Goal: Information Seeking & Learning: Learn about a topic

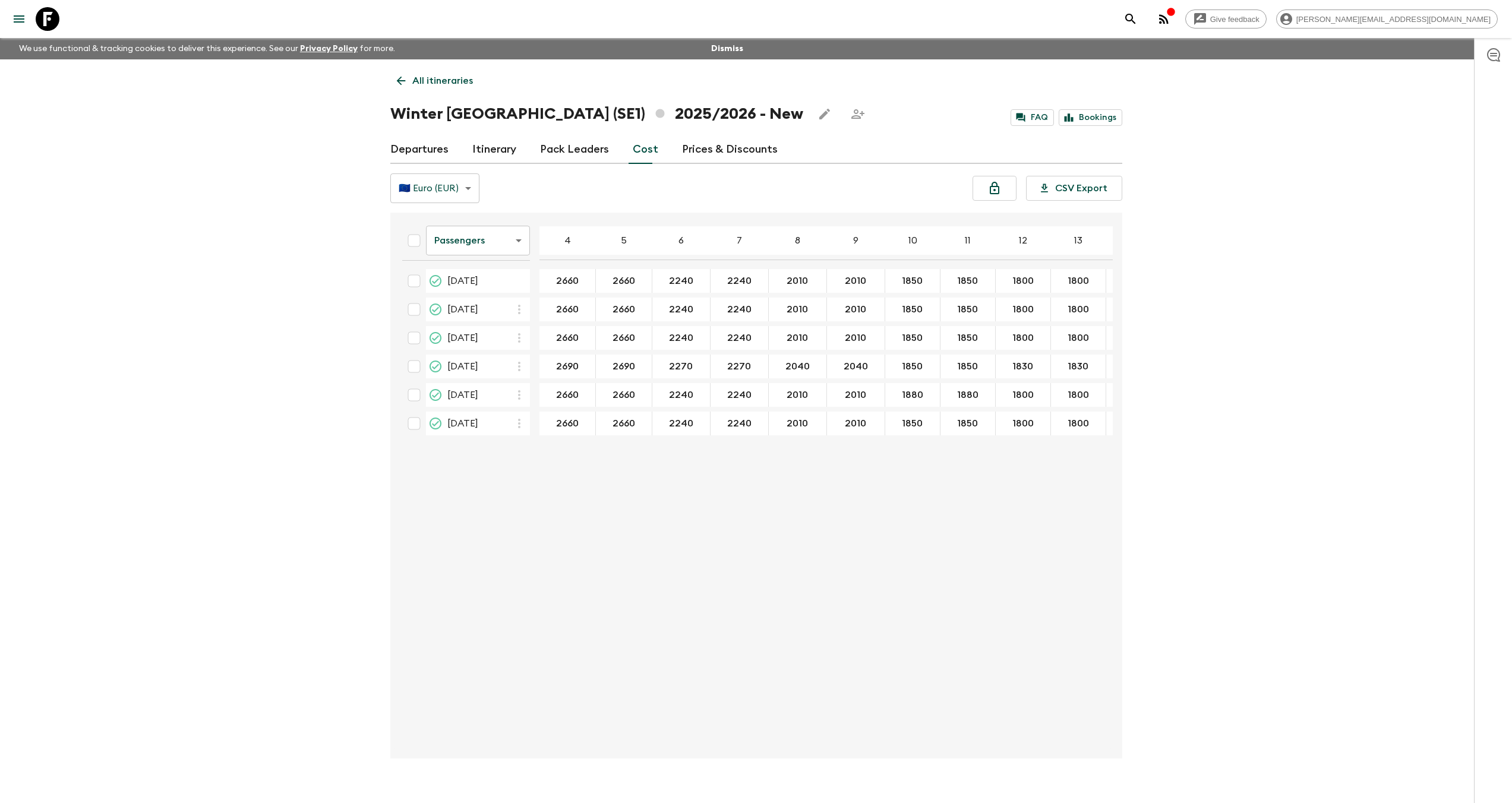
click at [46, 18] on icon at bounding box center [47, 19] width 24 height 24
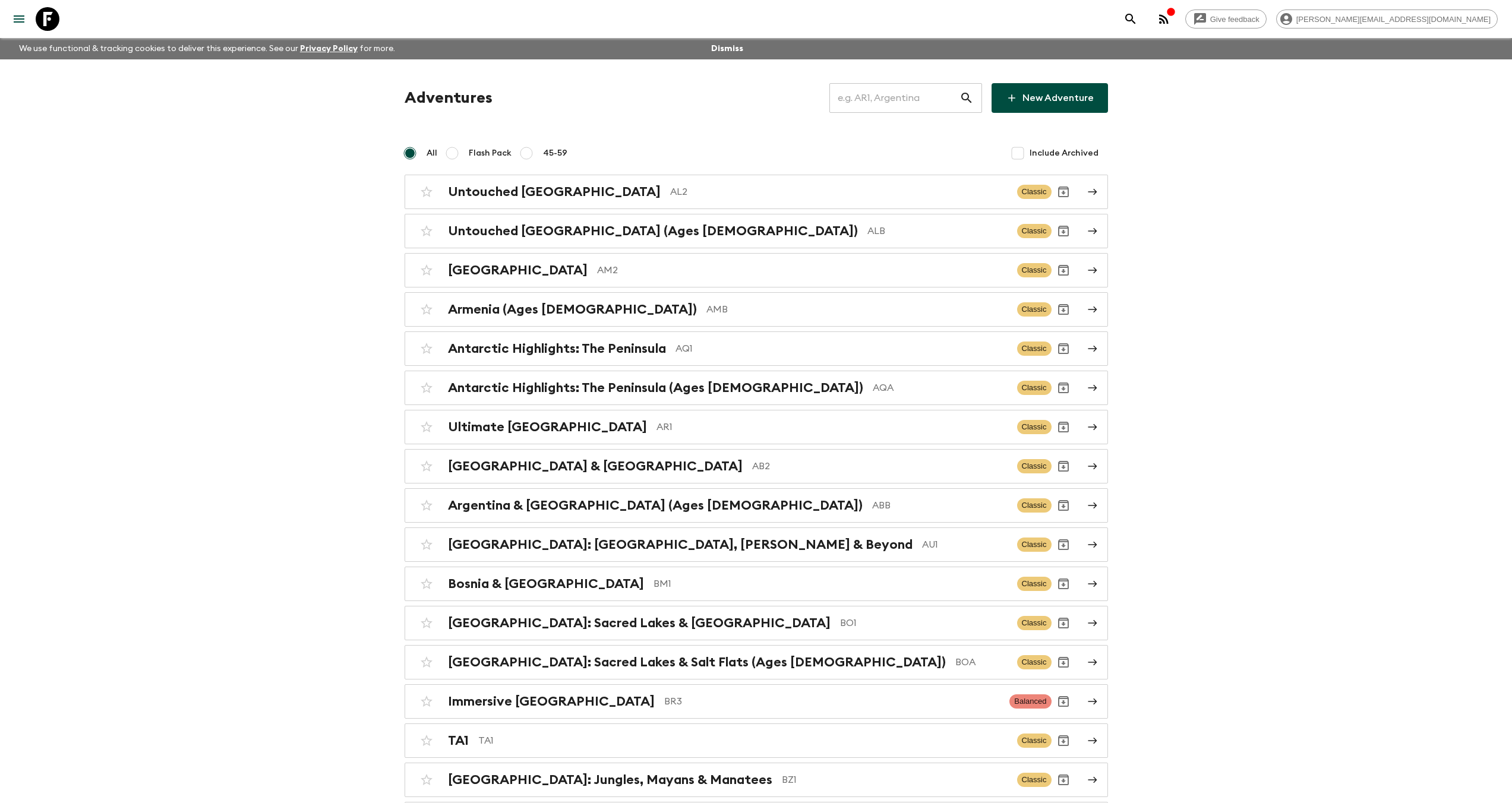
click at [879, 96] on input "text" at bounding box center [894, 97] width 130 height 33
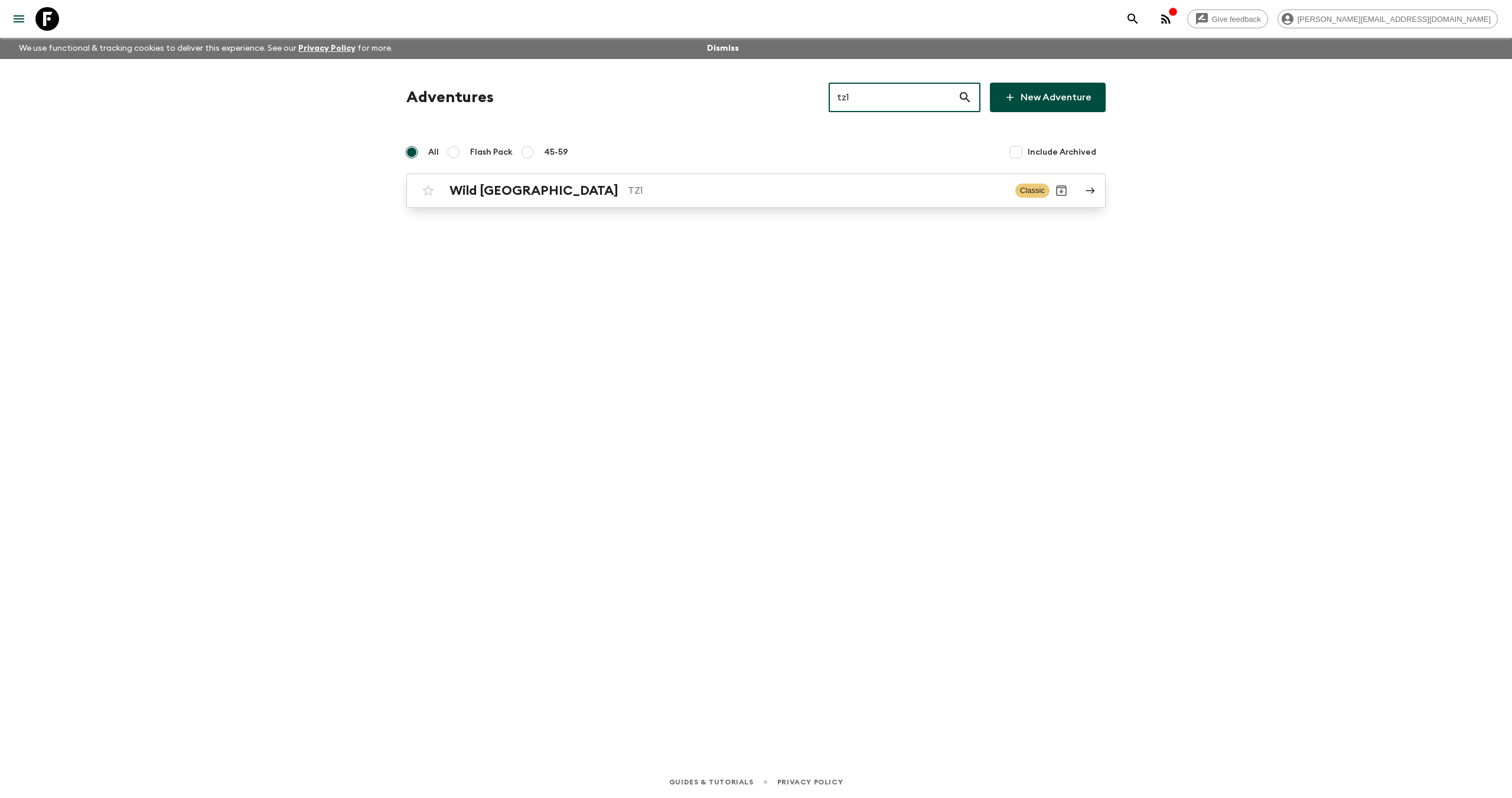
type input "tz1"
click at [628, 195] on p "TZ1" at bounding box center [816, 191] width 378 height 14
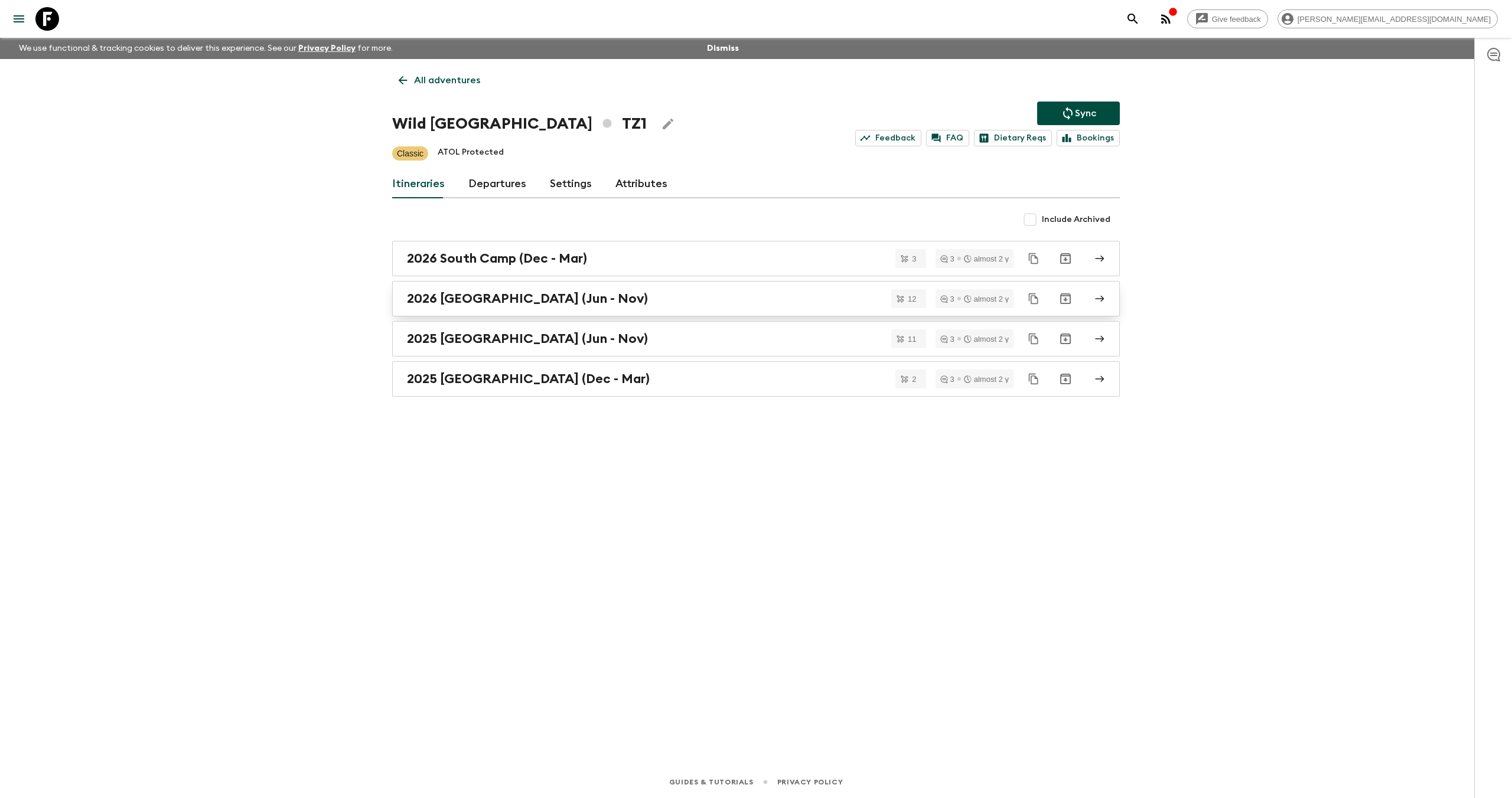
click at [601, 294] on div "2026 [GEOGRAPHIC_DATA] (Jun - Nov)" at bounding box center [745, 299] width 675 height 16
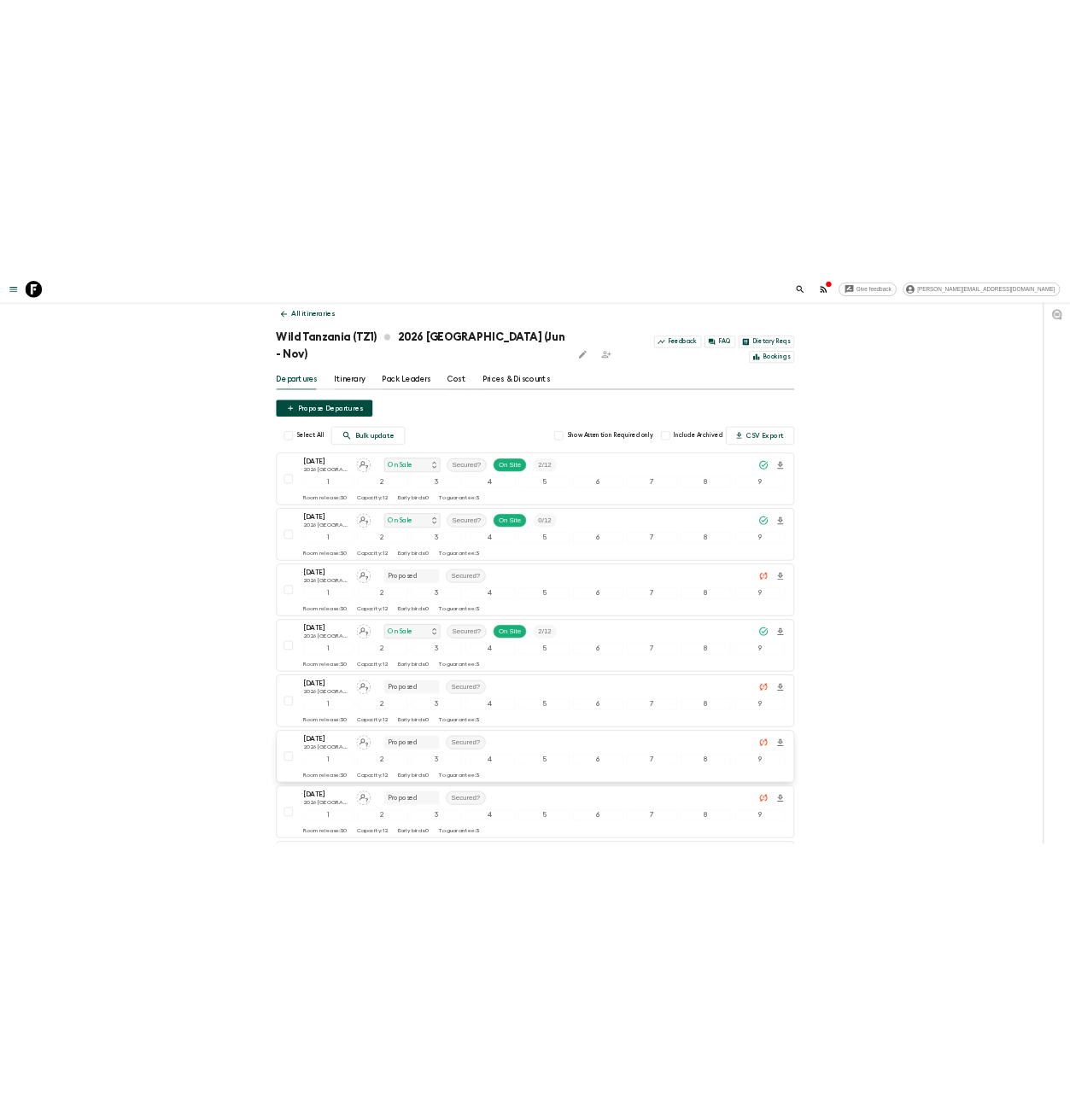
scroll to position [39, 0]
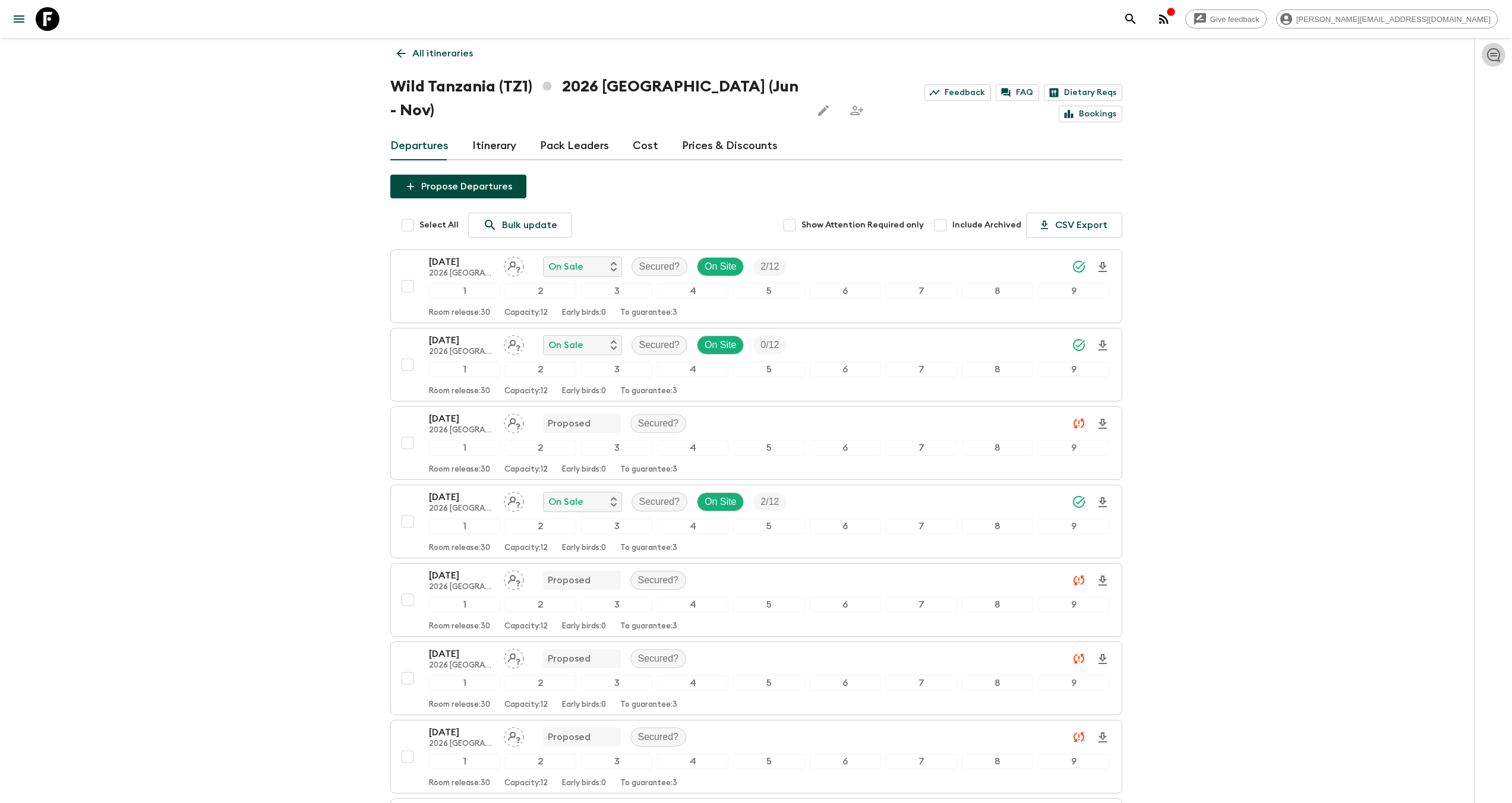
click at [1493, 54] on icon "button" at bounding box center [1493, 55] width 14 height 14
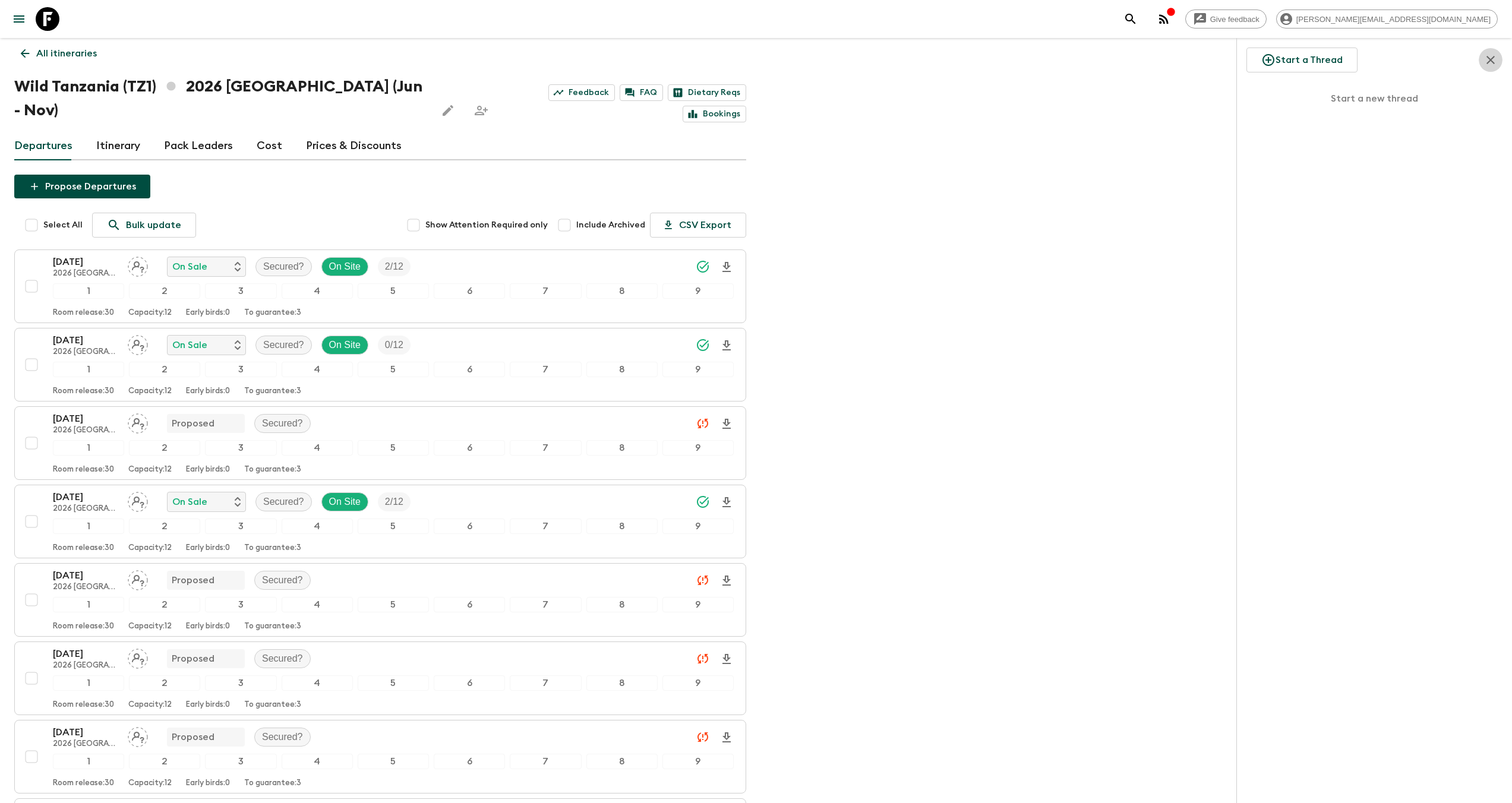
click at [1487, 58] on icon "button" at bounding box center [1490, 60] width 14 height 14
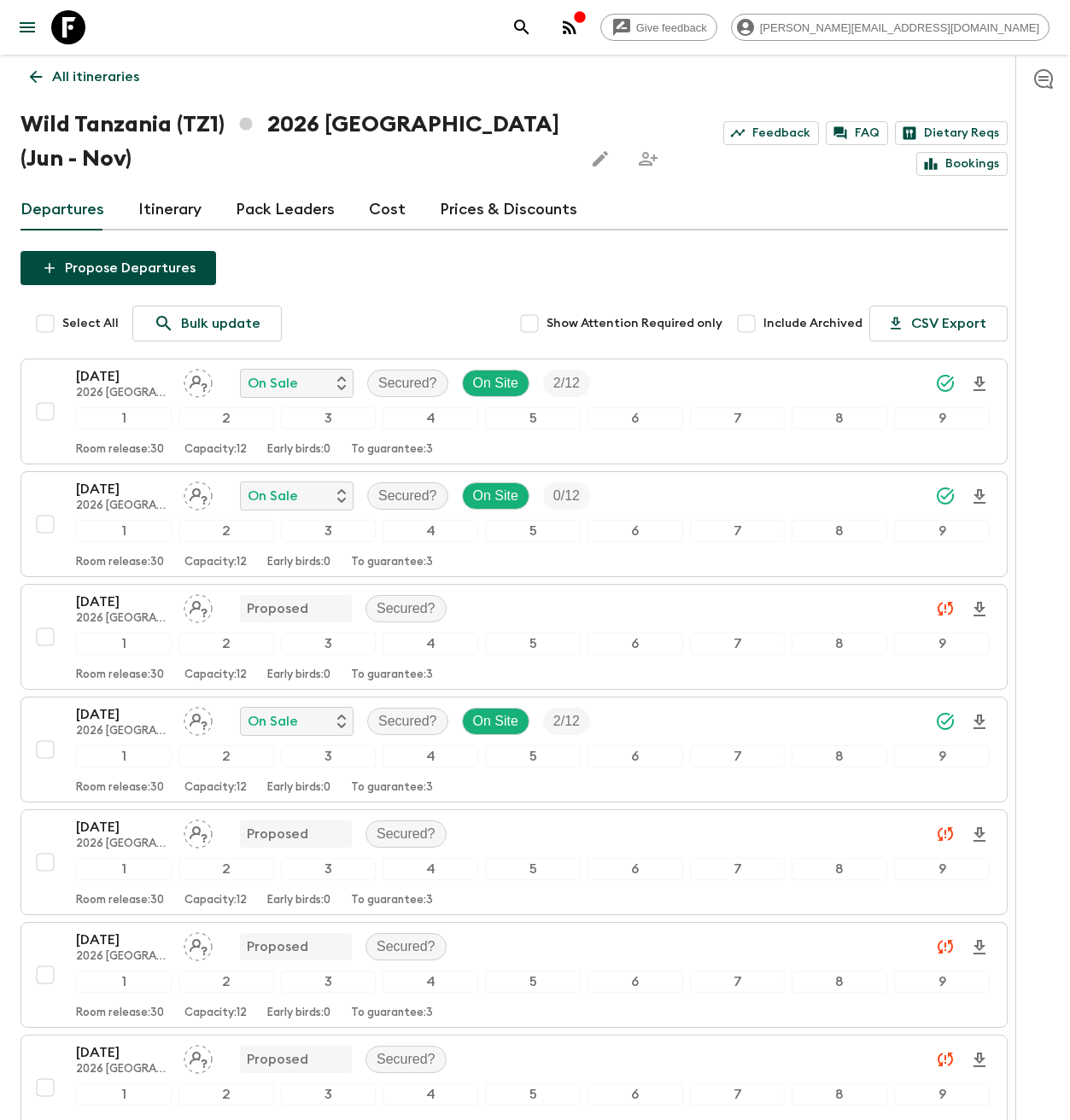
click at [65, 22] on icon at bounding box center [68, 28] width 35 height 35
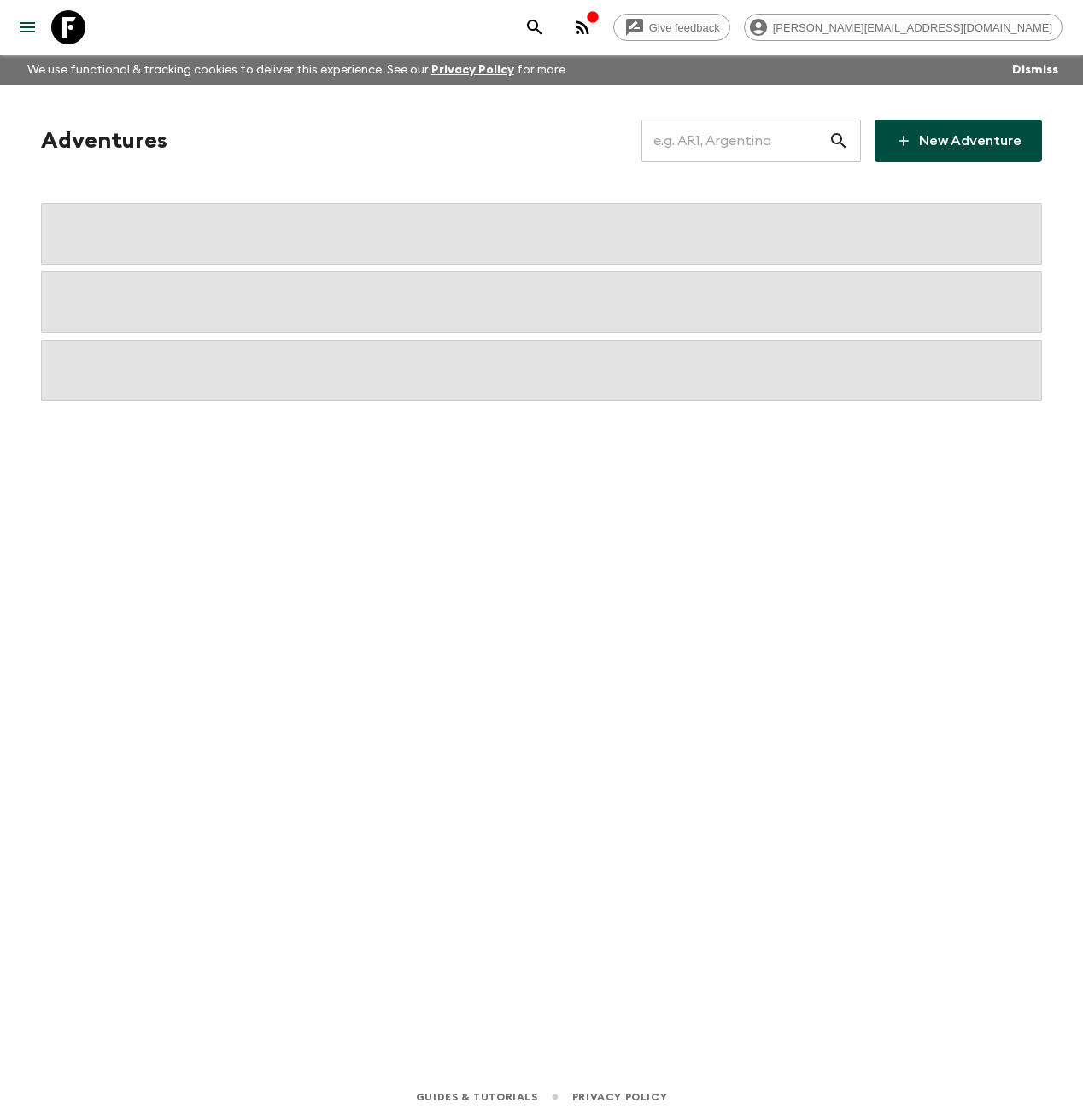
click at [714, 147] on input "text" at bounding box center [735, 140] width 187 height 48
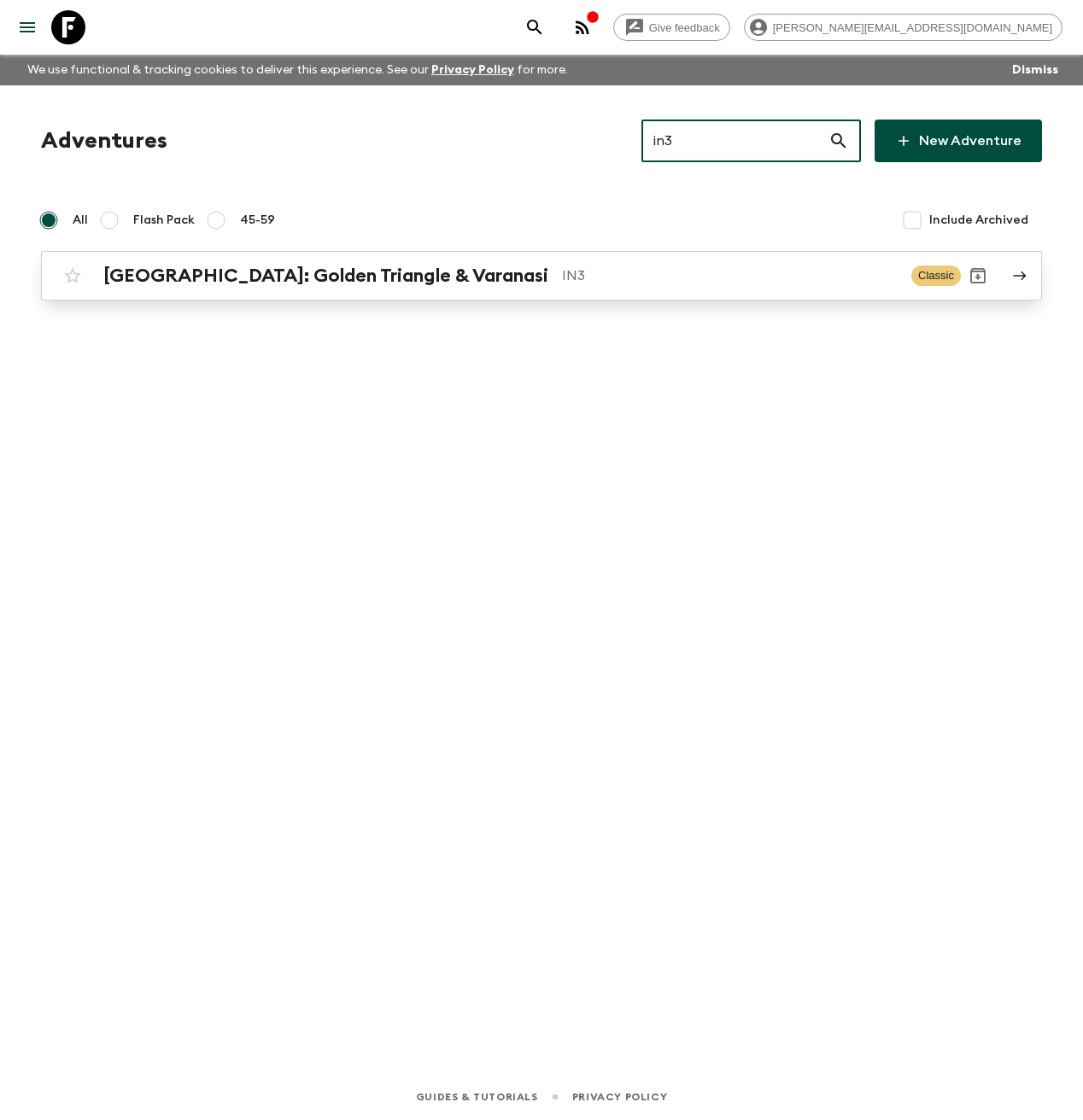
type input "in3"
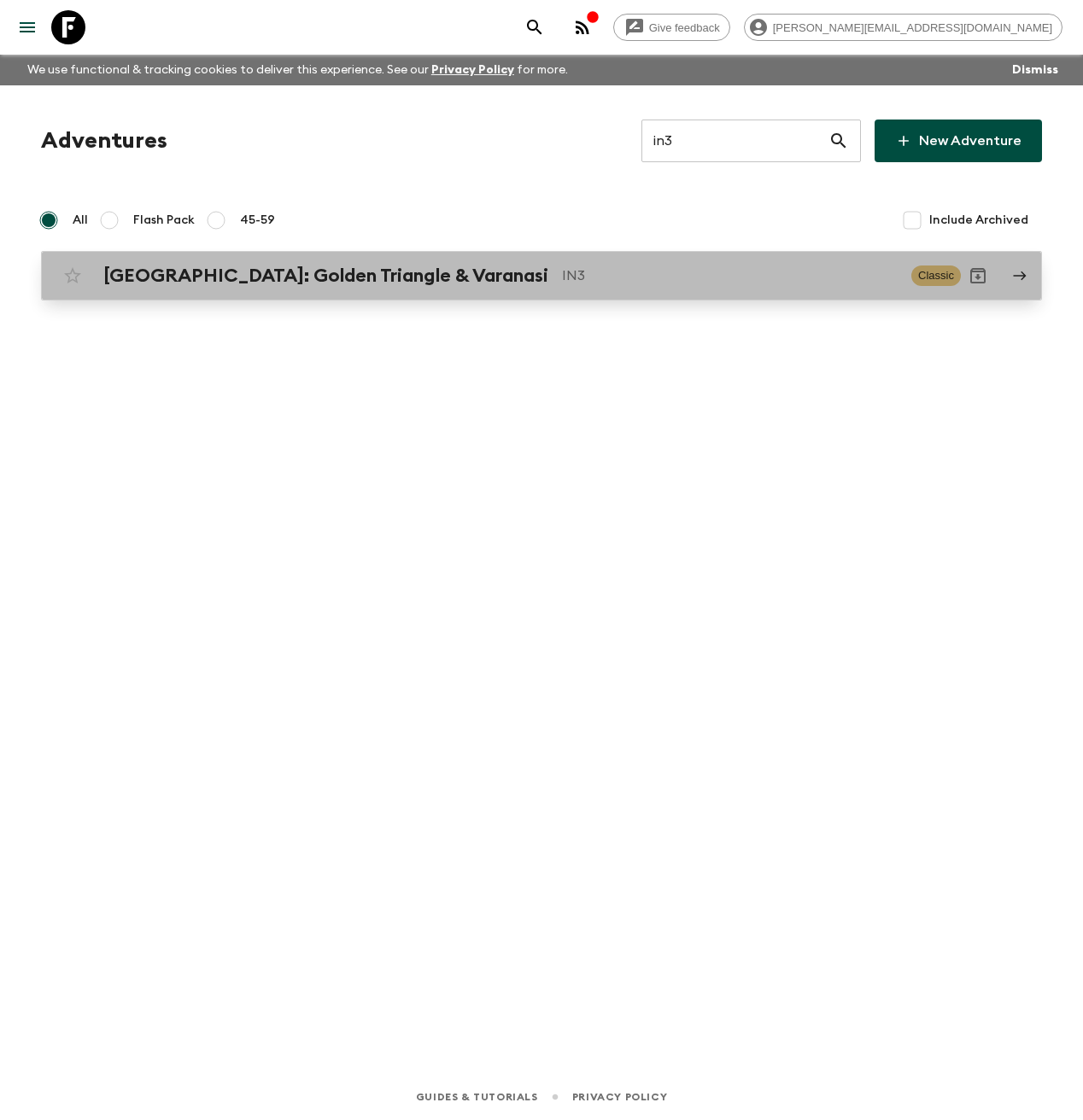
click at [422, 274] on h2 "[GEOGRAPHIC_DATA]: Golden Triangle & Varanasi" at bounding box center [326, 276] width 445 height 22
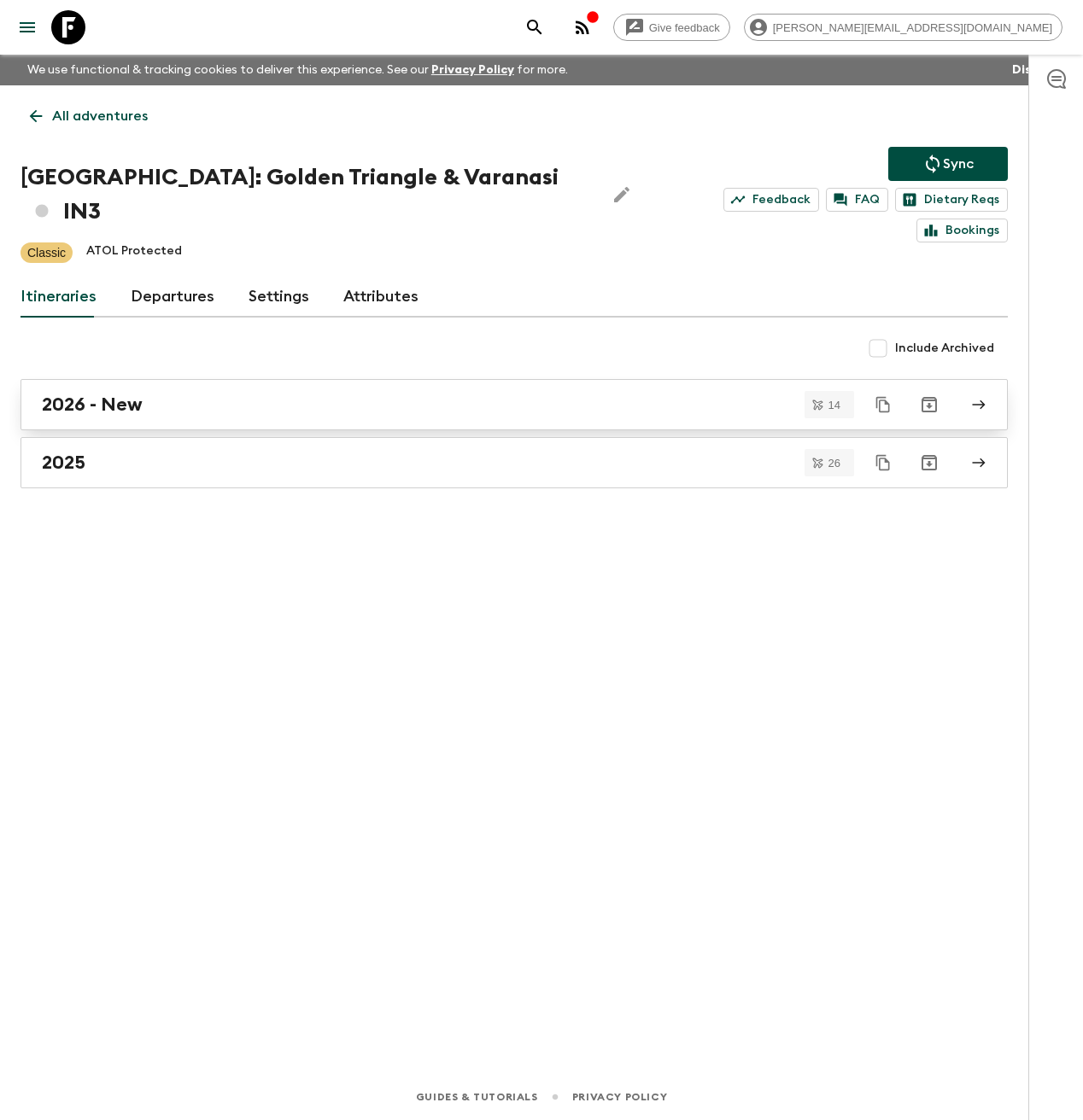
click at [327, 394] on div "2026 - New" at bounding box center [497, 405] width 912 height 22
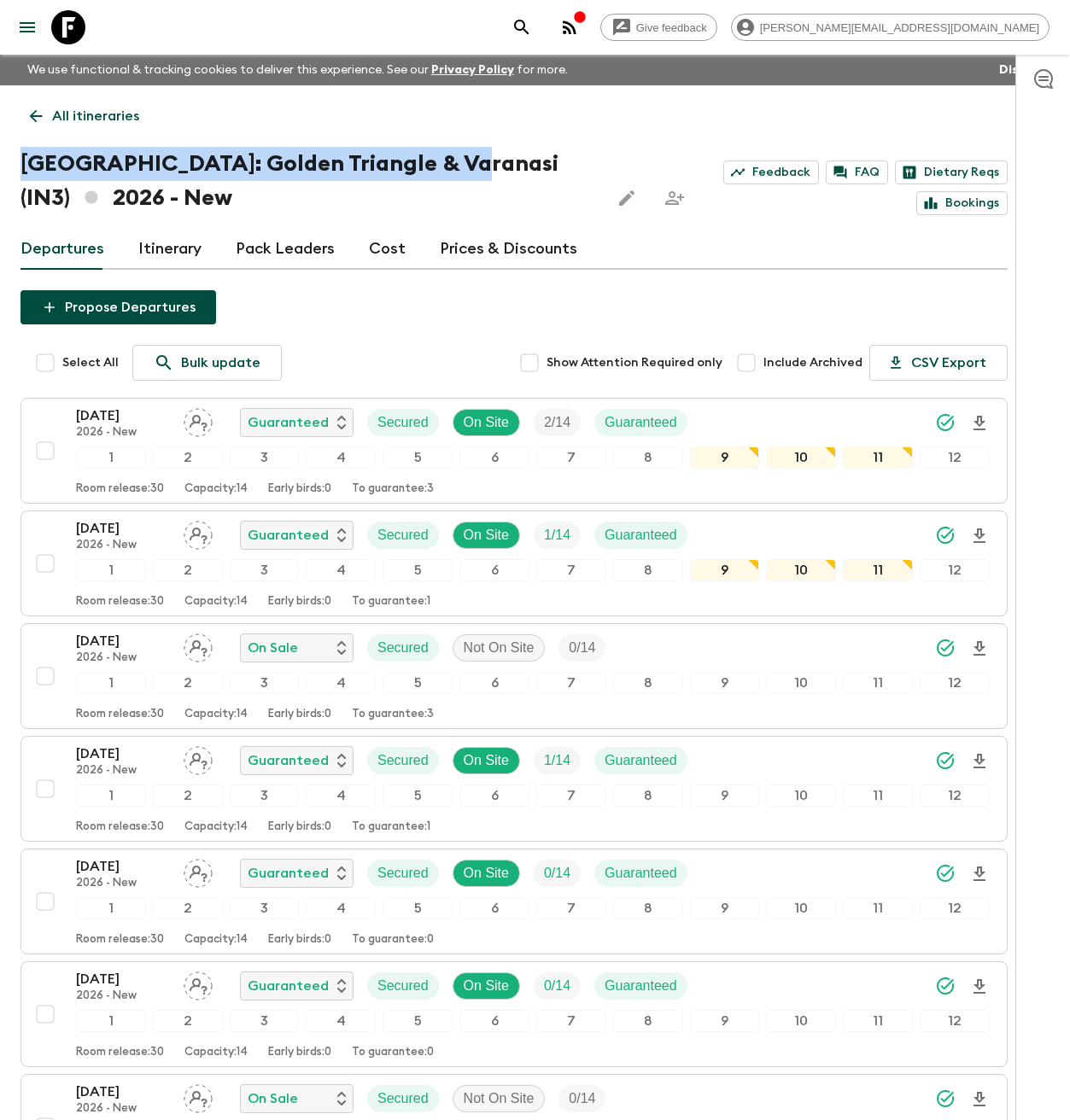
drag, startPoint x: 439, startPoint y: 162, endPoint x: 98, endPoint y: 134, distance: 342.1
click at [98, 134] on div "All itineraries [GEOGRAPHIC_DATA]: Golden Triangle & [GEOGRAPHIC_DATA] (IN3) 20…" at bounding box center [514, 1058] width 1029 height 1945
copy h1 "[GEOGRAPHIC_DATA]: Golden Triangle & Varanasi"
click at [156, 251] on link "Itinerary" at bounding box center [169, 249] width 63 height 41
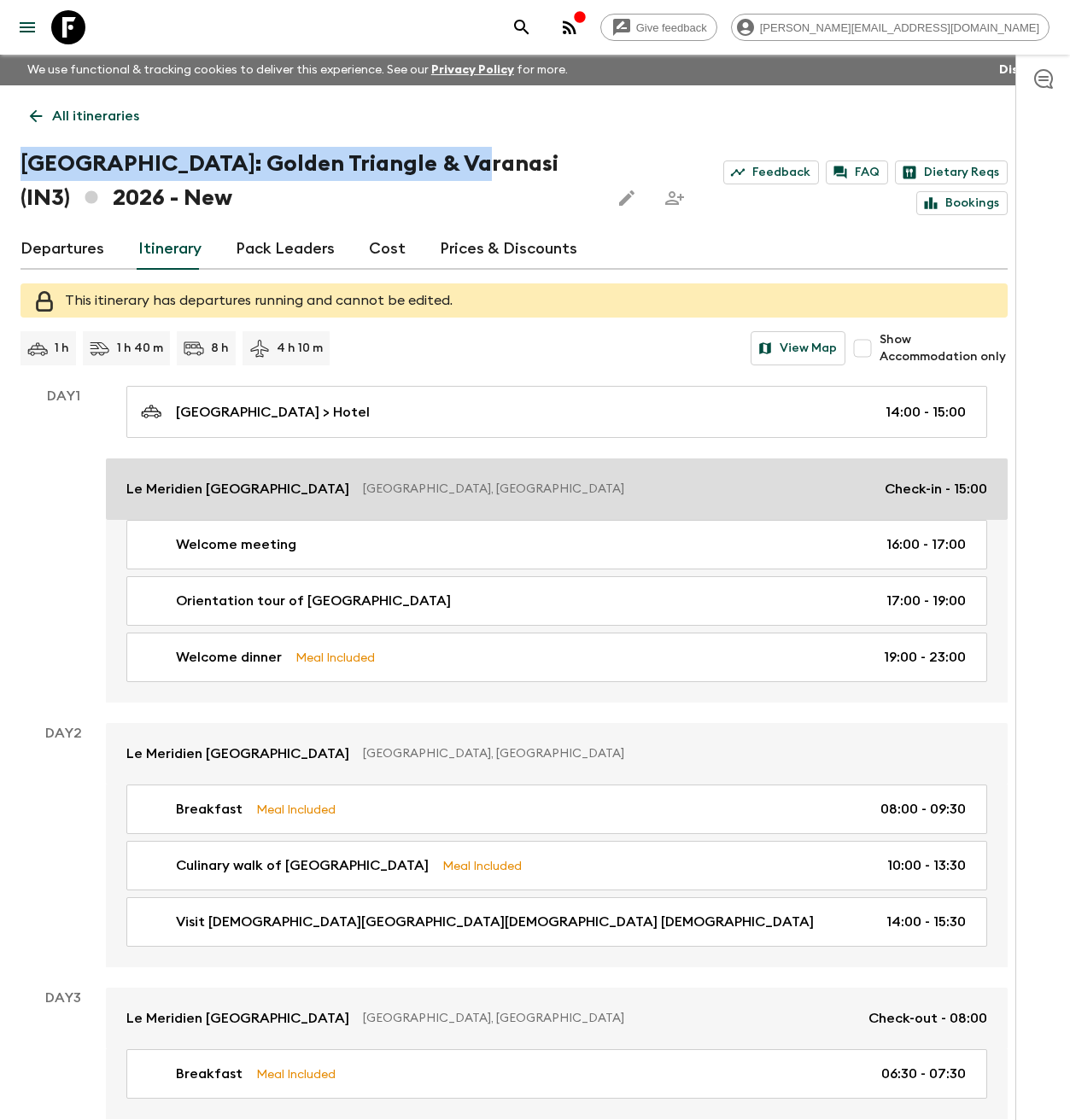
click at [252, 480] on p "Le Meridien [GEOGRAPHIC_DATA]" at bounding box center [238, 489] width 223 height 21
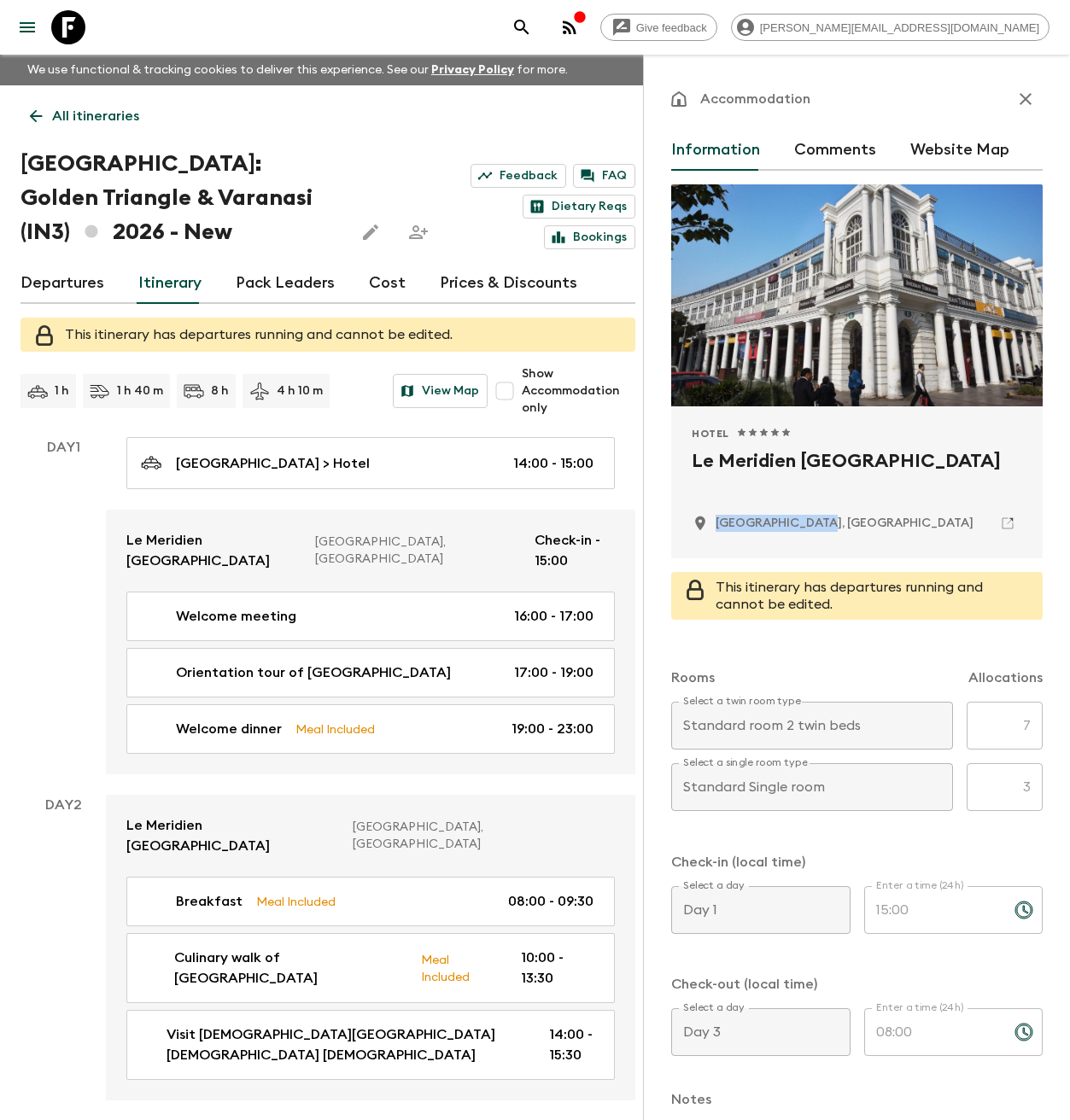
drag, startPoint x: 826, startPoint y: 526, endPoint x: 716, endPoint y: 526, distance: 110.0
click at [716, 526] on div "[GEOGRAPHIC_DATA], [GEOGRAPHIC_DATA]" at bounding box center [857, 524] width 330 height 29
copy p "[GEOGRAPHIC_DATA], [GEOGRAPHIC_DATA]"
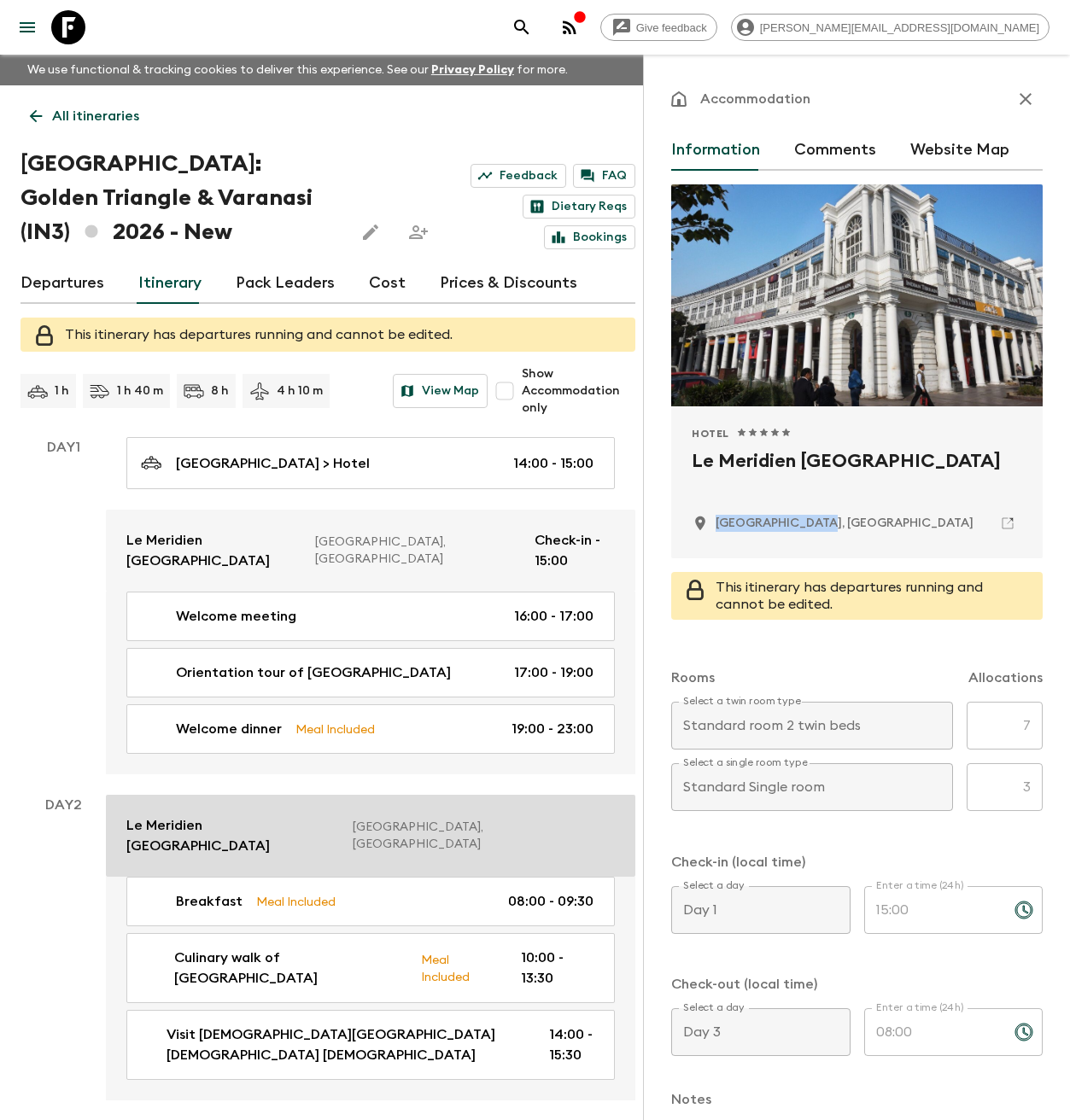
click at [226, 816] on p "Le Meridien [GEOGRAPHIC_DATA]" at bounding box center [232, 836] width 213 height 41
click at [245, 815] on link "Le Meridien [GEOGRAPHIC_DATA] [GEOGRAPHIC_DATA], [GEOGRAPHIC_DATA]" at bounding box center [371, 836] width 530 height 82
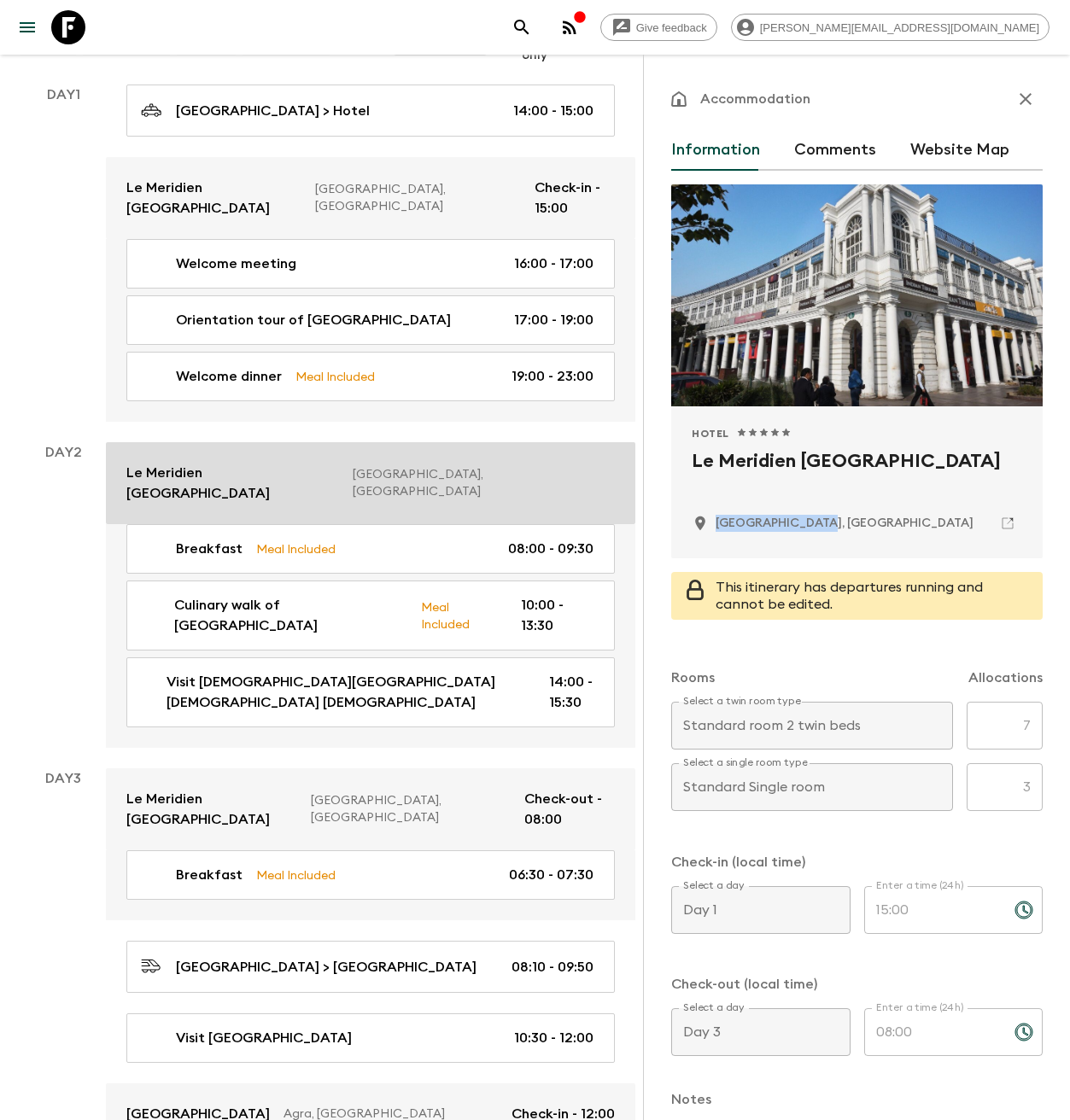
scroll to position [381, 0]
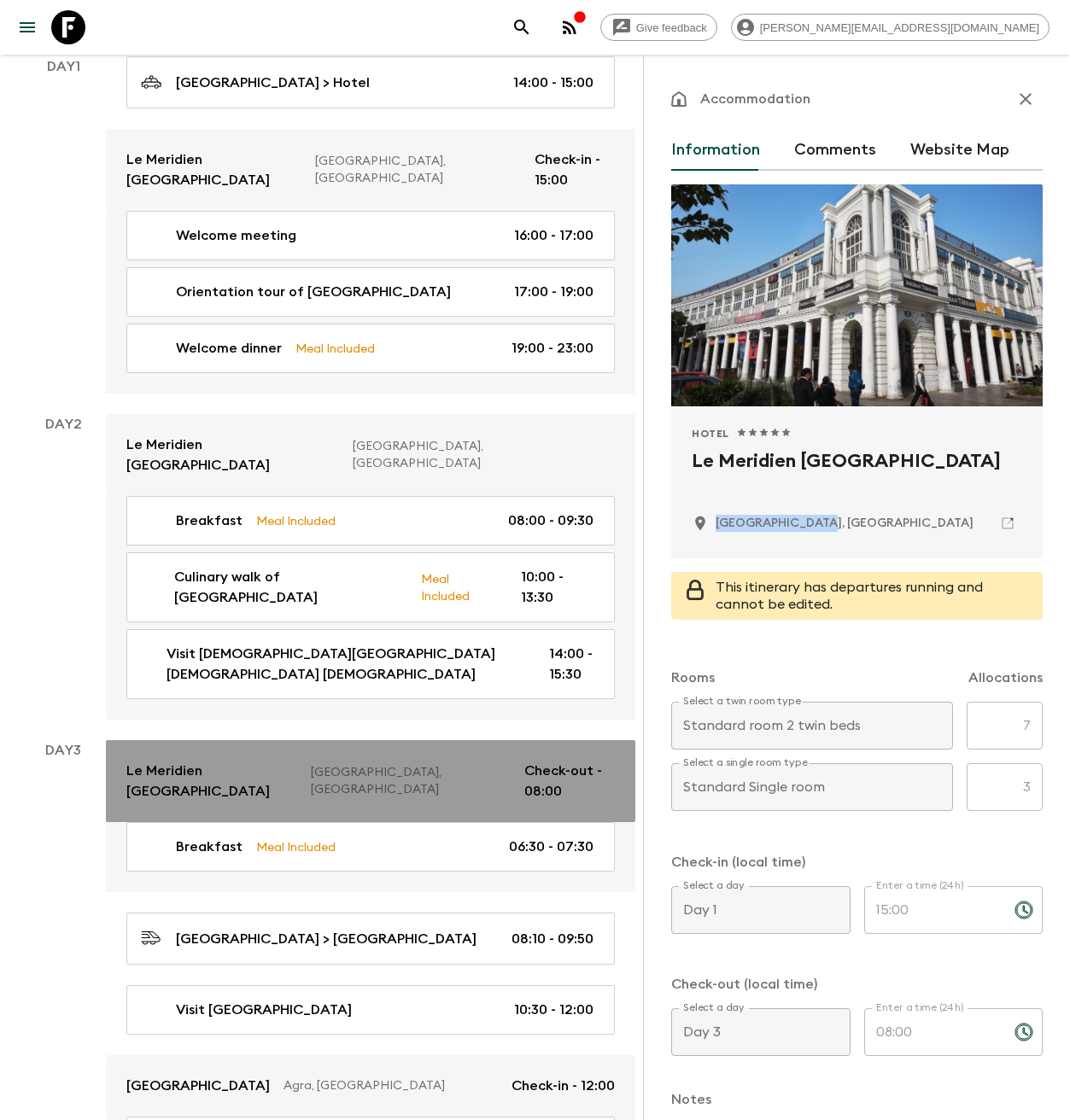
click at [240, 741] on link "Le Meridien [GEOGRAPHIC_DATA] [GEOGRAPHIC_DATA], [GEOGRAPHIC_DATA] Check-out - …" at bounding box center [371, 781] width 530 height 82
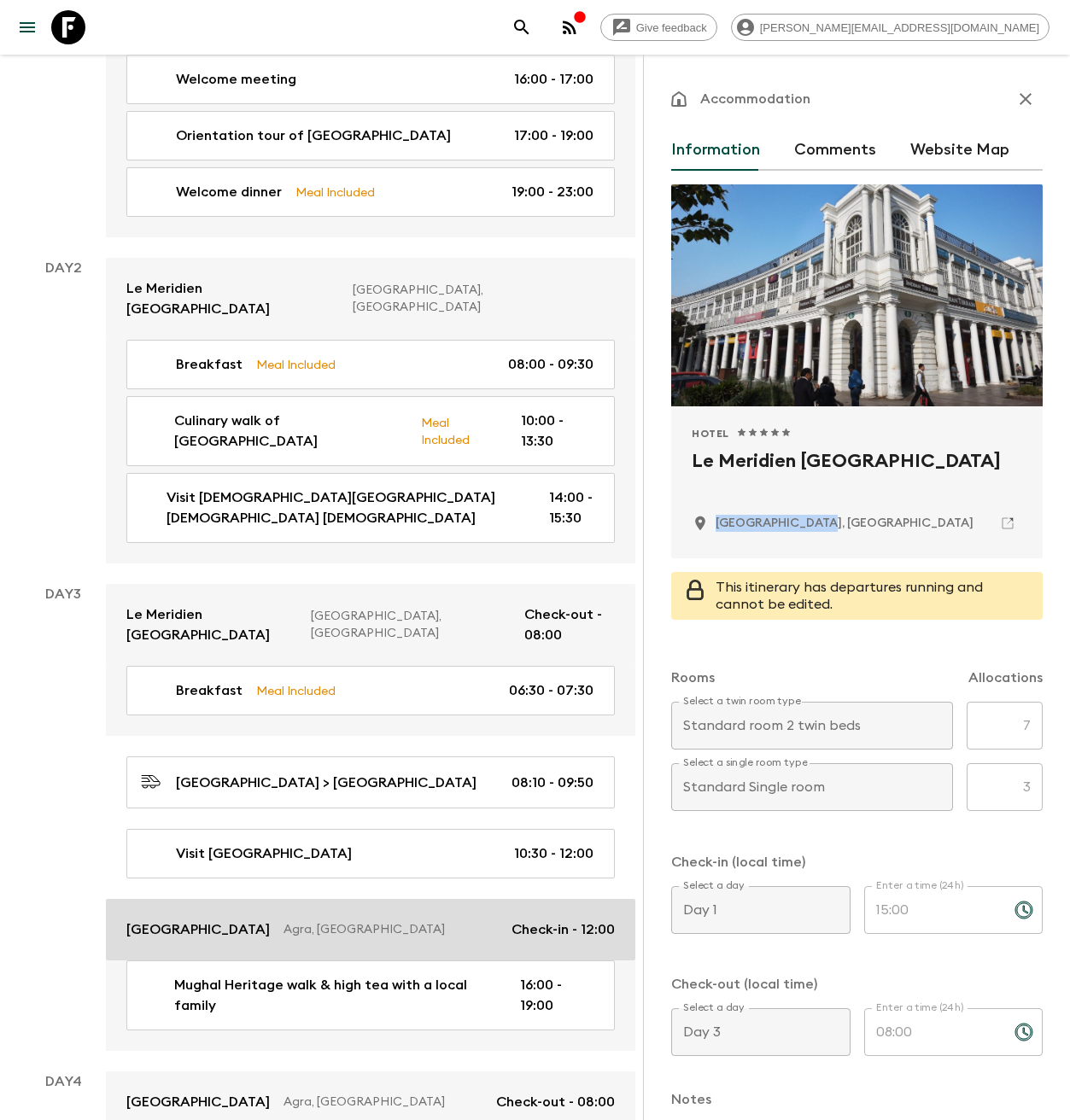
scroll to position [538, 0]
click at [223, 919] on p "[GEOGRAPHIC_DATA]" at bounding box center [198, 929] width 143 height 21
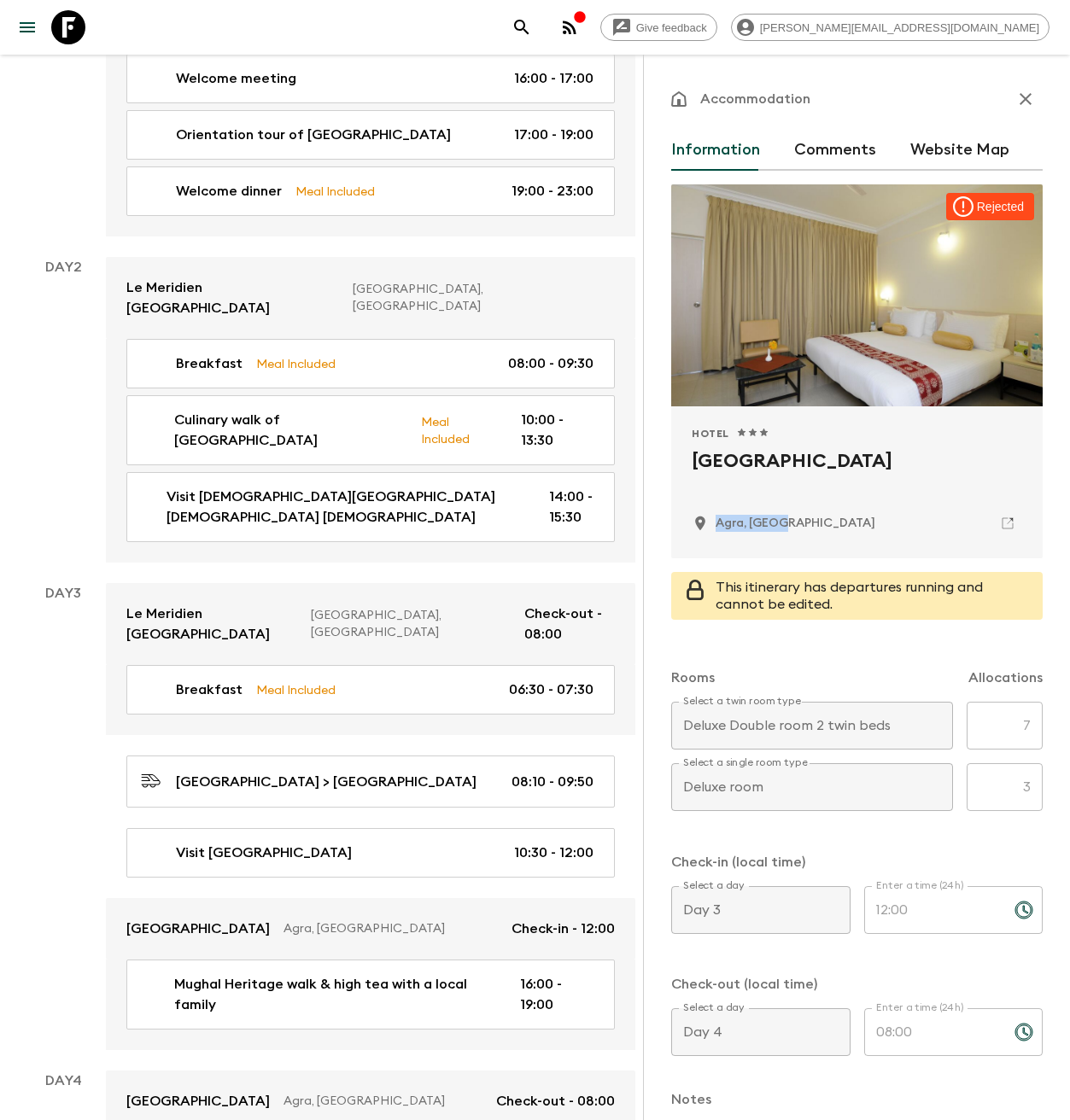
drag, startPoint x: 782, startPoint y: 525, endPoint x: 712, endPoint y: 526, distance: 70.0
click at [712, 526] on div "Agra, [GEOGRAPHIC_DATA]" at bounding box center [857, 524] width 330 height 29
copy p "Agra, [GEOGRAPHIC_DATA]"
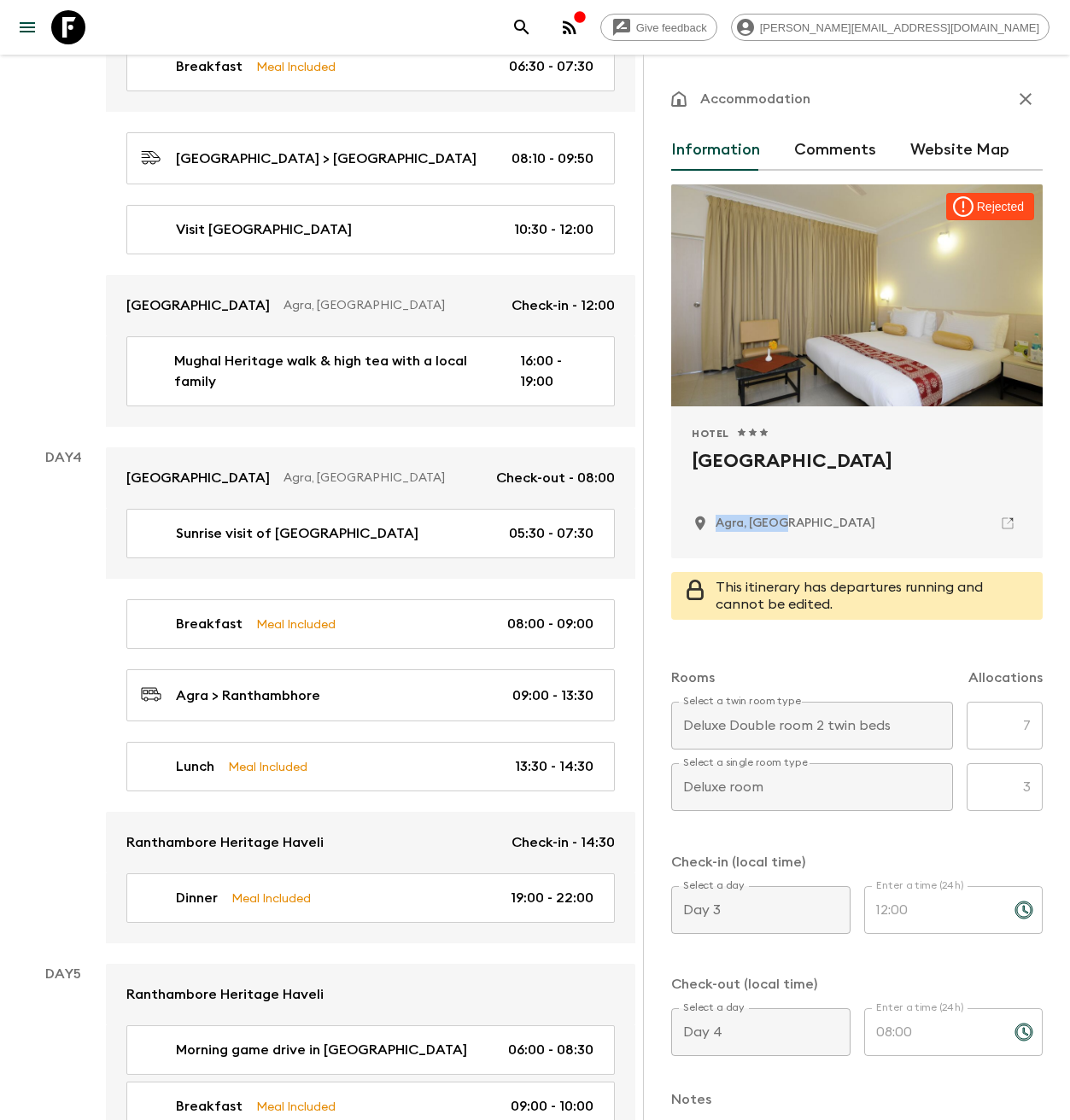
scroll to position [1167, 0]
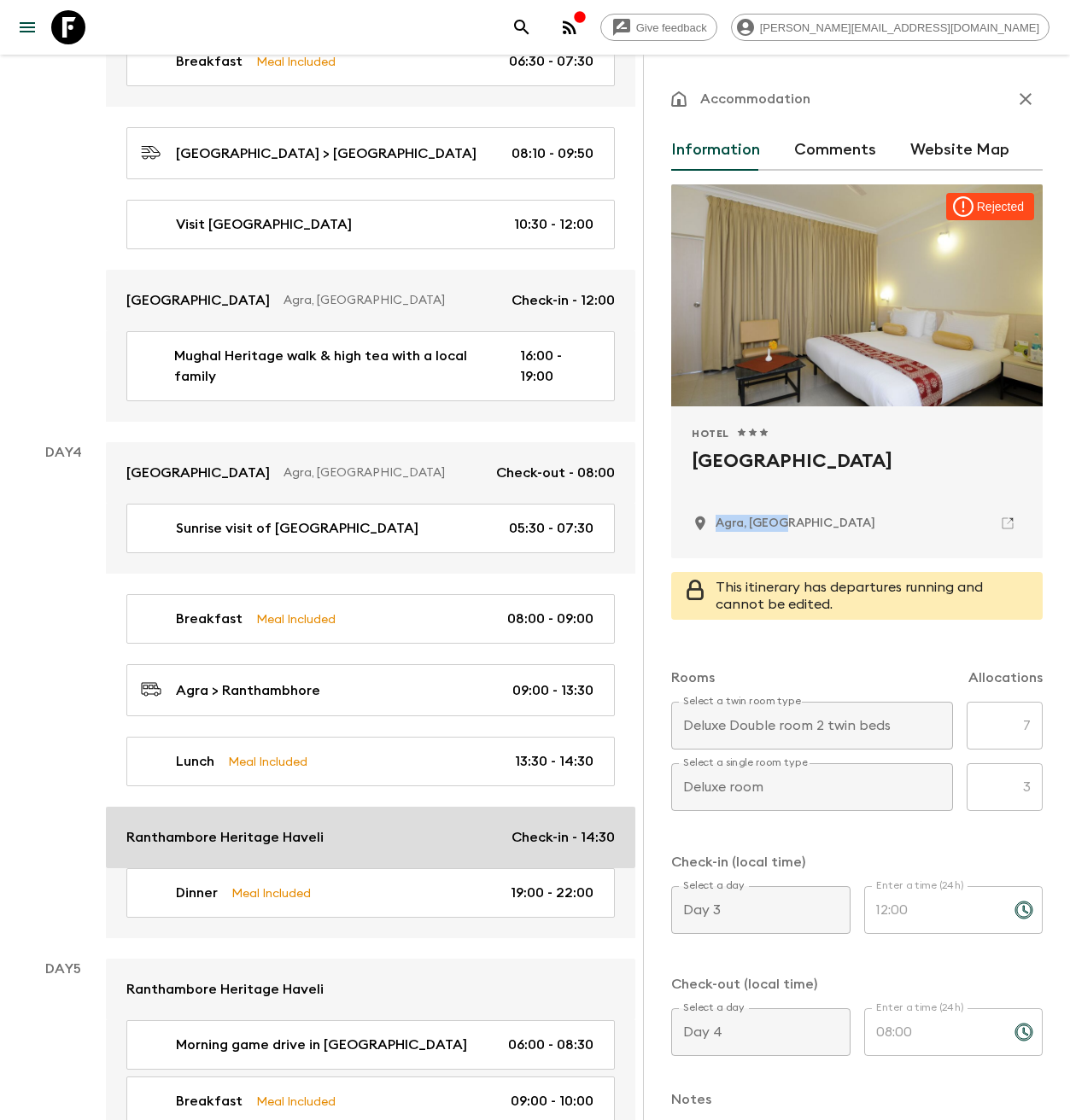
click at [238, 807] on link "Ranthambore Heritage Haveli Check-in - 14:30" at bounding box center [371, 837] width 530 height 61
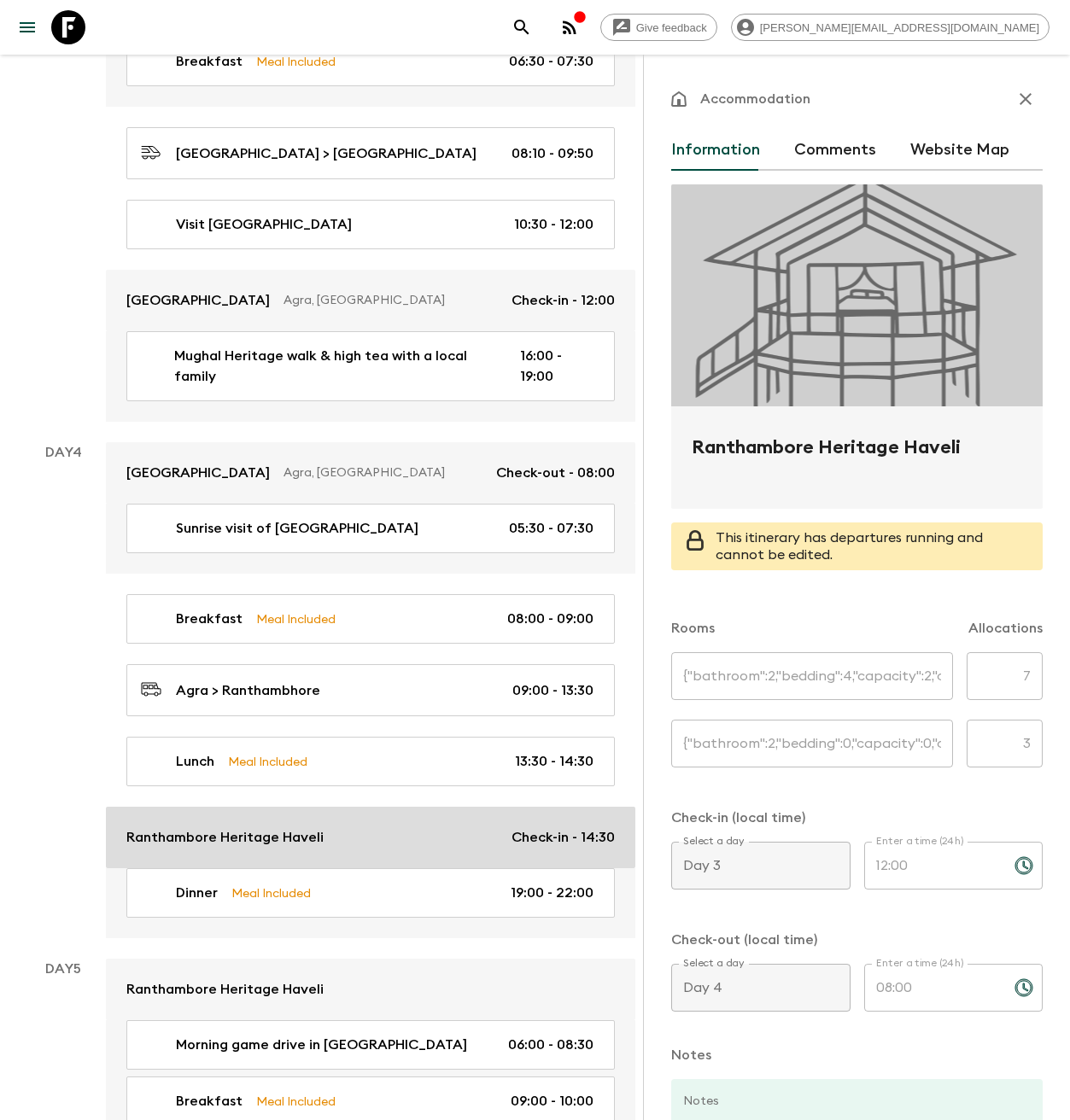
type input "Deluxe room twin"
type input "Deluxe room"
type input "Day 4"
type input "14:30"
type input "Day 6"
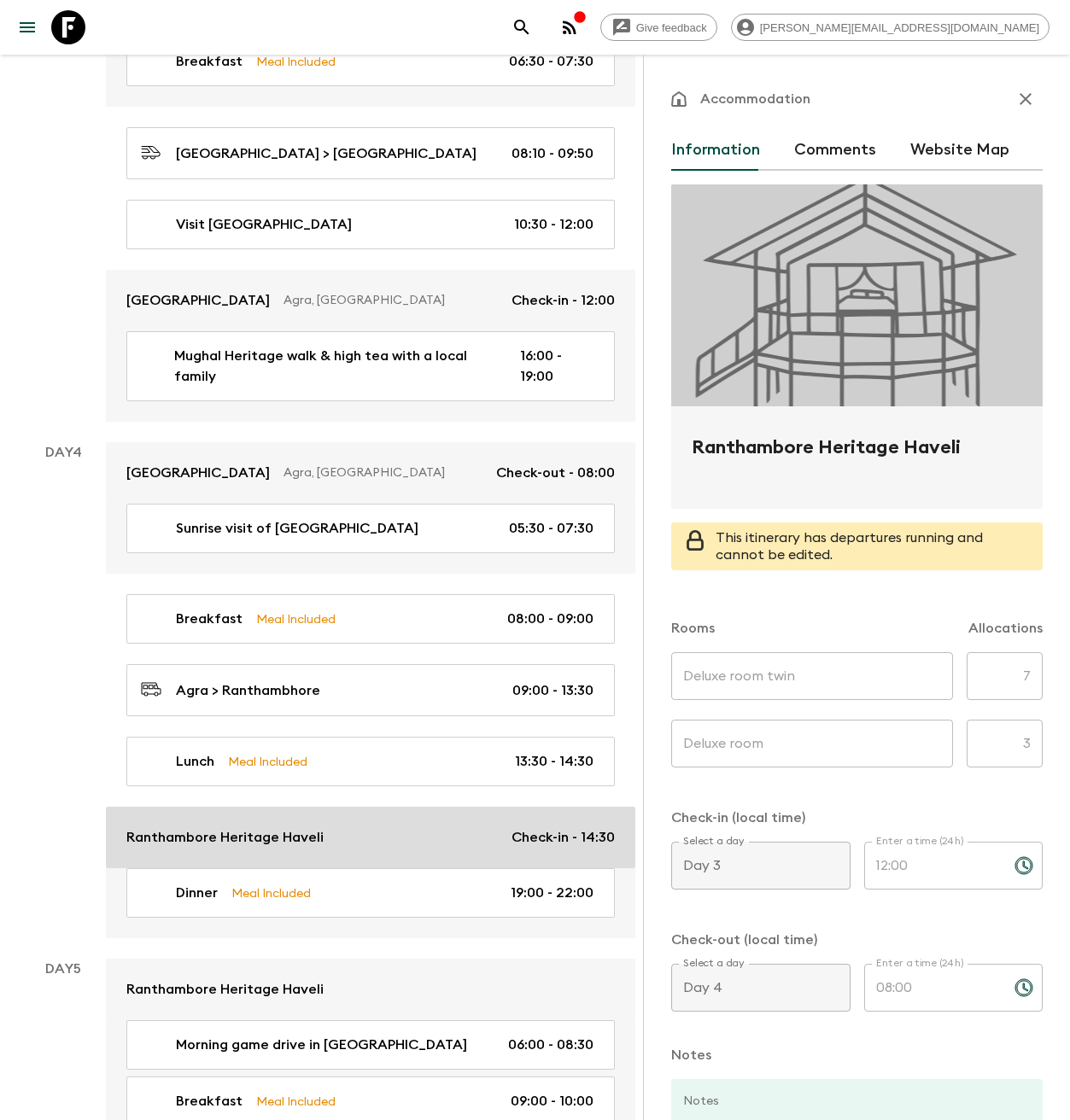
type input "09:00"
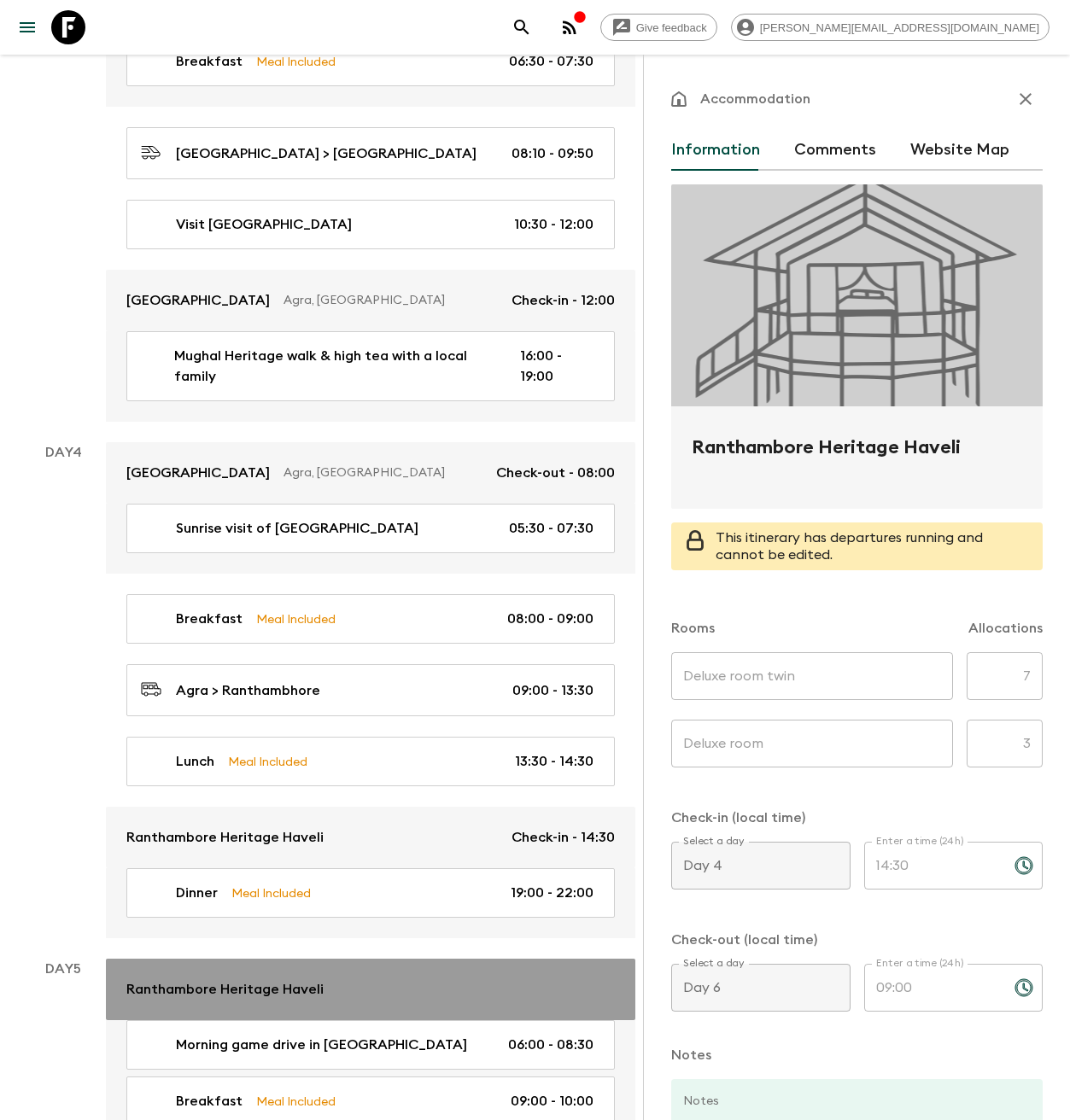
click at [261, 979] on p "Ranthambore Heritage Haveli" at bounding box center [225, 990] width 197 height 21
click at [262, 979] on p "Ranthambore Heritage Haveli" at bounding box center [225, 990] width 197 height 21
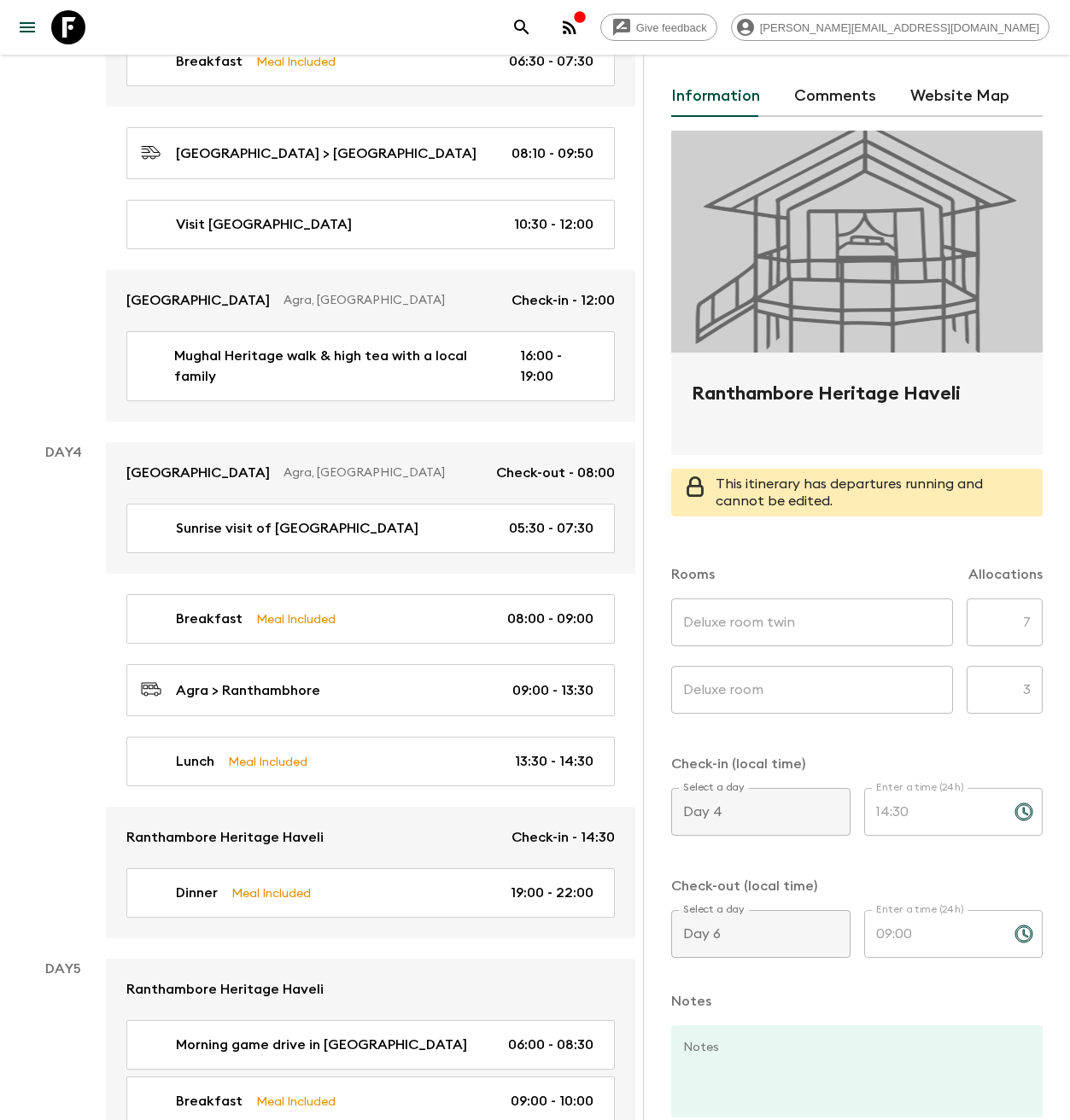
scroll to position [160, 0]
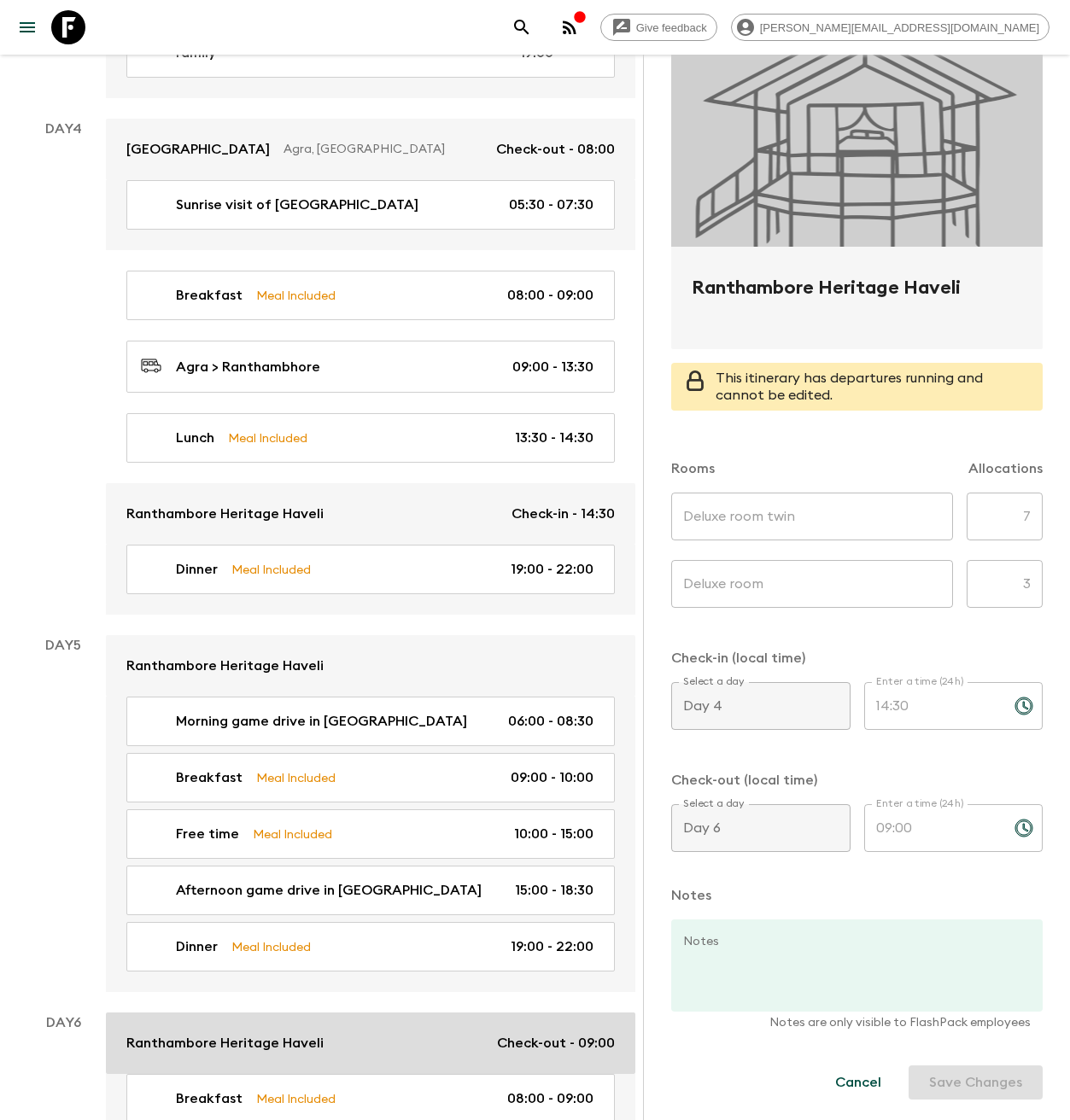
click at [269, 1034] on p "Ranthambore Heritage Haveli" at bounding box center [225, 1044] width 197 height 21
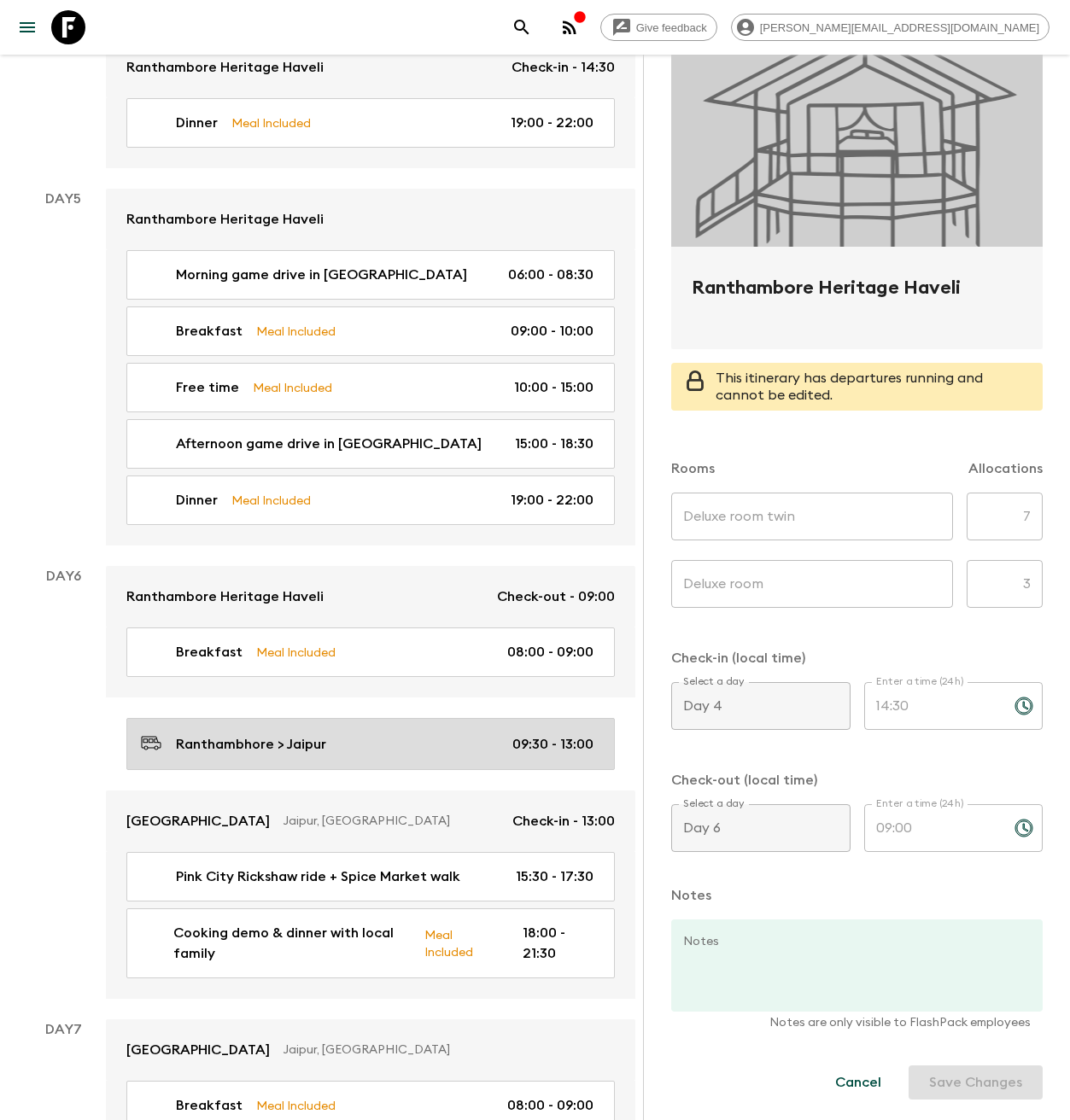
scroll to position [1999, 0]
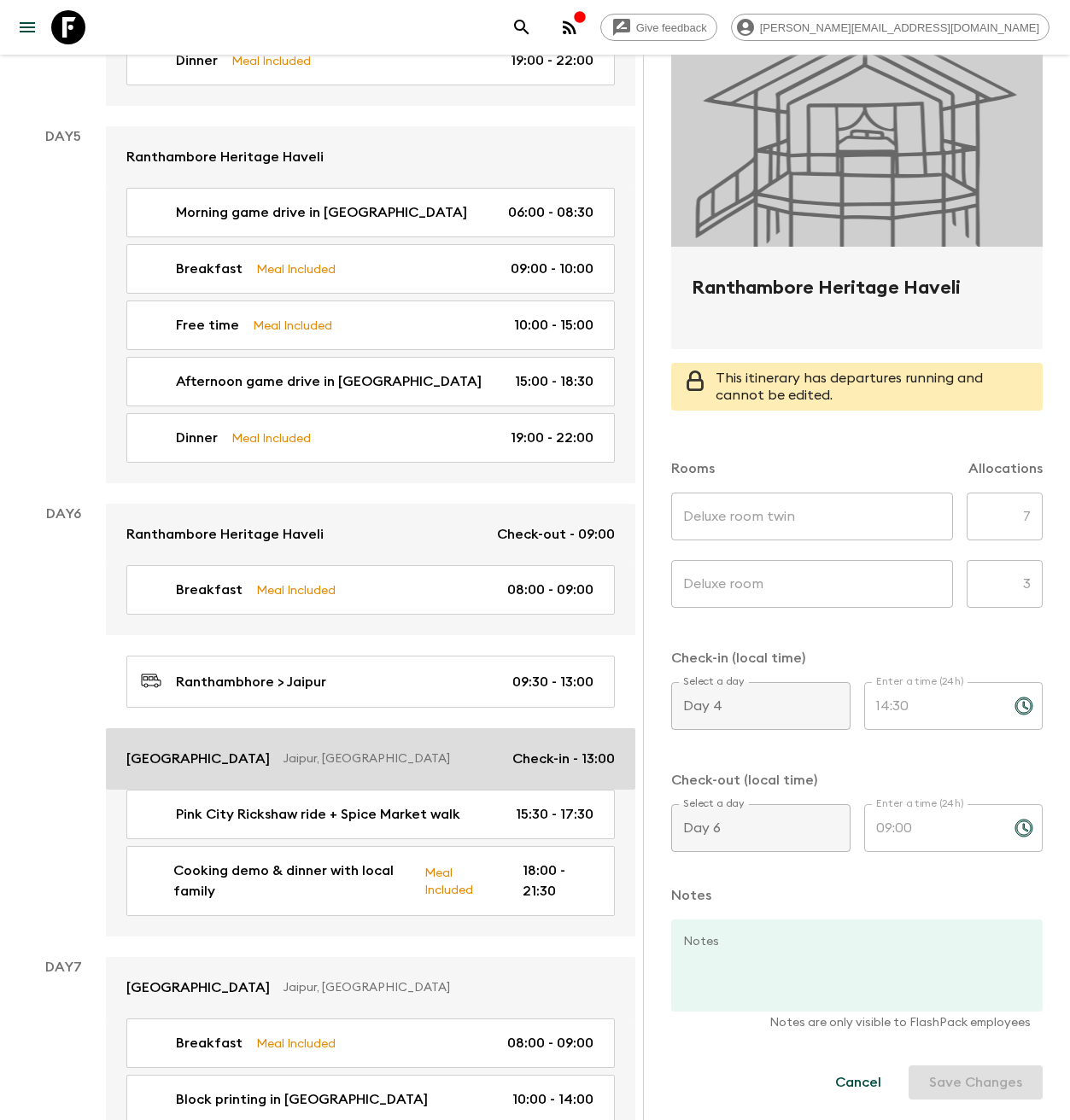
click at [294, 729] on link "[GEOGRAPHIC_DATA] [GEOGRAPHIC_DATA], [GEOGRAPHIC_DATA] Check-in - 13:00" at bounding box center [371, 759] width 530 height 61
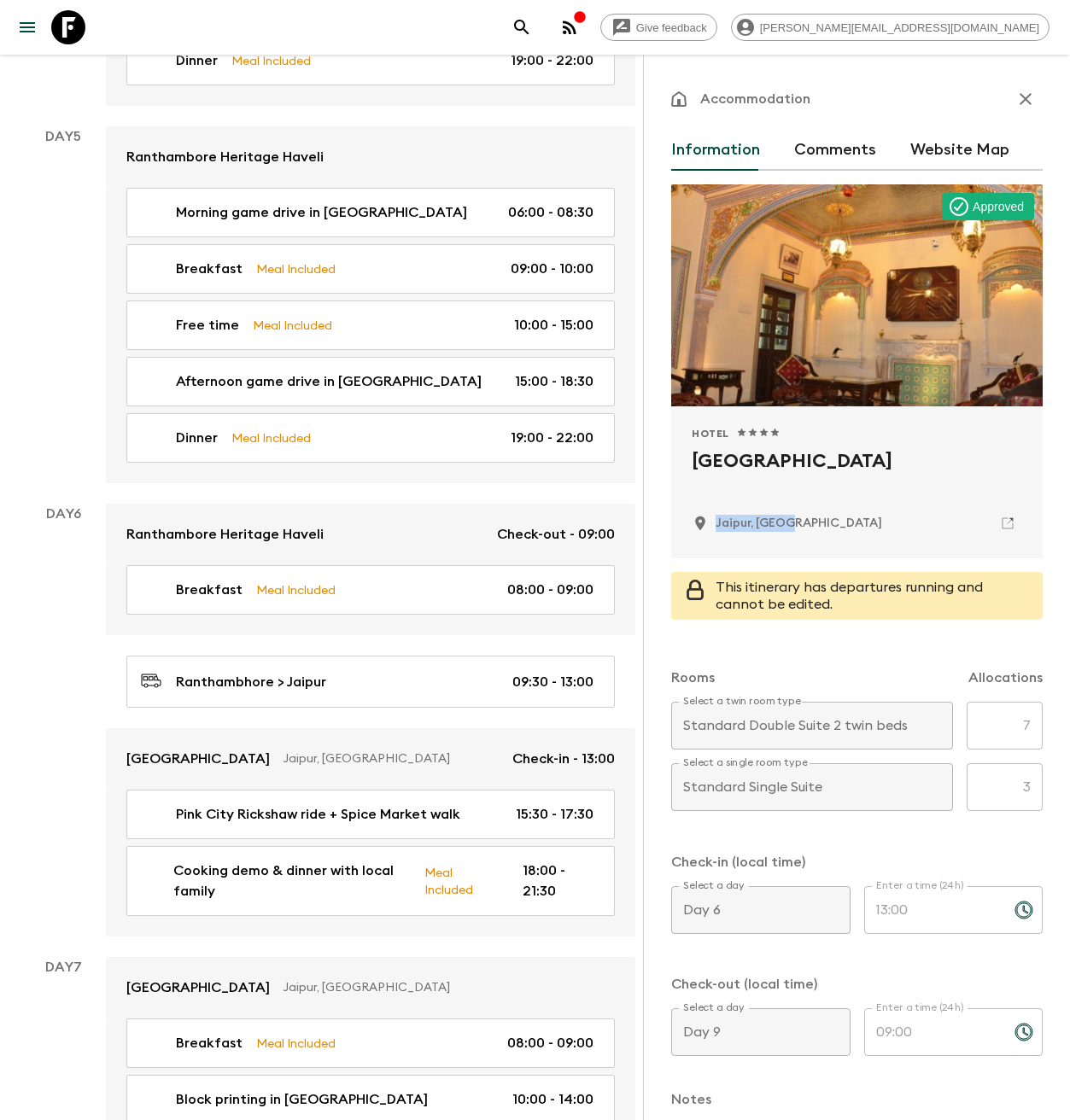
drag, startPoint x: 805, startPoint y: 529, endPoint x: 718, endPoint y: 528, distance: 87.0
click at [718, 528] on div "Jaipur, [GEOGRAPHIC_DATA]" at bounding box center [857, 524] width 330 height 29
copy p "Jaipur, [GEOGRAPHIC_DATA]"
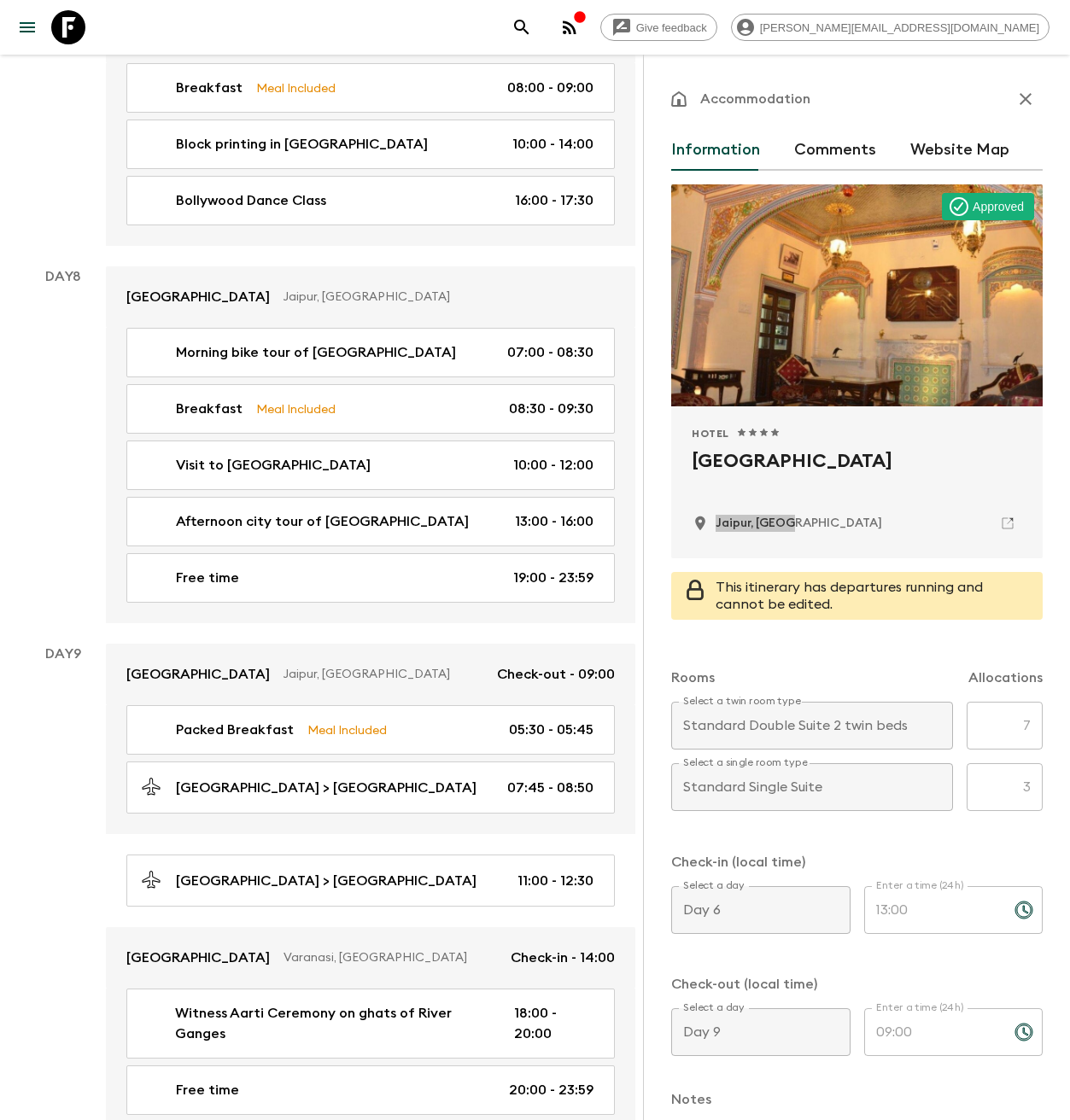
scroll to position [3318, 0]
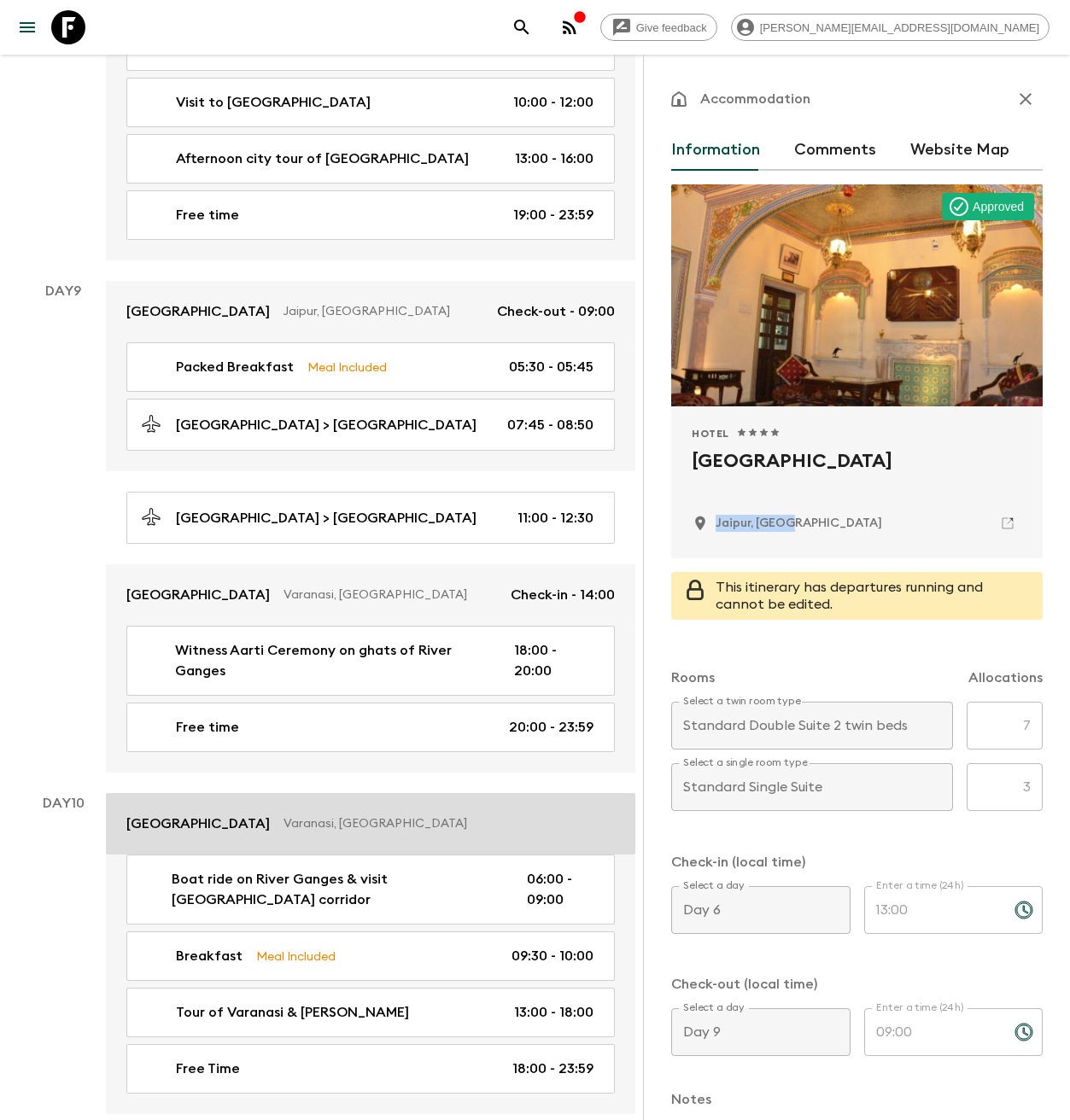
click at [168, 814] on p "[GEOGRAPHIC_DATA]" at bounding box center [198, 824] width 143 height 21
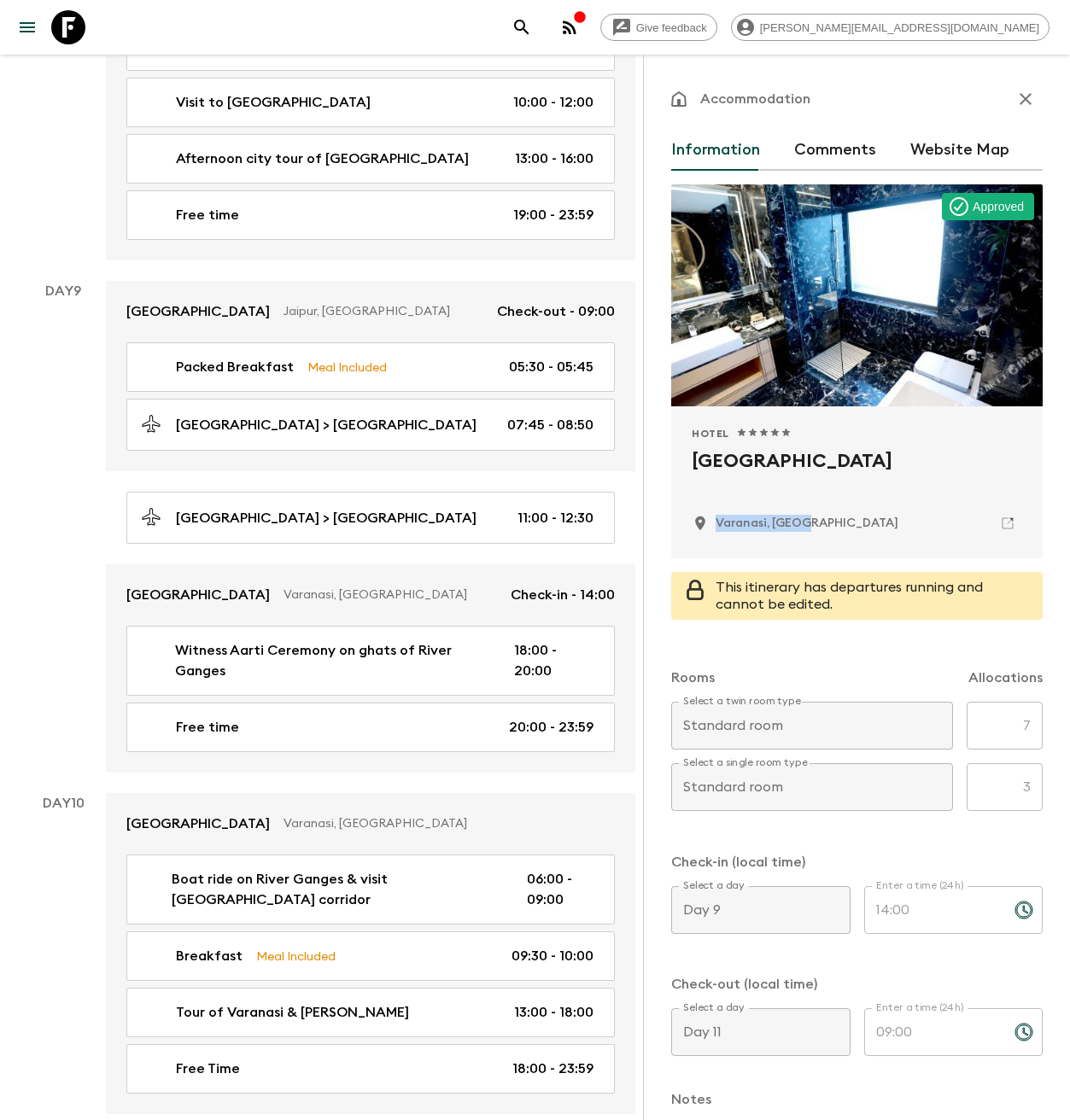
drag, startPoint x: 833, startPoint y: 528, endPoint x: 718, endPoint y: 528, distance: 115.0
click at [718, 528] on div "Varanasi, [GEOGRAPHIC_DATA]" at bounding box center [857, 524] width 330 height 29
copy p "Varanasi, [GEOGRAPHIC_DATA]"
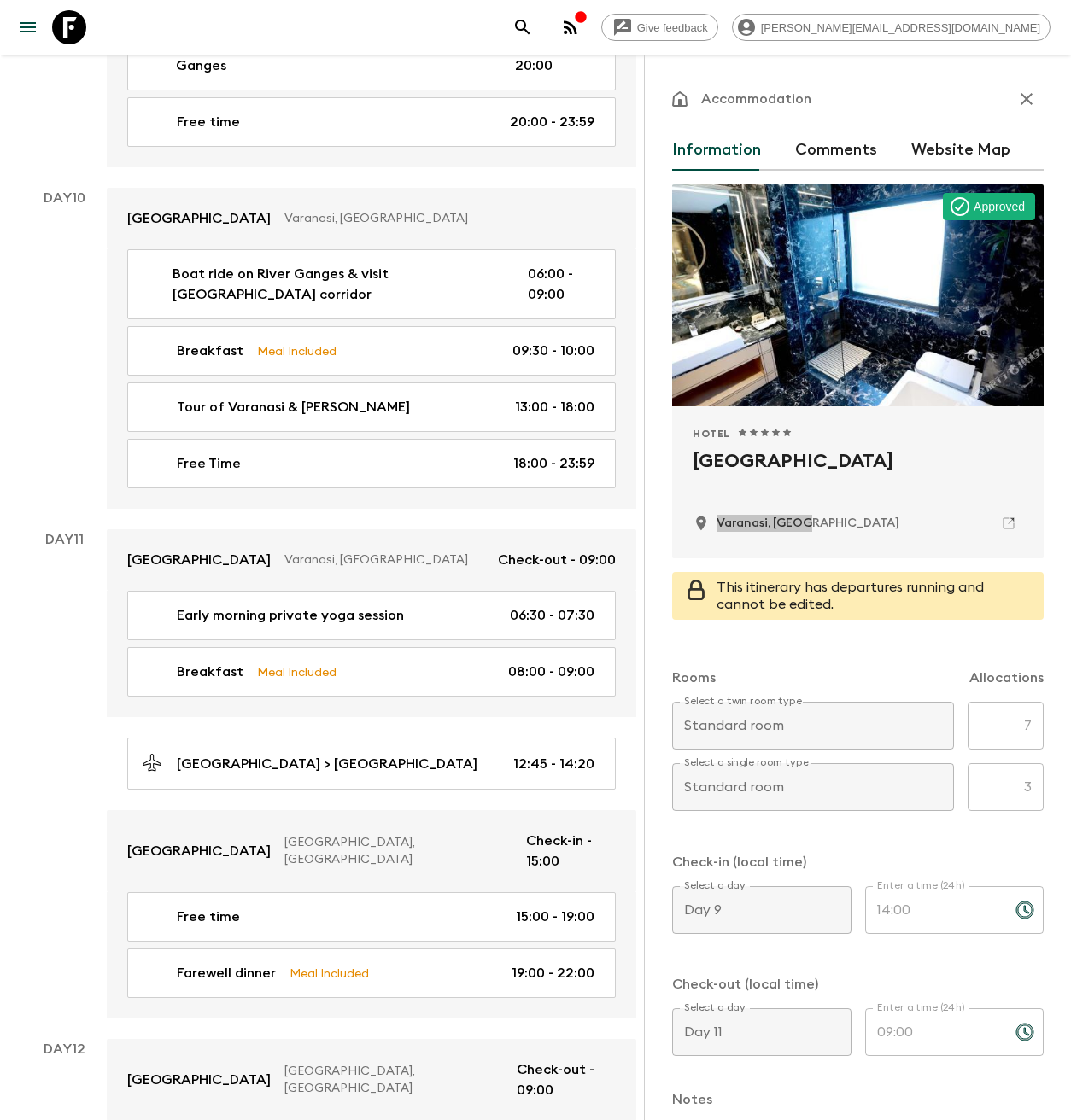
scroll to position [3938, 0]
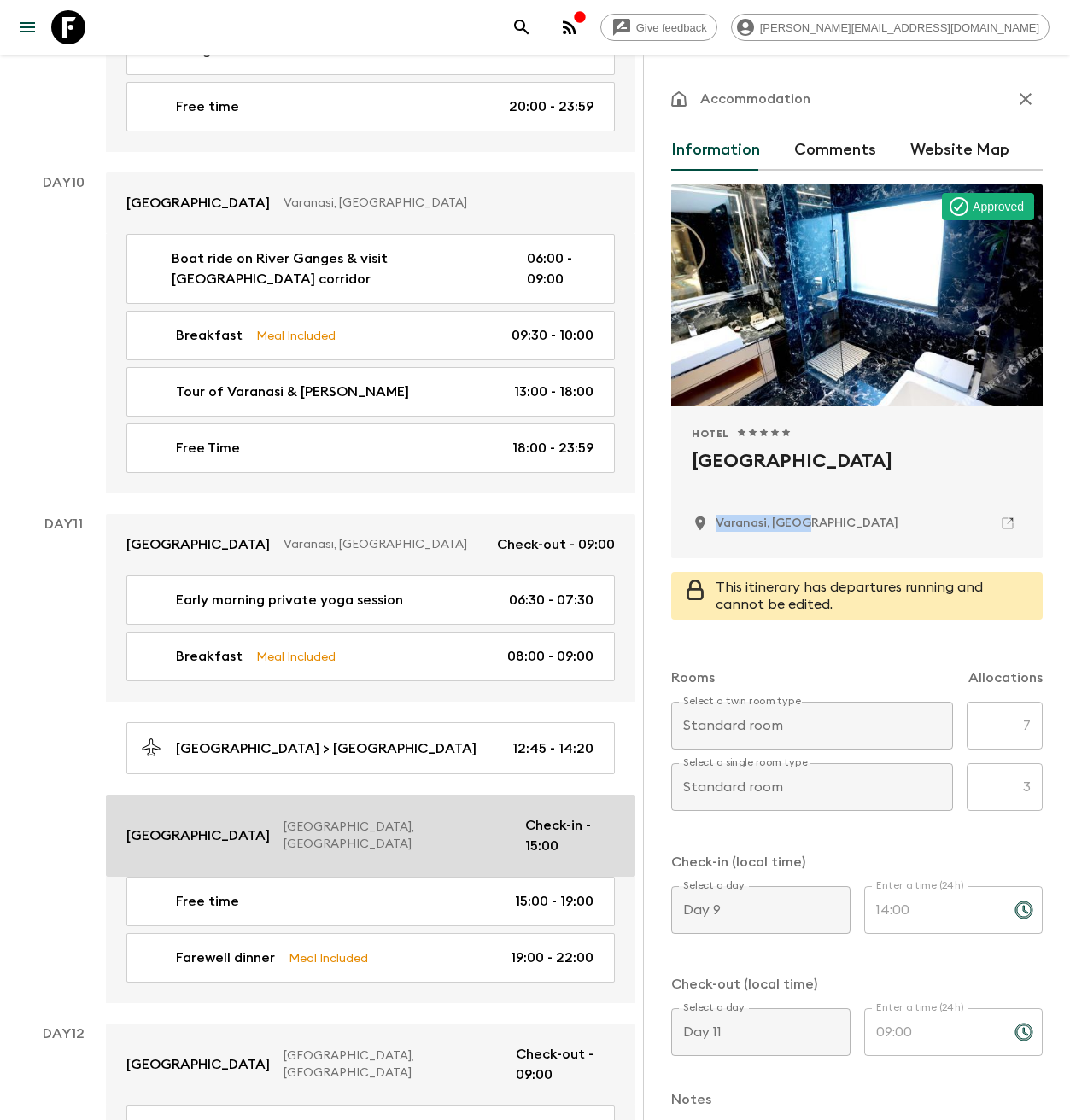
click at [309, 819] on p "[GEOGRAPHIC_DATA], [GEOGRAPHIC_DATA]" at bounding box center [398, 837] width 228 height 35
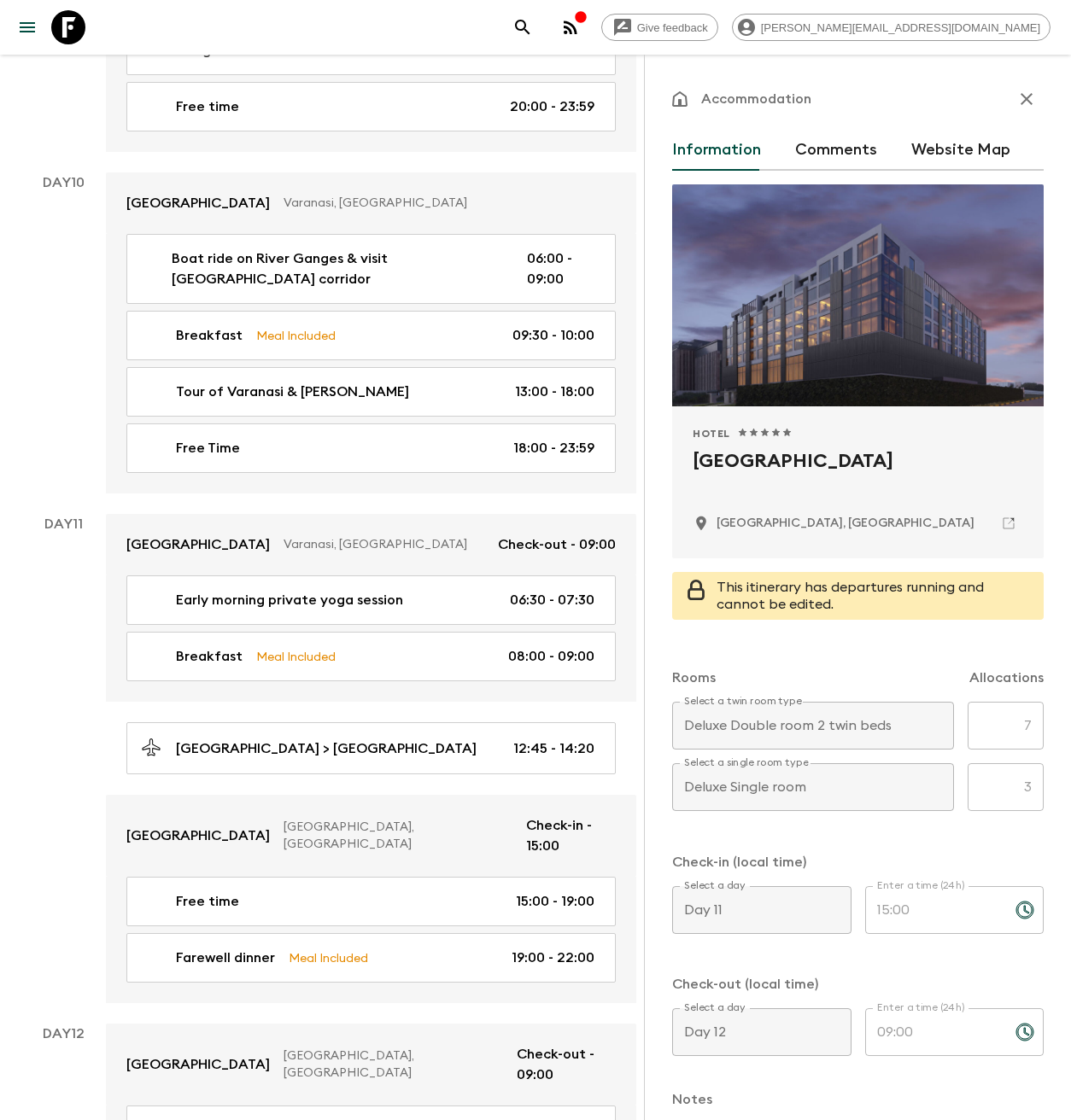
click at [74, 31] on icon at bounding box center [68, 28] width 35 height 35
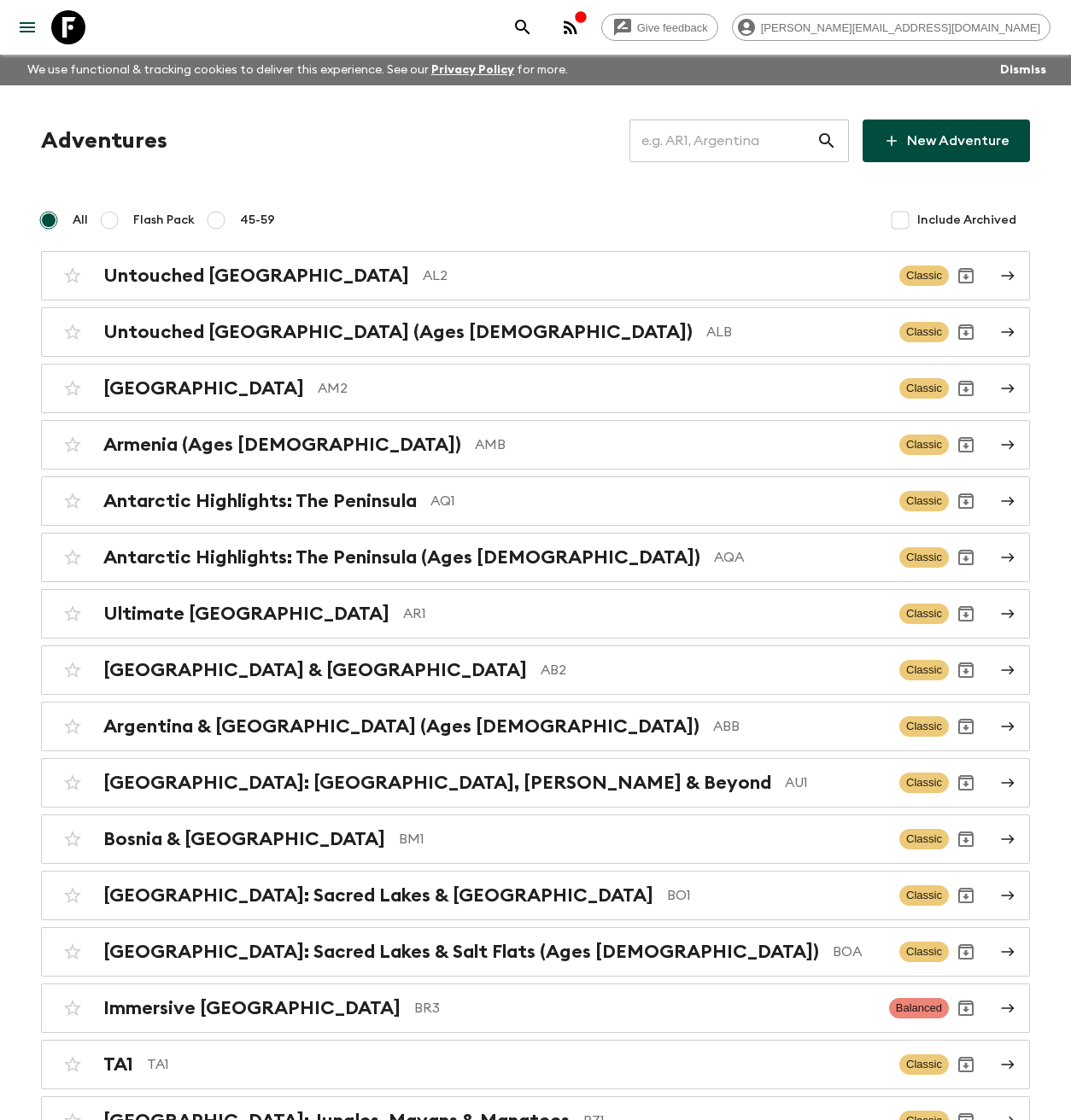
click at [725, 145] on input "text" at bounding box center [723, 140] width 187 height 48
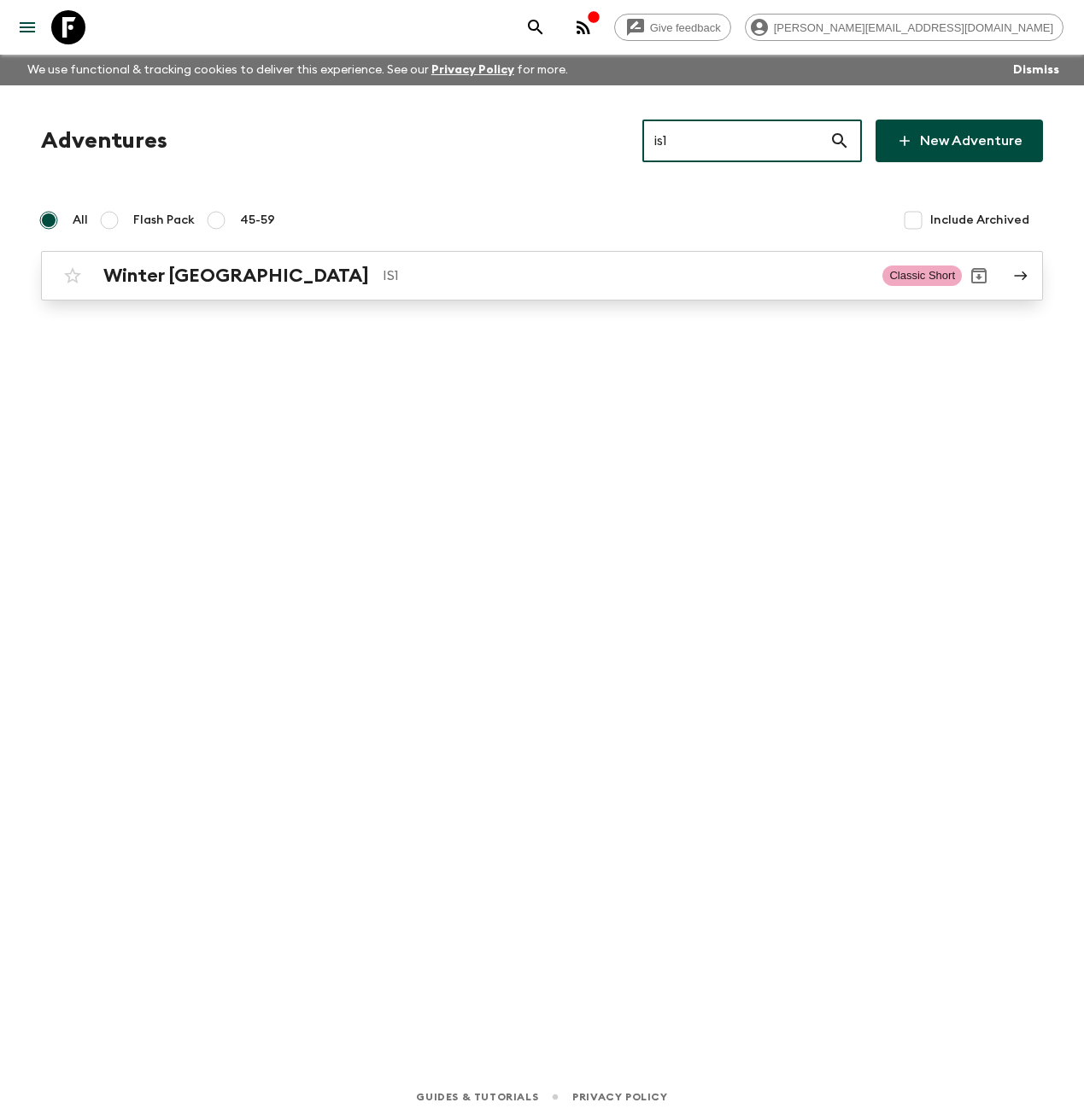
type input "is1"
click at [383, 279] on p "IS1" at bounding box center [626, 276] width 486 height 21
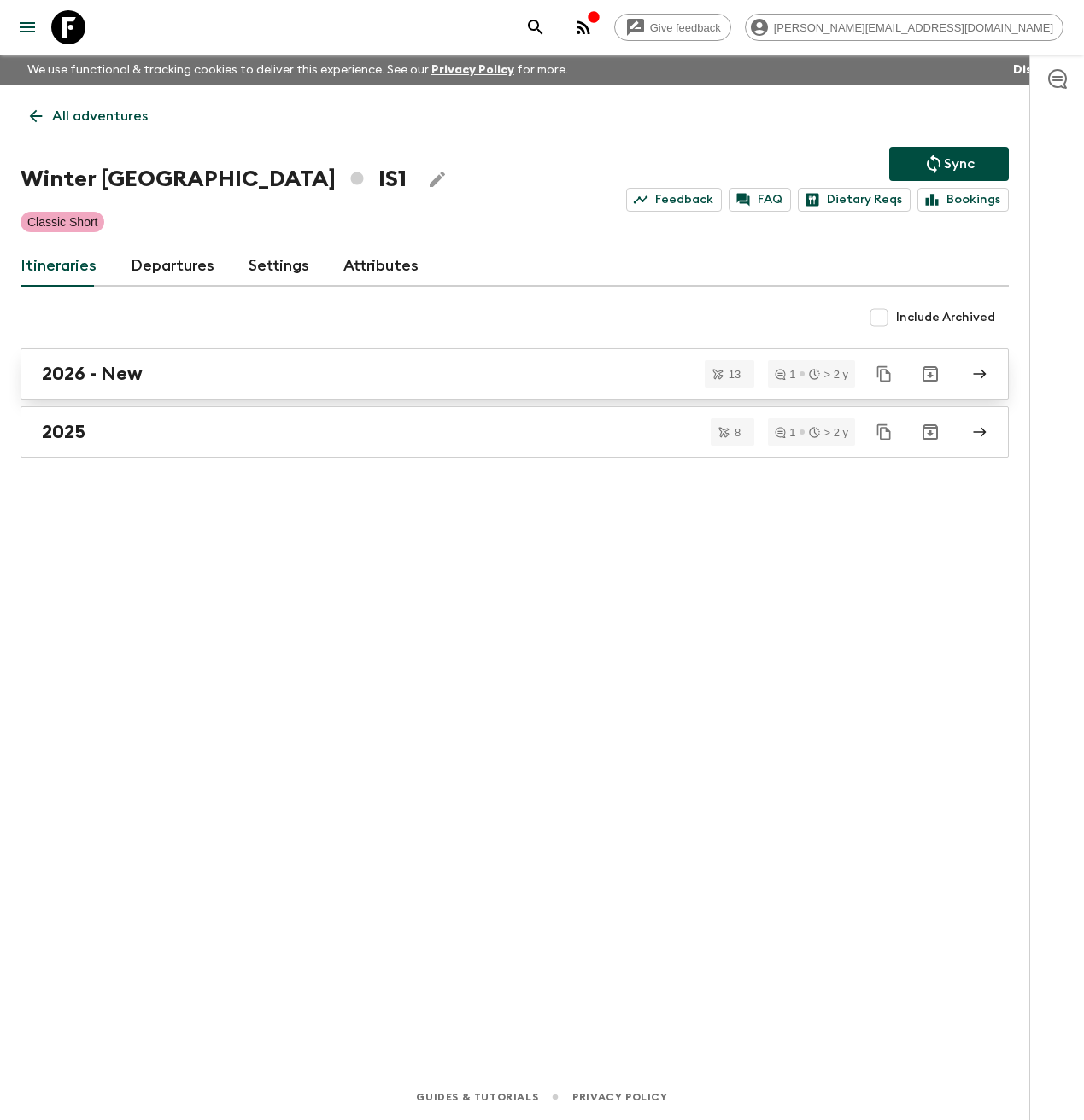
click at [190, 373] on div "2026 - New" at bounding box center [498, 374] width 913 height 22
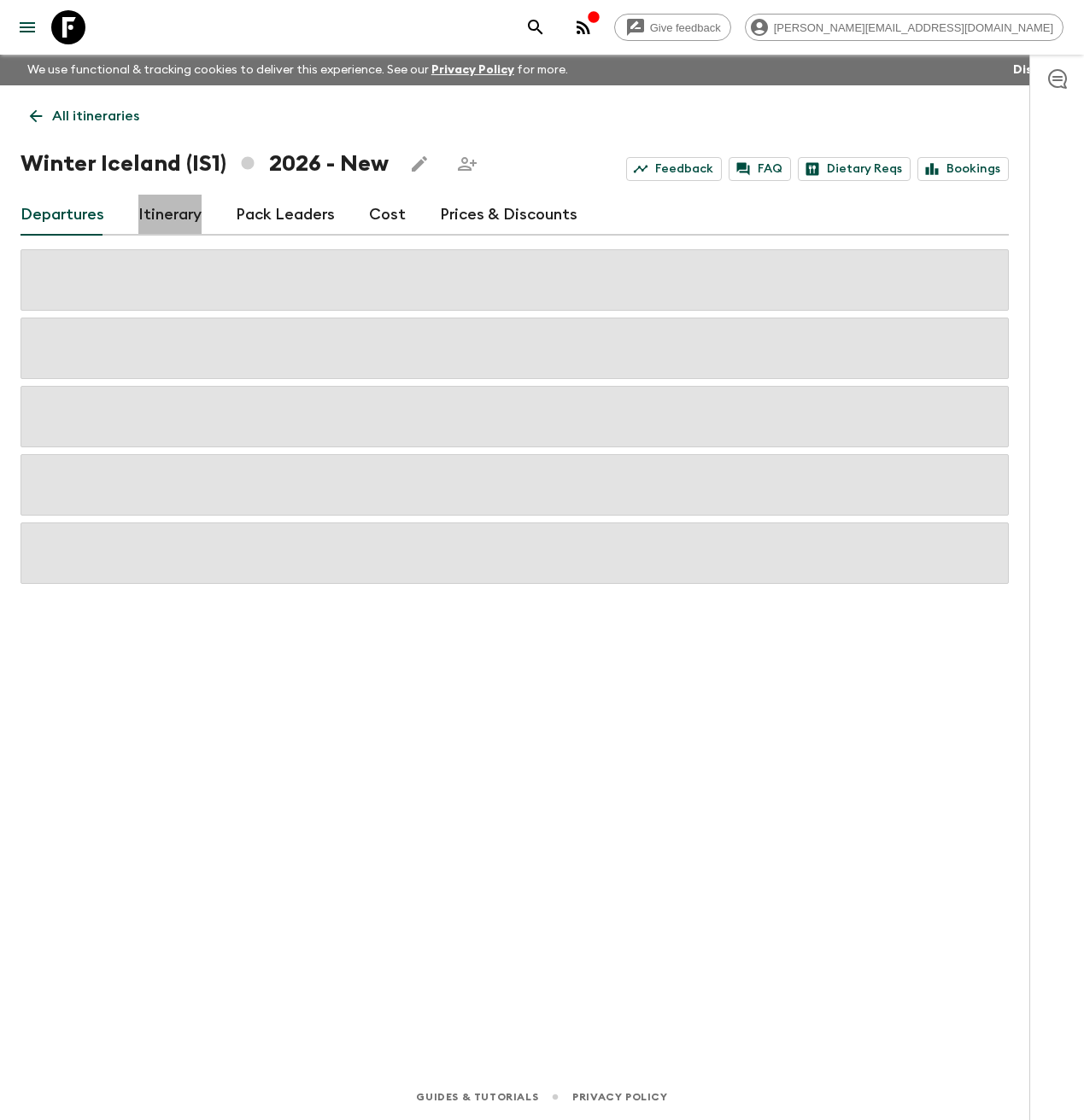
click at [172, 213] on link "Itinerary" at bounding box center [169, 214] width 63 height 41
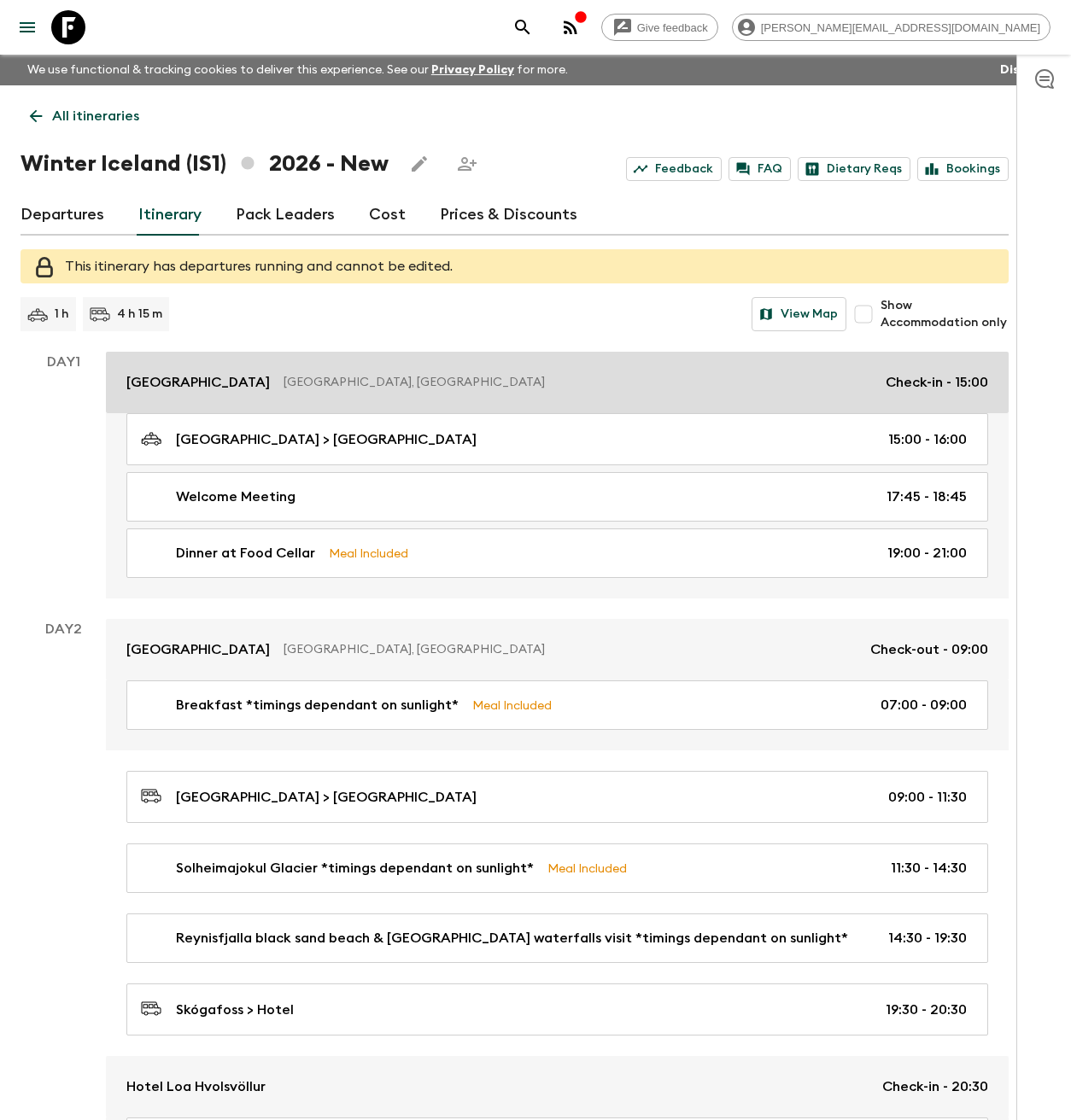
click at [284, 381] on p "[GEOGRAPHIC_DATA], [GEOGRAPHIC_DATA]" at bounding box center [577, 383] width 589 height 17
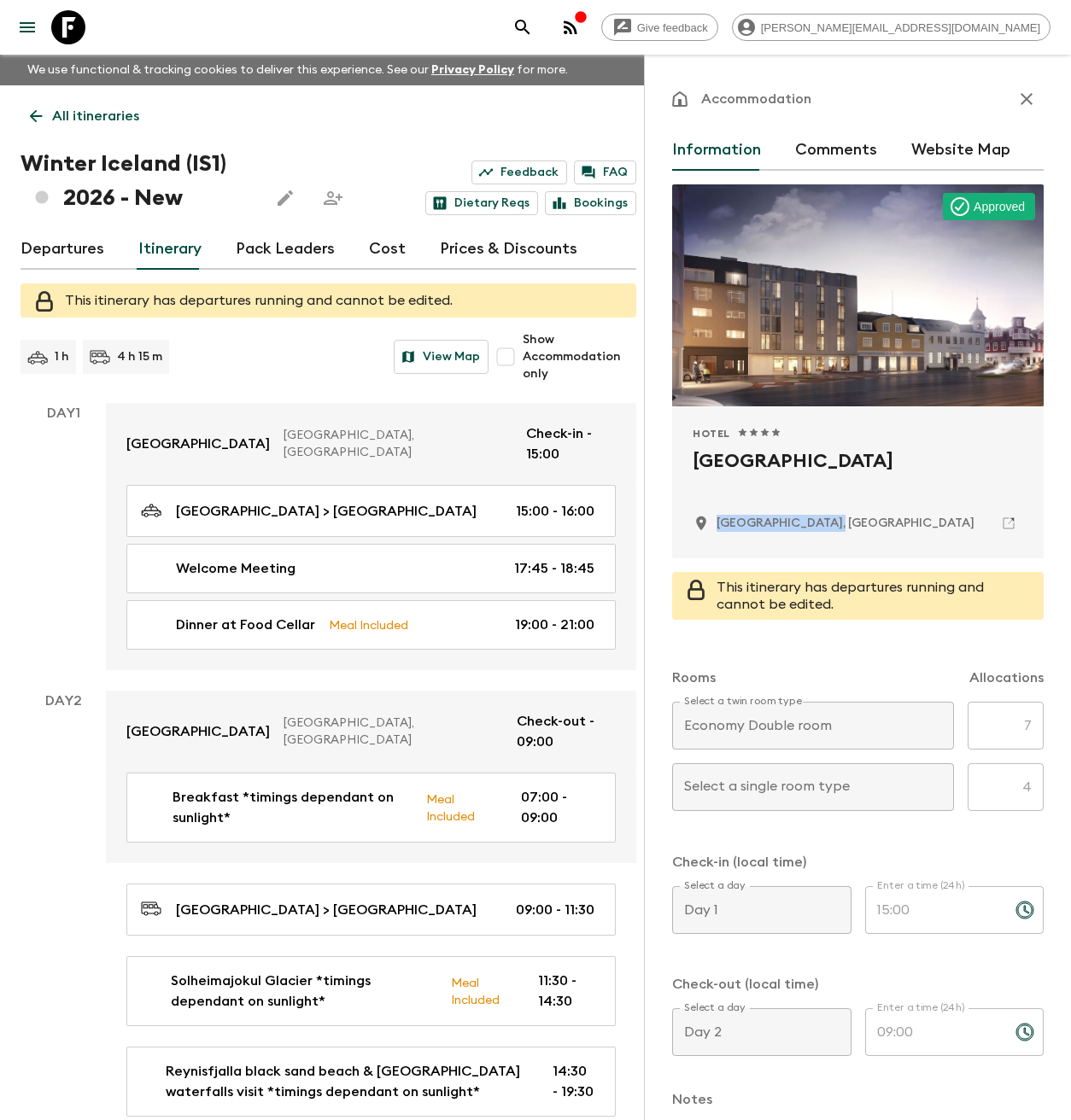
drag, startPoint x: 838, startPoint y: 527, endPoint x: 716, endPoint y: 519, distance: 122.3
click at [716, 519] on div "[GEOGRAPHIC_DATA], [GEOGRAPHIC_DATA]" at bounding box center [857, 524] width 330 height 29
copy p "[GEOGRAPHIC_DATA], [GEOGRAPHIC_DATA]"
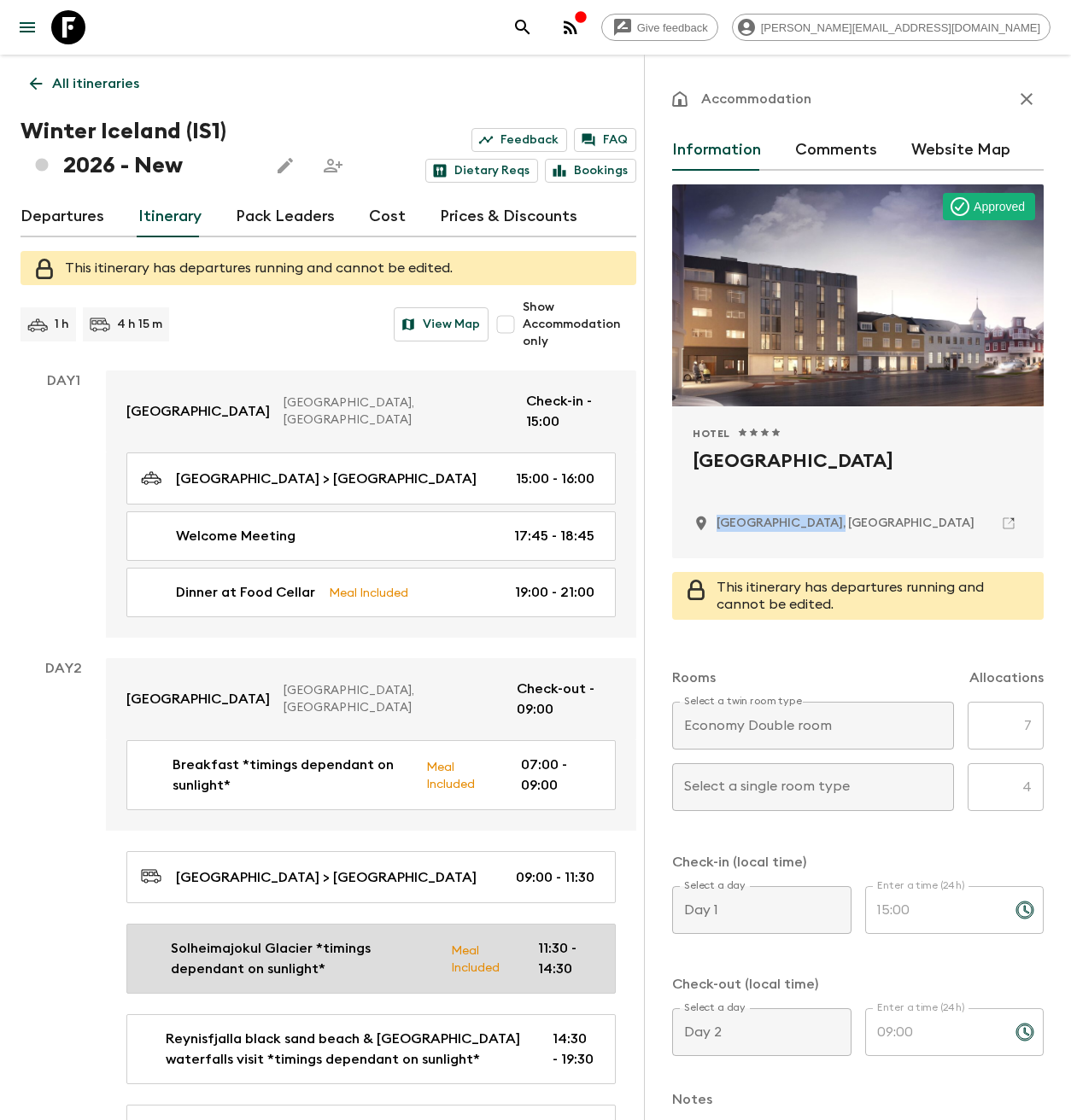
scroll to position [35, 0]
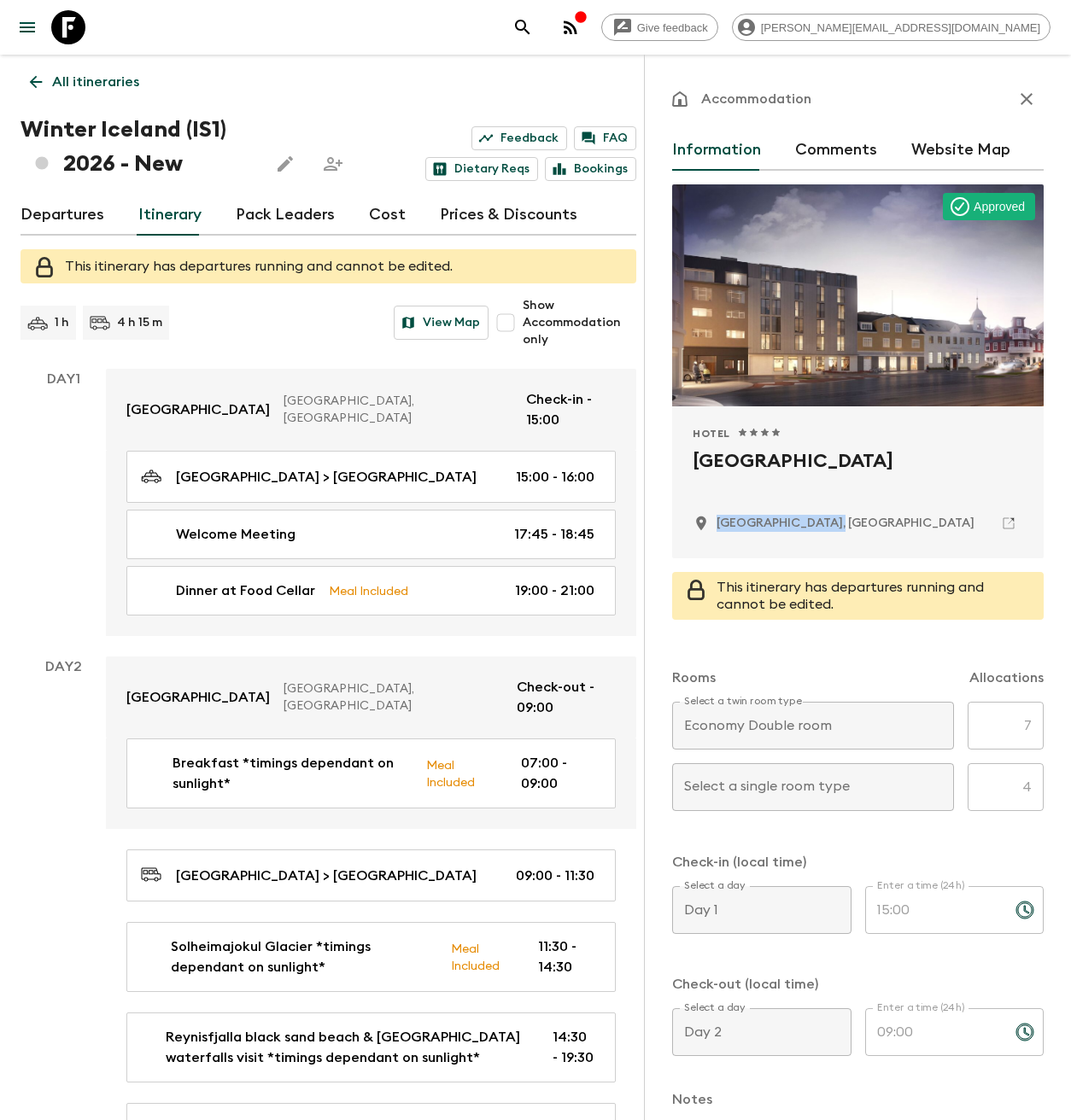
click at [73, 31] on icon at bounding box center [68, 28] width 35 height 35
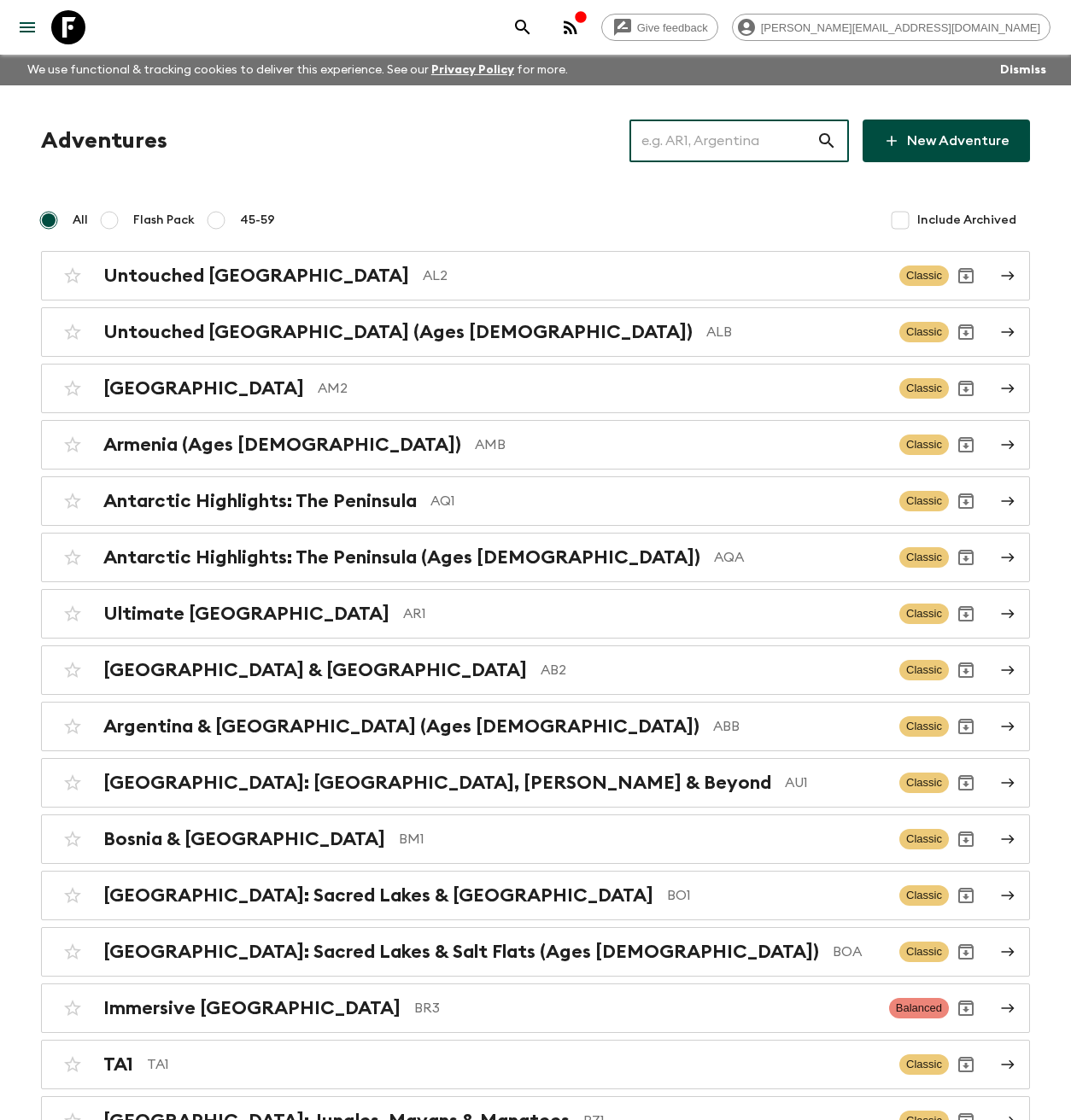
click at [753, 145] on input "text" at bounding box center [723, 140] width 187 height 48
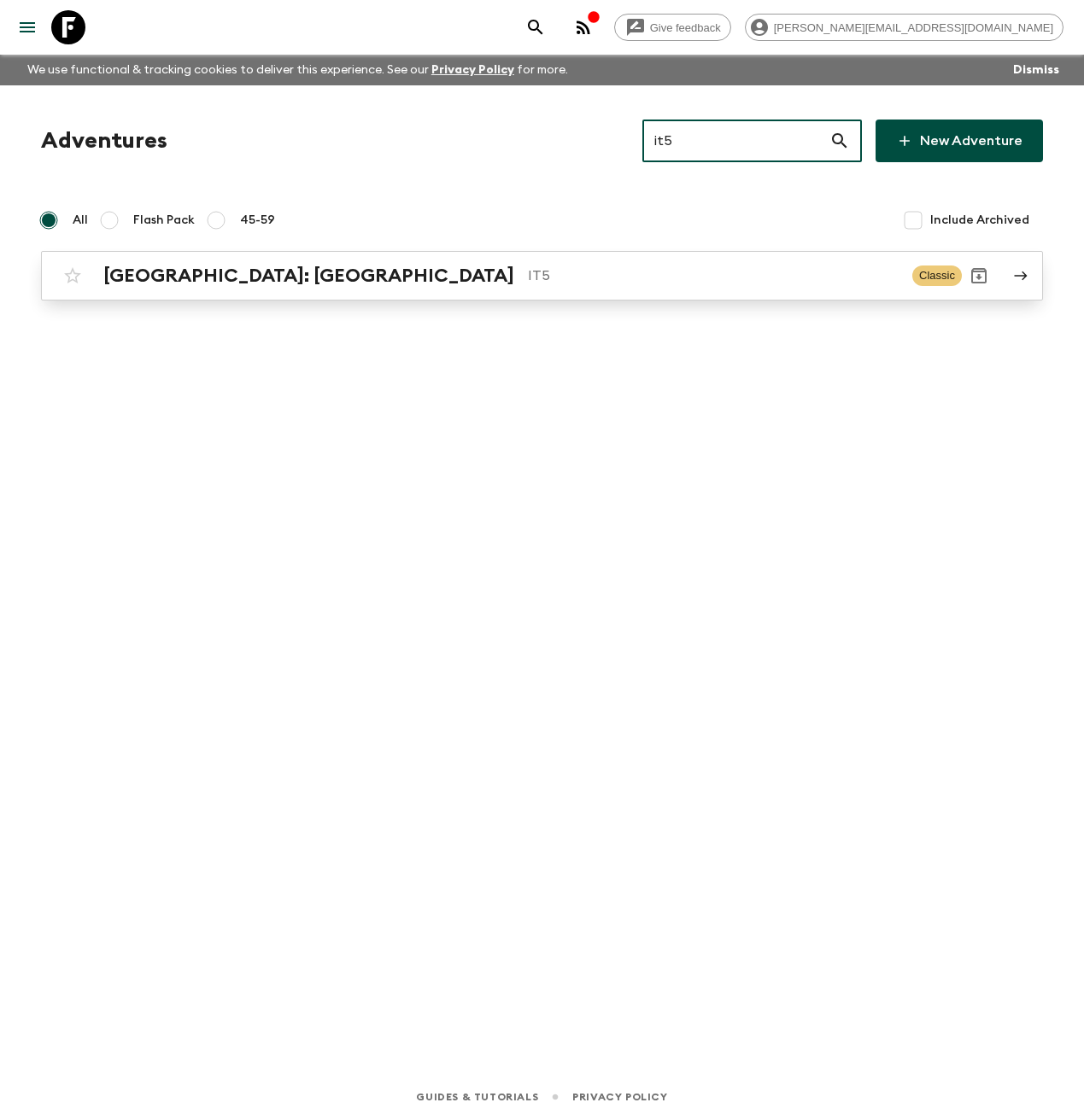
type input "it5"
click at [532, 279] on p "IT5" at bounding box center [713, 276] width 371 height 21
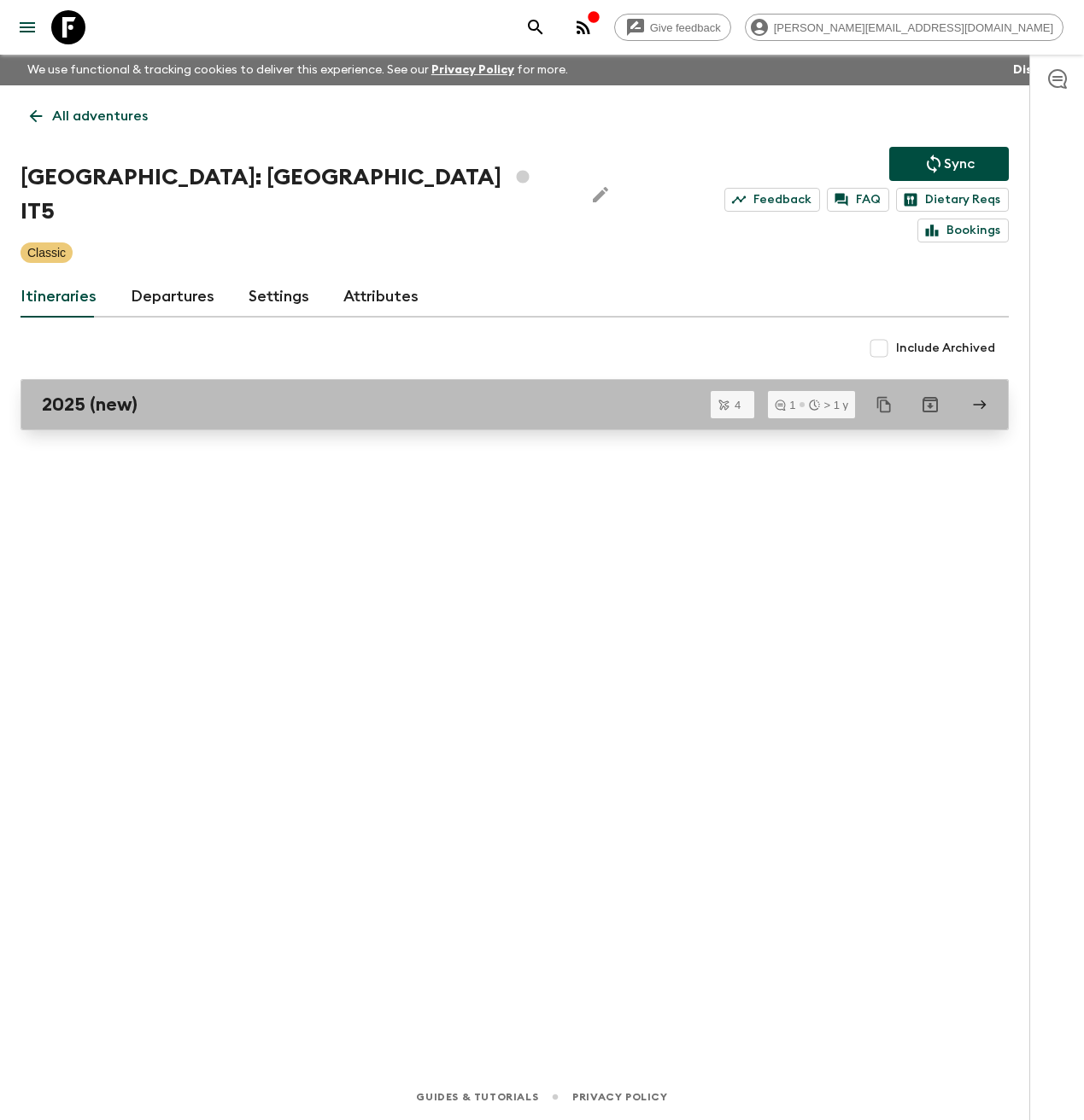
click at [157, 394] on div "2025 (new)" at bounding box center [498, 405] width 913 height 22
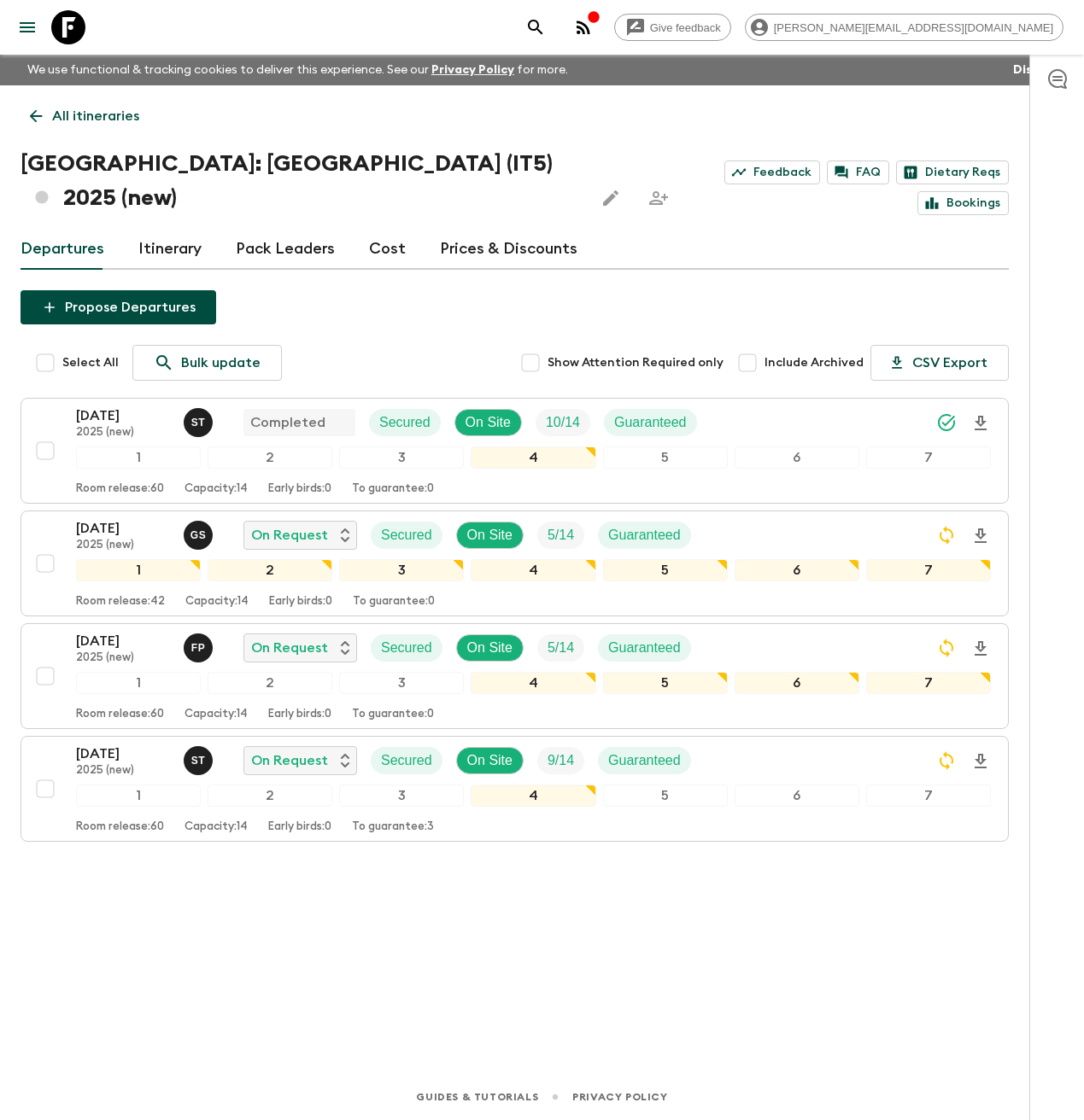
click at [174, 229] on link "Itinerary" at bounding box center [169, 249] width 63 height 41
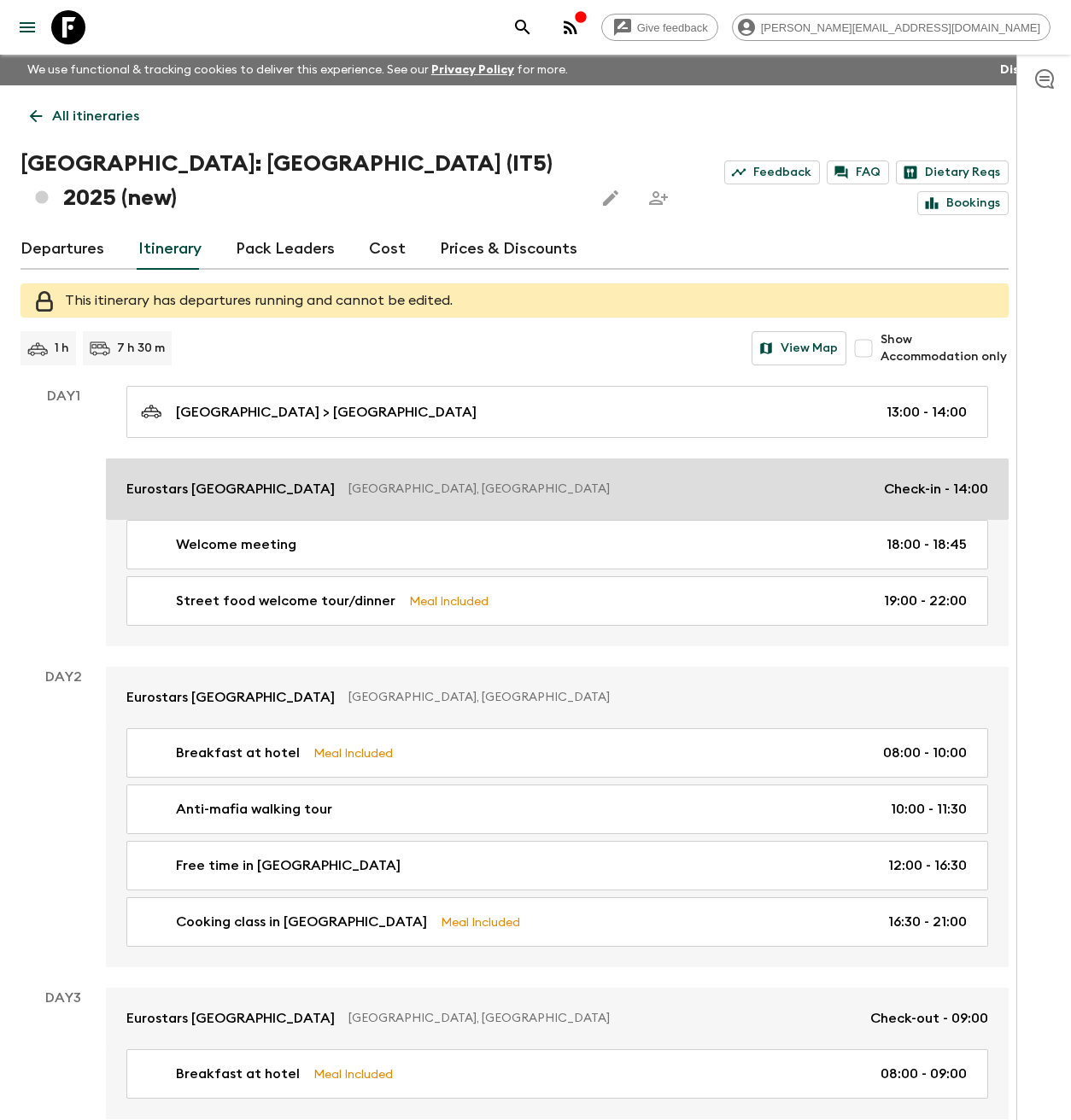
click at [348, 480] on p "[GEOGRAPHIC_DATA], [GEOGRAPHIC_DATA]" at bounding box center [609, 489] width 522 height 17
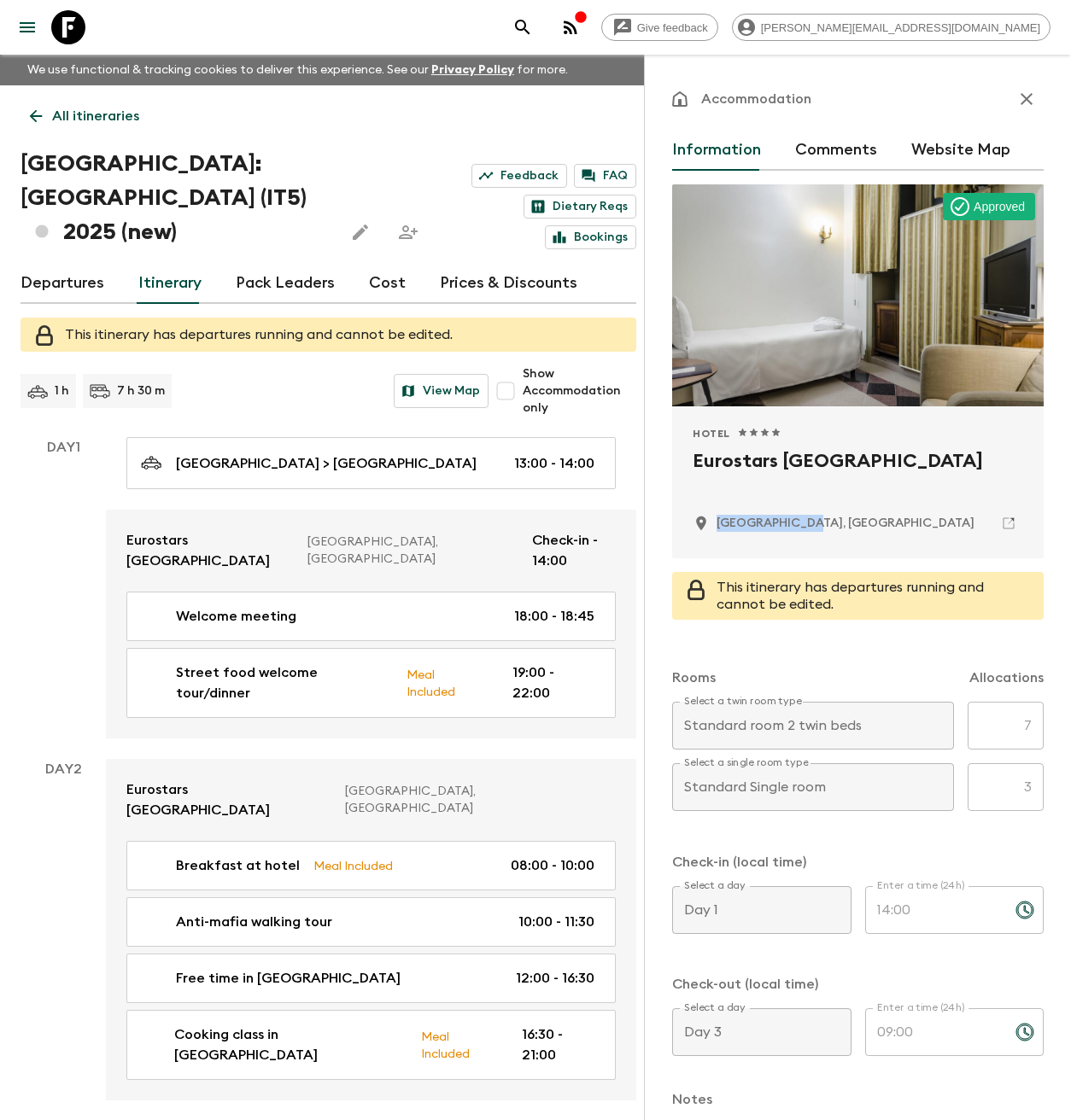
drag, startPoint x: 792, startPoint y: 523, endPoint x: 716, endPoint y: 525, distance: 76.0
click at [716, 525] on div "[GEOGRAPHIC_DATA], [GEOGRAPHIC_DATA]" at bounding box center [857, 524] width 330 height 29
copy p "[GEOGRAPHIC_DATA], [GEOGRAPHIC_DATA]"
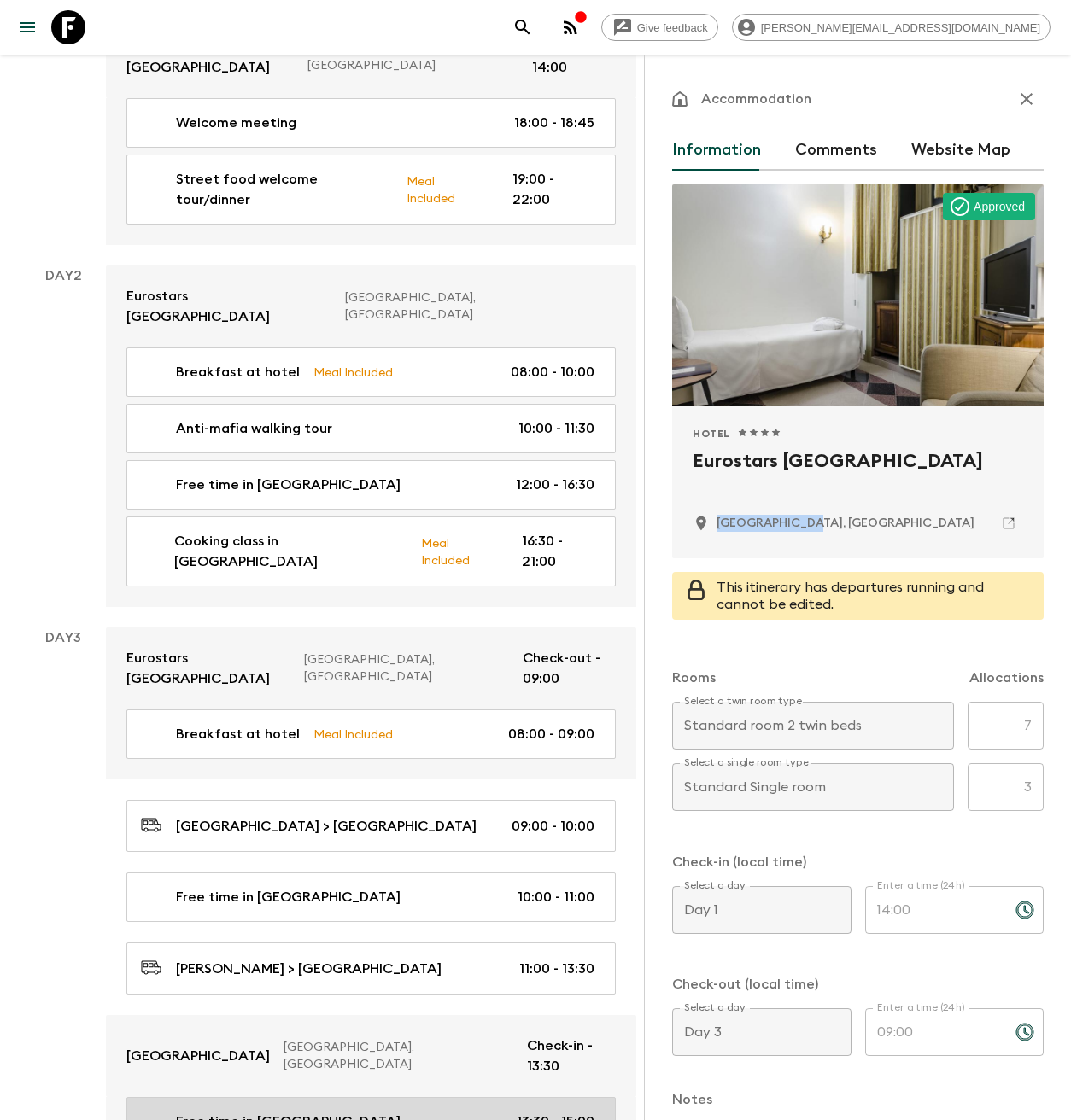
scroll to position [674, 0]
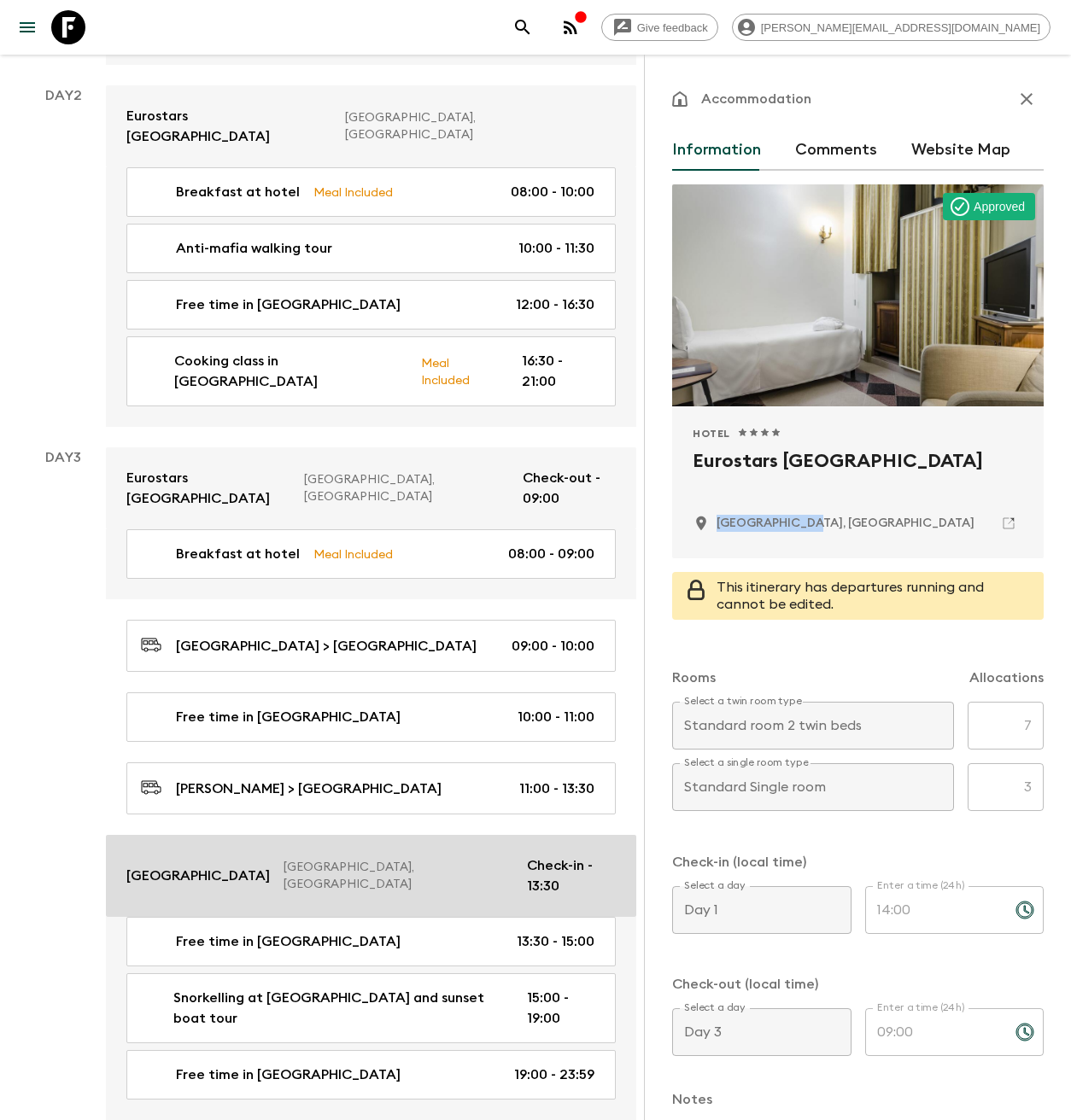
click at [377, 859] on p "[GEOGRAPHIC_DATA], [GEOGRAPHIC_DATA]" at bounding box center [398, 876] width 230 height 35
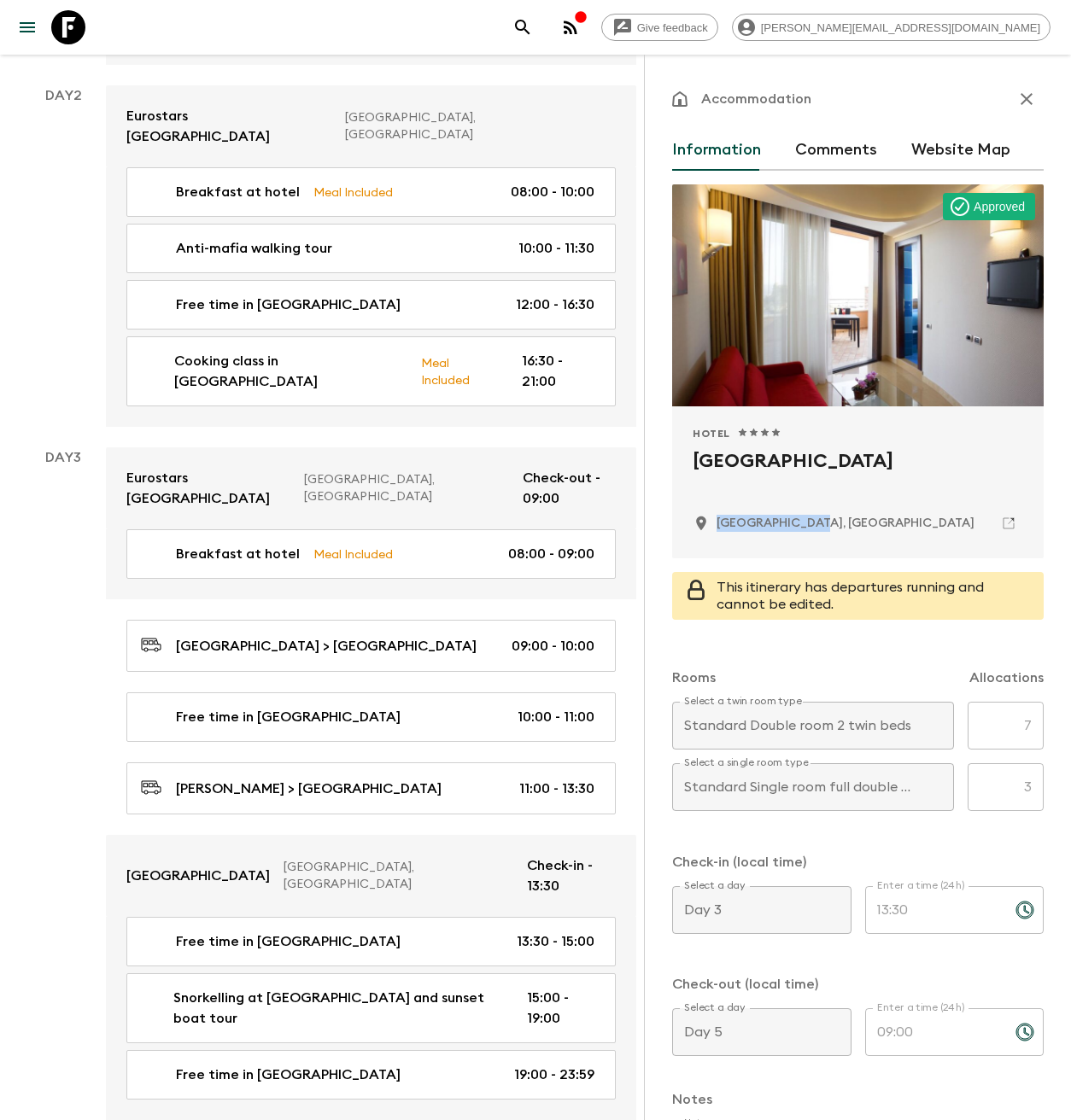
drag, startPoint x: 819, startPoint y: 523, endPoint x: 715, endPoint y: 524, distance: 104.0
click at [715, 524] on div "[GEOGRAPHIC_DATA], [GEOGRAPHIC_DATA]" at bounding box center [857, 524] width 330 height 29
copy p "[GEOGRAPHIC_DATA], [GEOGRAPHIC_DATA]"
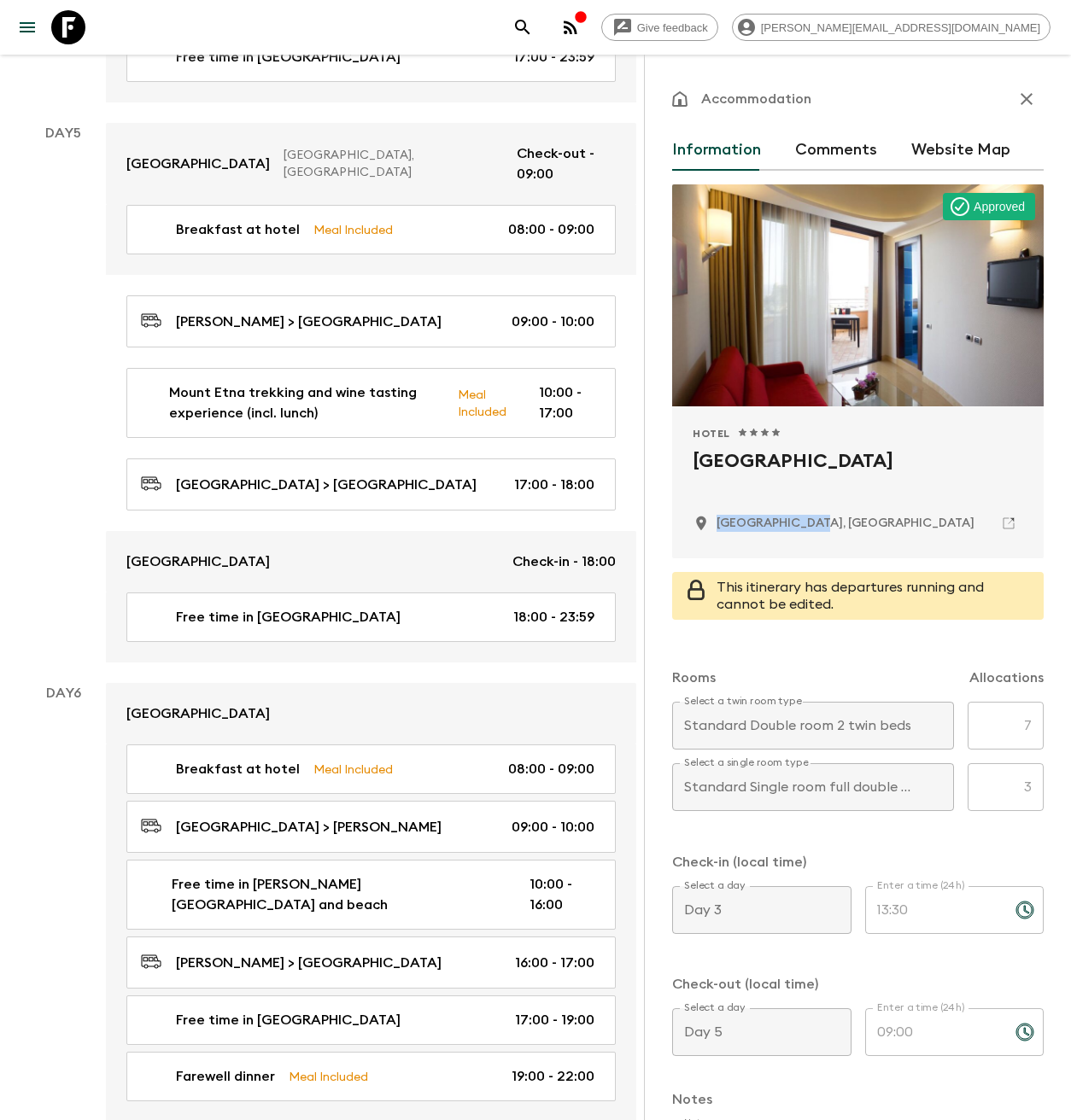
scroll to position [2077, 0]
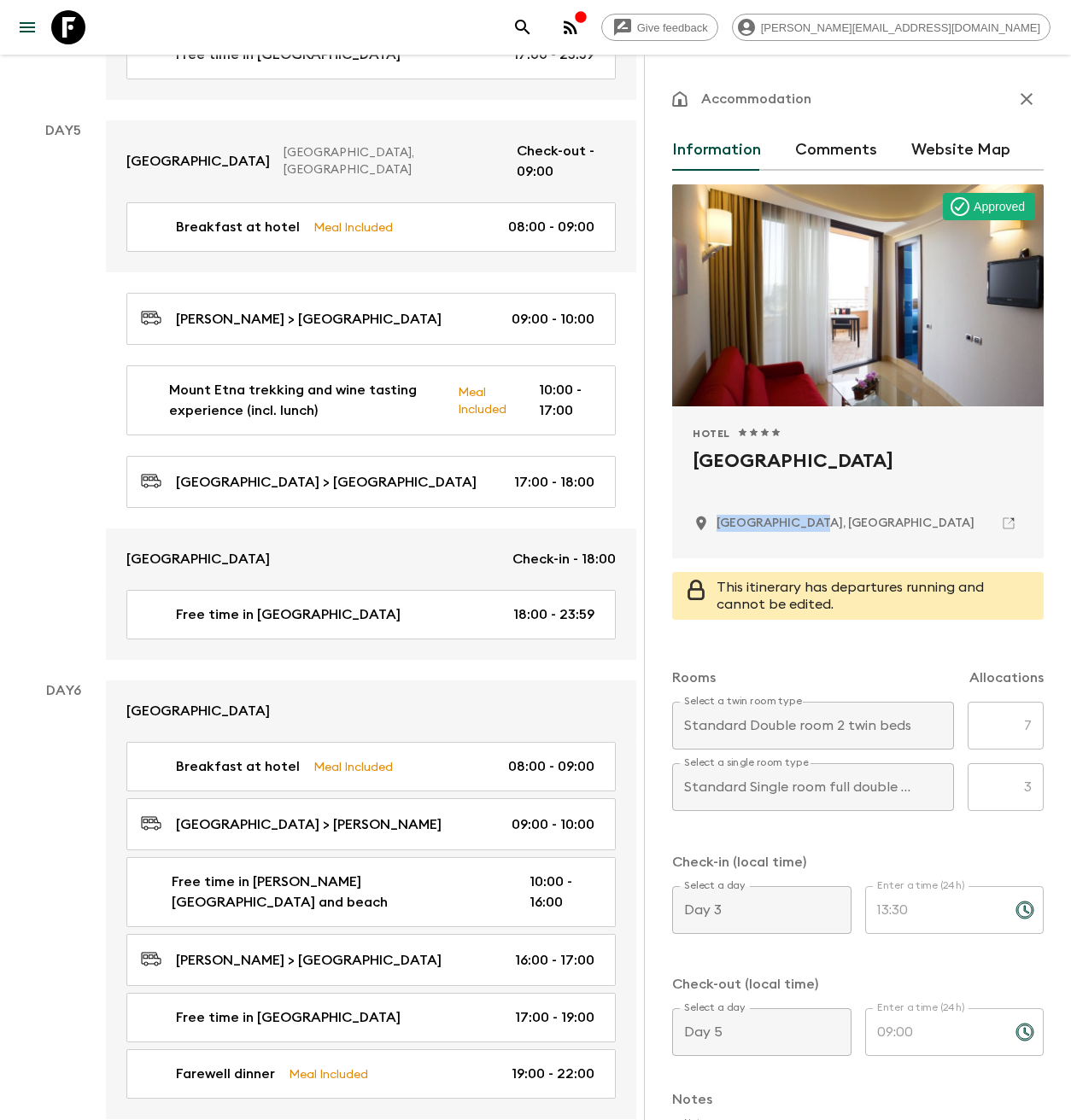
click at [75, 27] on icon at bounding box center [68, 28] width 35 height 35
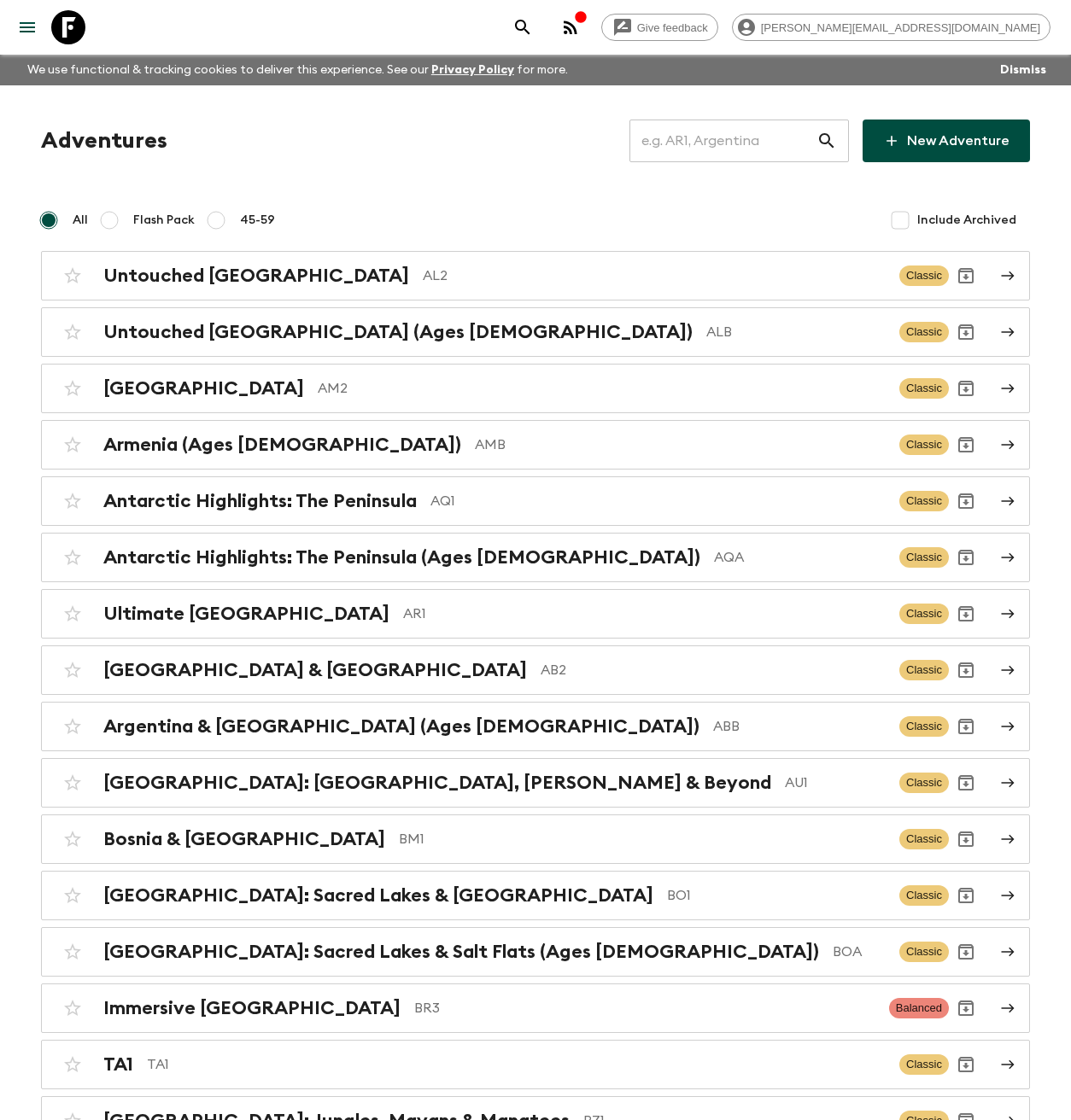
click at [796, 142] on input "text" at bounding box center [723, 140] width 187 height 48
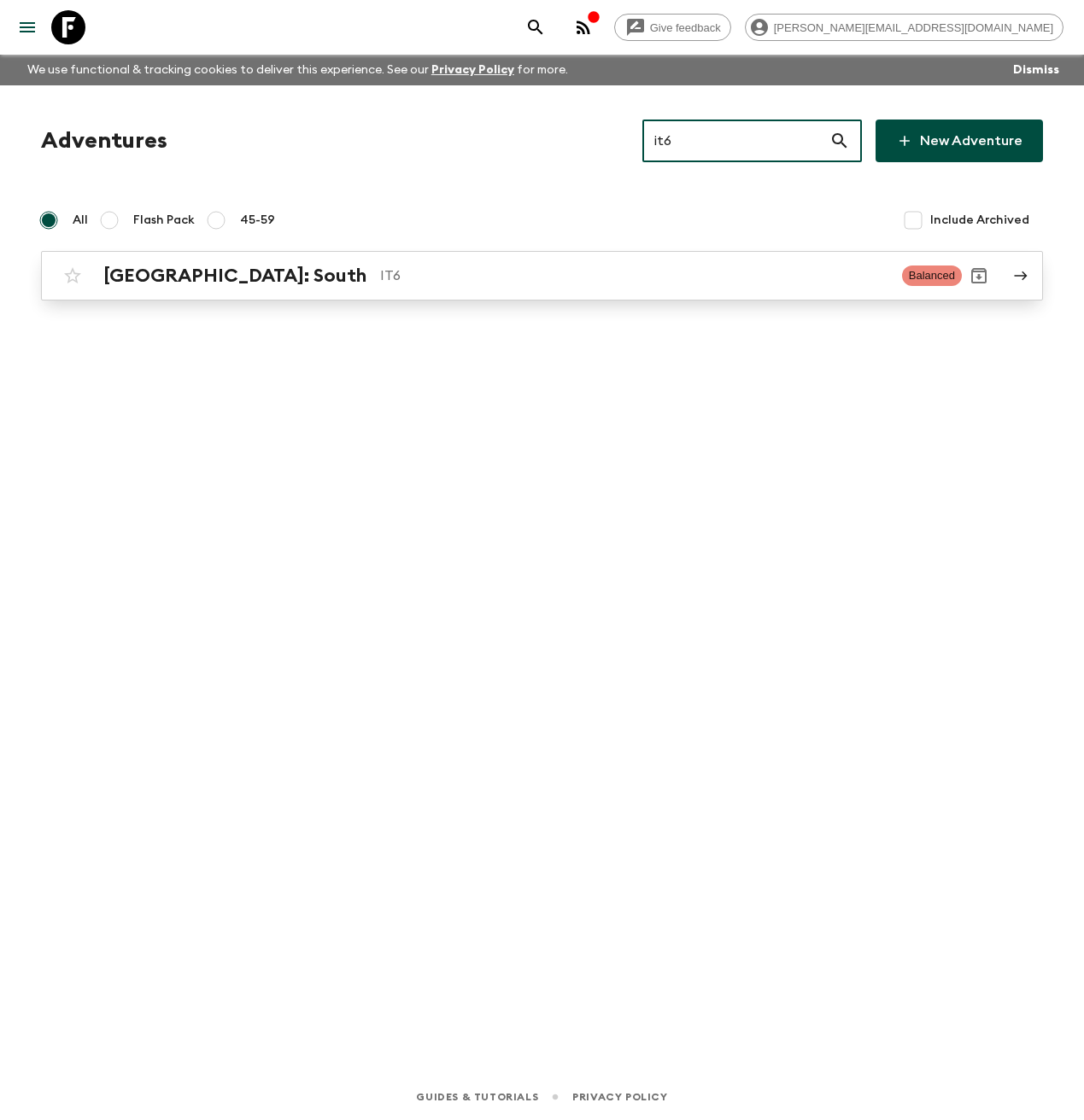
type input "it6"
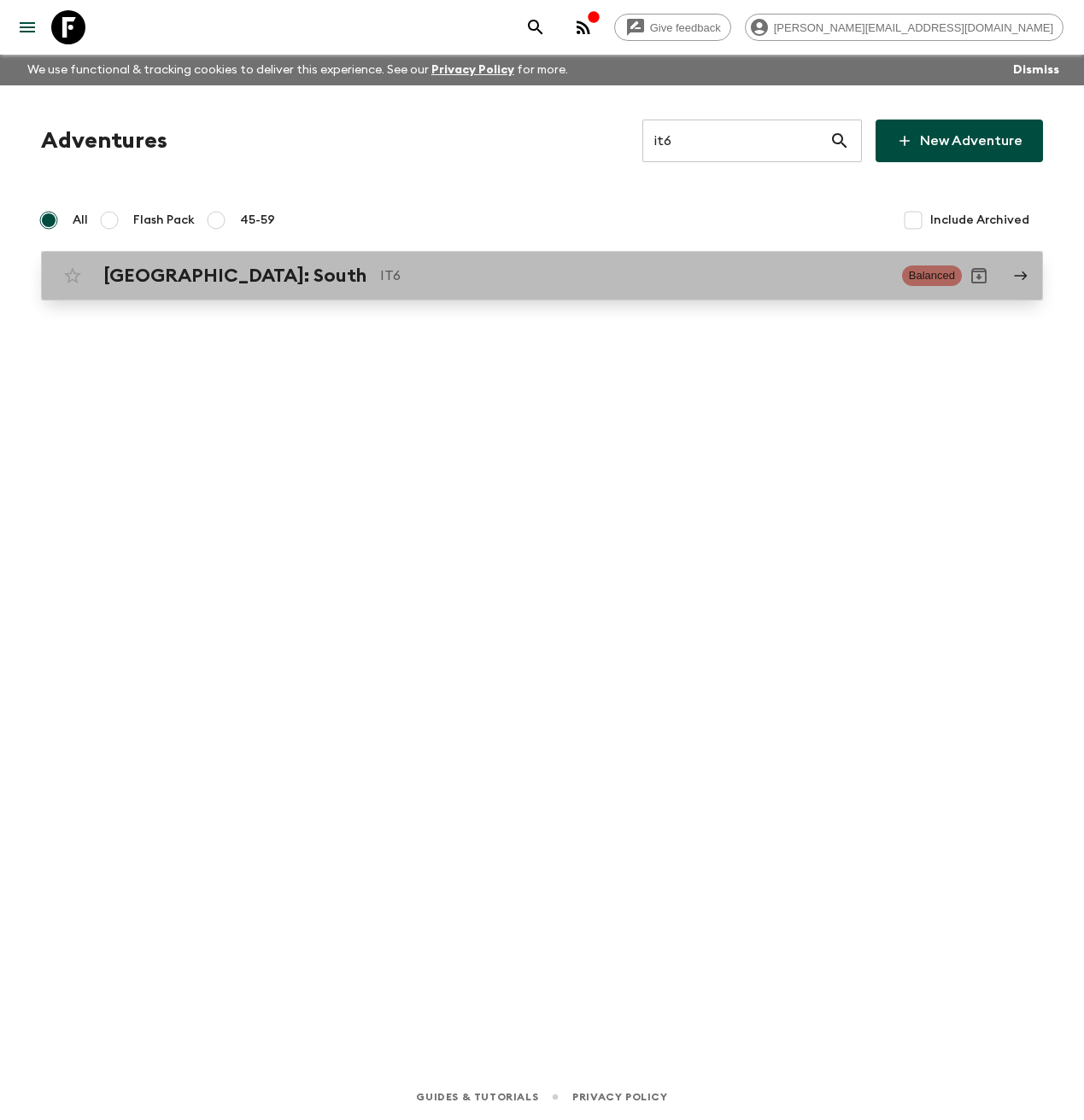
click at [380, 280] on p "IT6" at bounding box center [634, 276] width 508 height 21
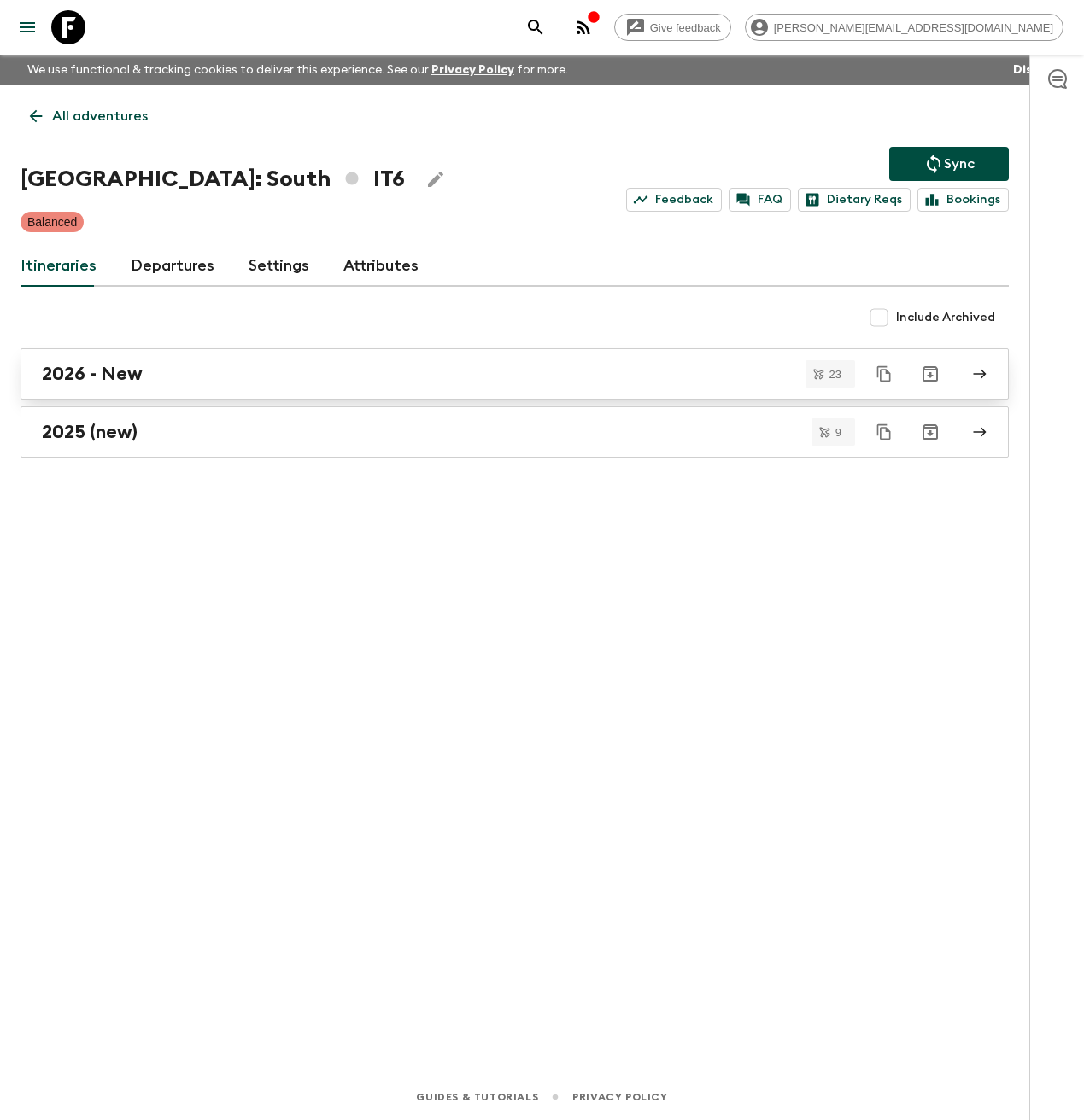
click at [195, 379] on div "2026 - New" at bounding box center [498, 374] width 913 height 22
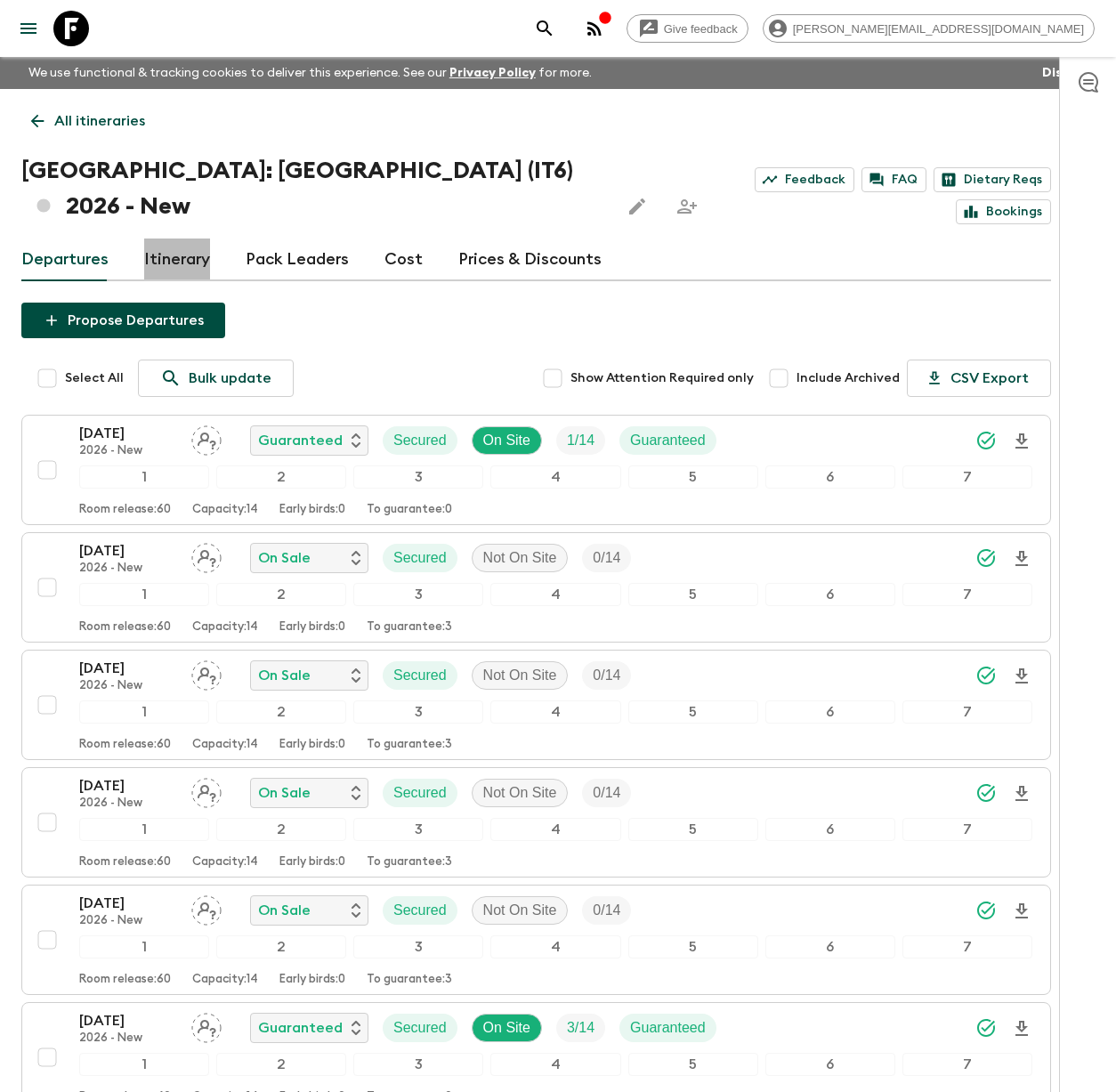
click at [187, 239] on link "Itinerary" at bounding box center [177, 259] width 66 height 42
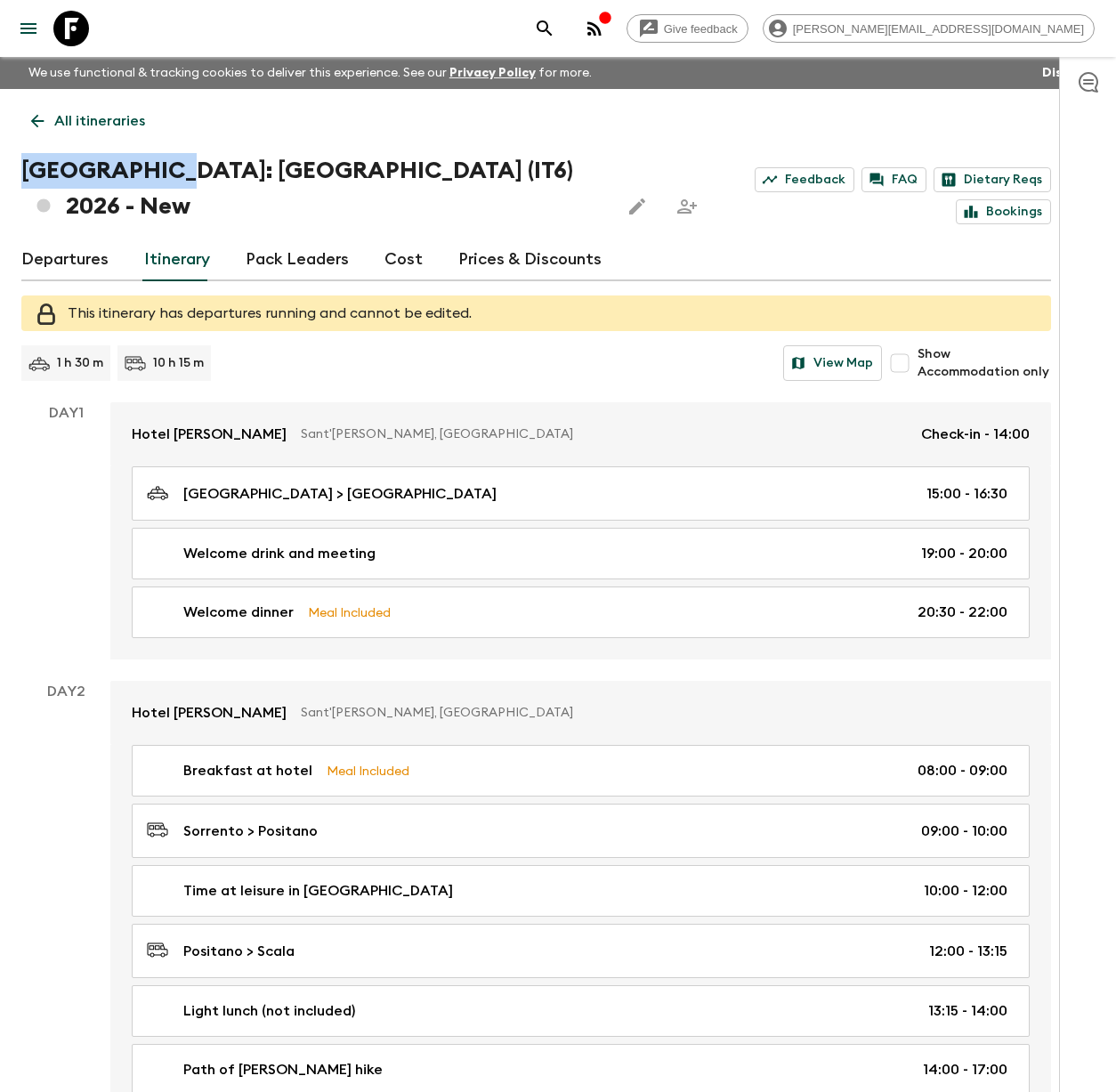
drag, startPoint x: 150, startPoint y: 173, endPoint x: 22, endPoint y: 167, distance: 128.1
click at [22, 167] on h1 "[GEOGRAPHIC_DATA]: [GEOGRAPHIC_DATA] (IT6) 2026 - New" at bounding box center [313, 188] width 584 height 71
copy h1 "[GEOGRAPHIC_DATA]: South"
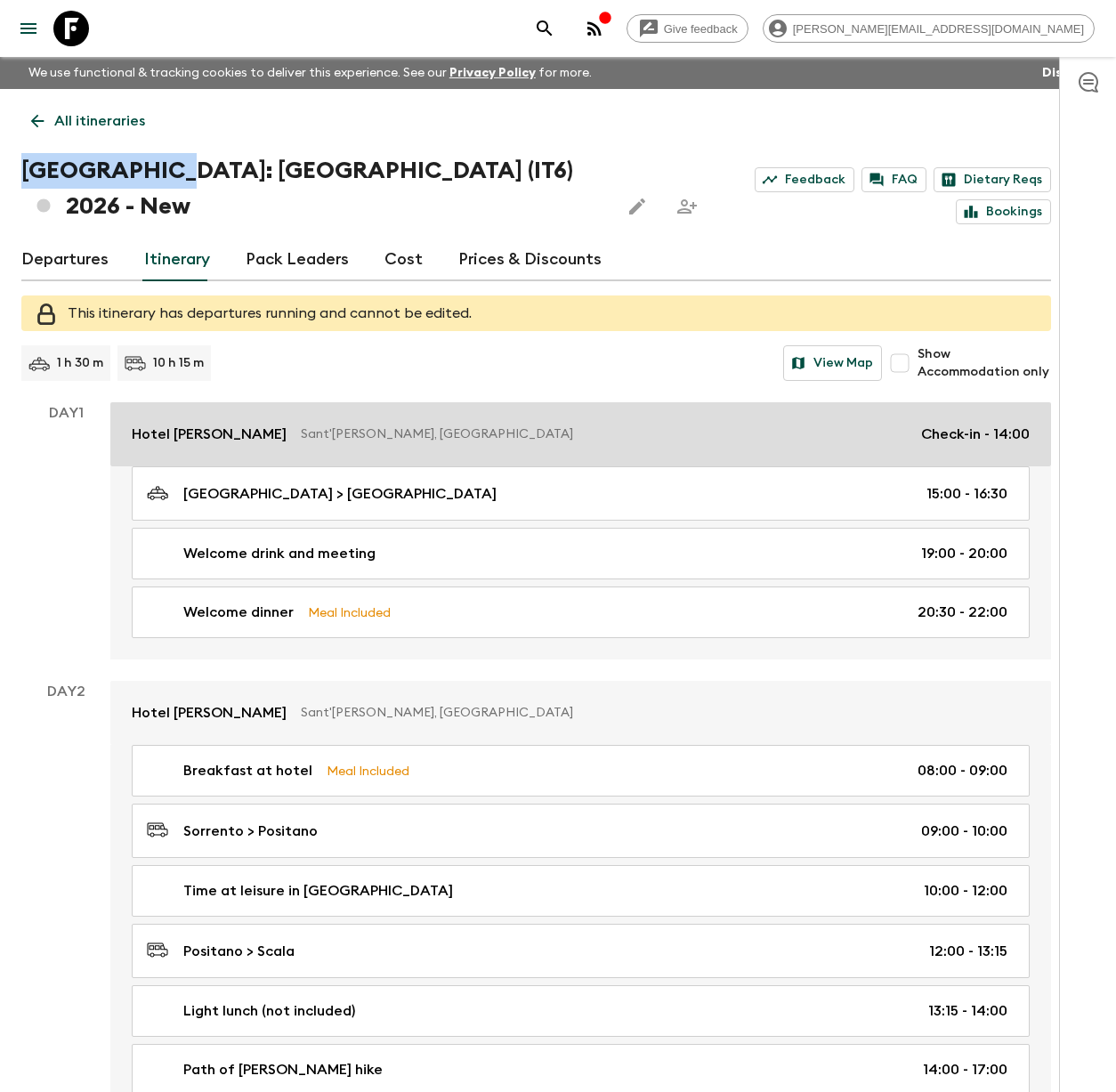
click at [225, 423] on p "Hotel [PERSON_NAME]" at bounding box center [209, 434] width 155 height 22
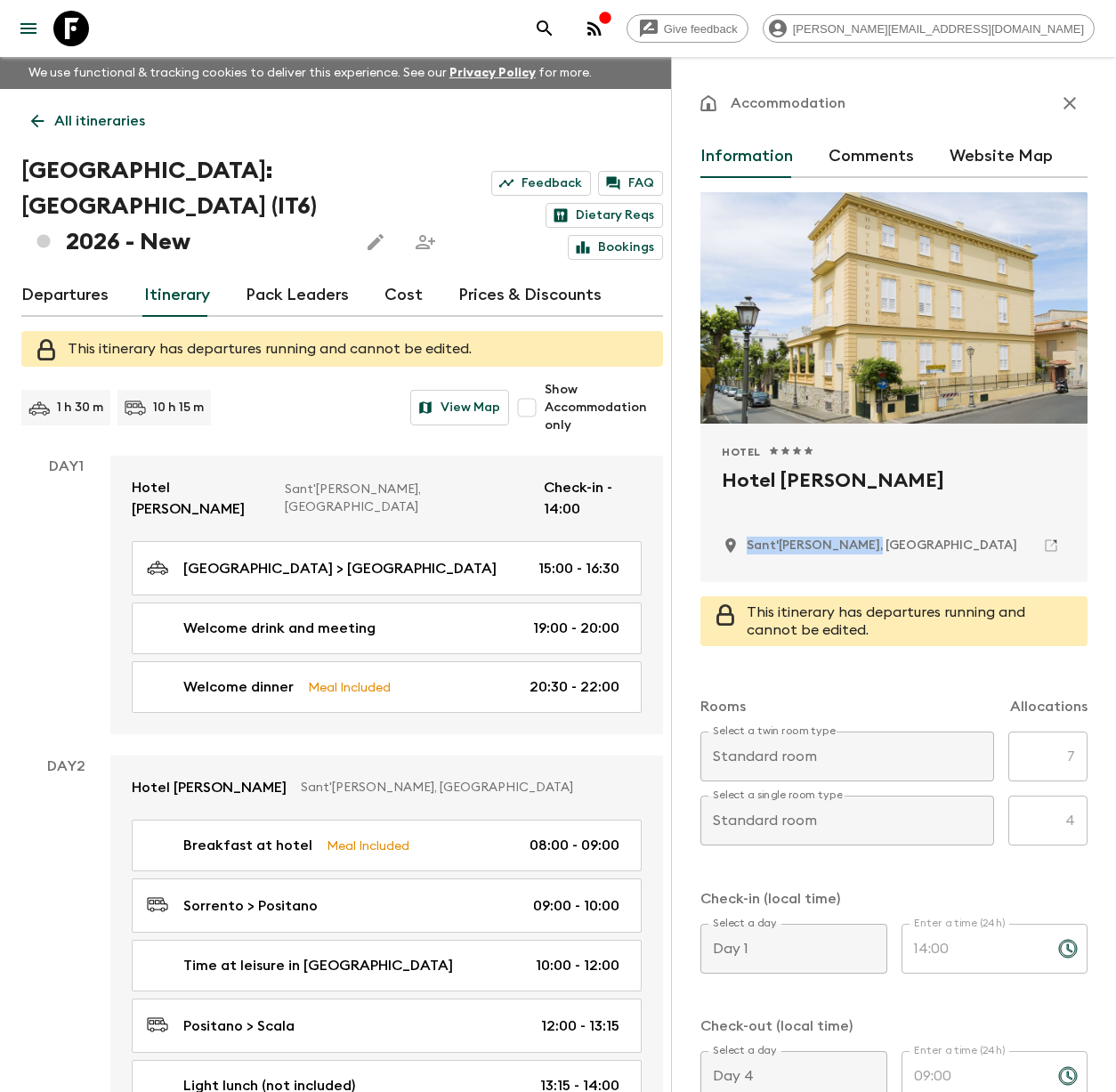
drag, startPoint x: 881, startPoint y: 548, endPoint x: 748, endPoint y: 548, distance: 133.0
click at [748, 548] on div "Sant'[PERSON_NAME], [GEOGRAPHIC_DATA]" at bounding box center [894, 546] width 344 height 31
copy p "Sant'[PERSON_NAME], [GEOGRAPHIC_DATA]"
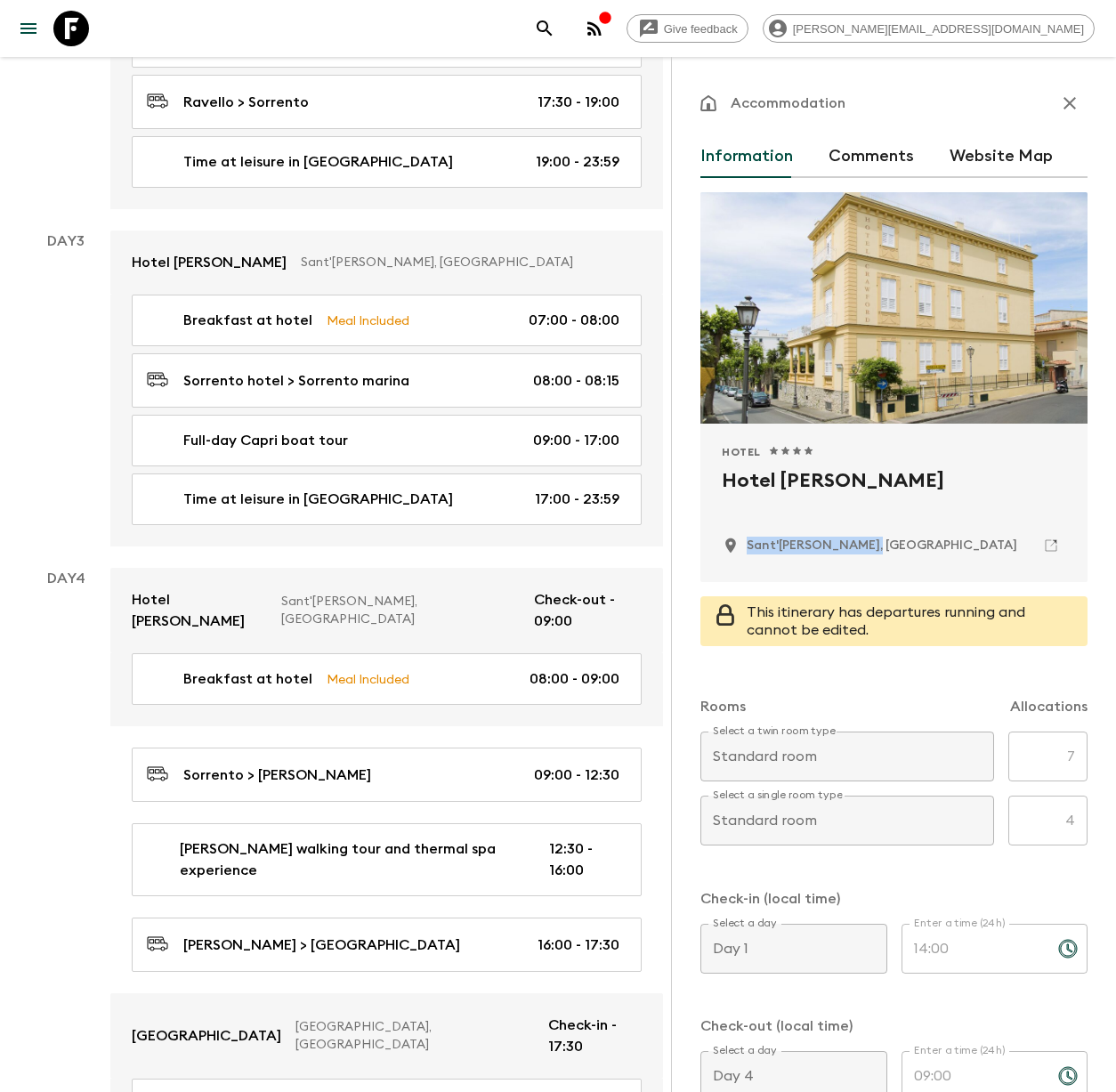
scroll to position [1297, 0]
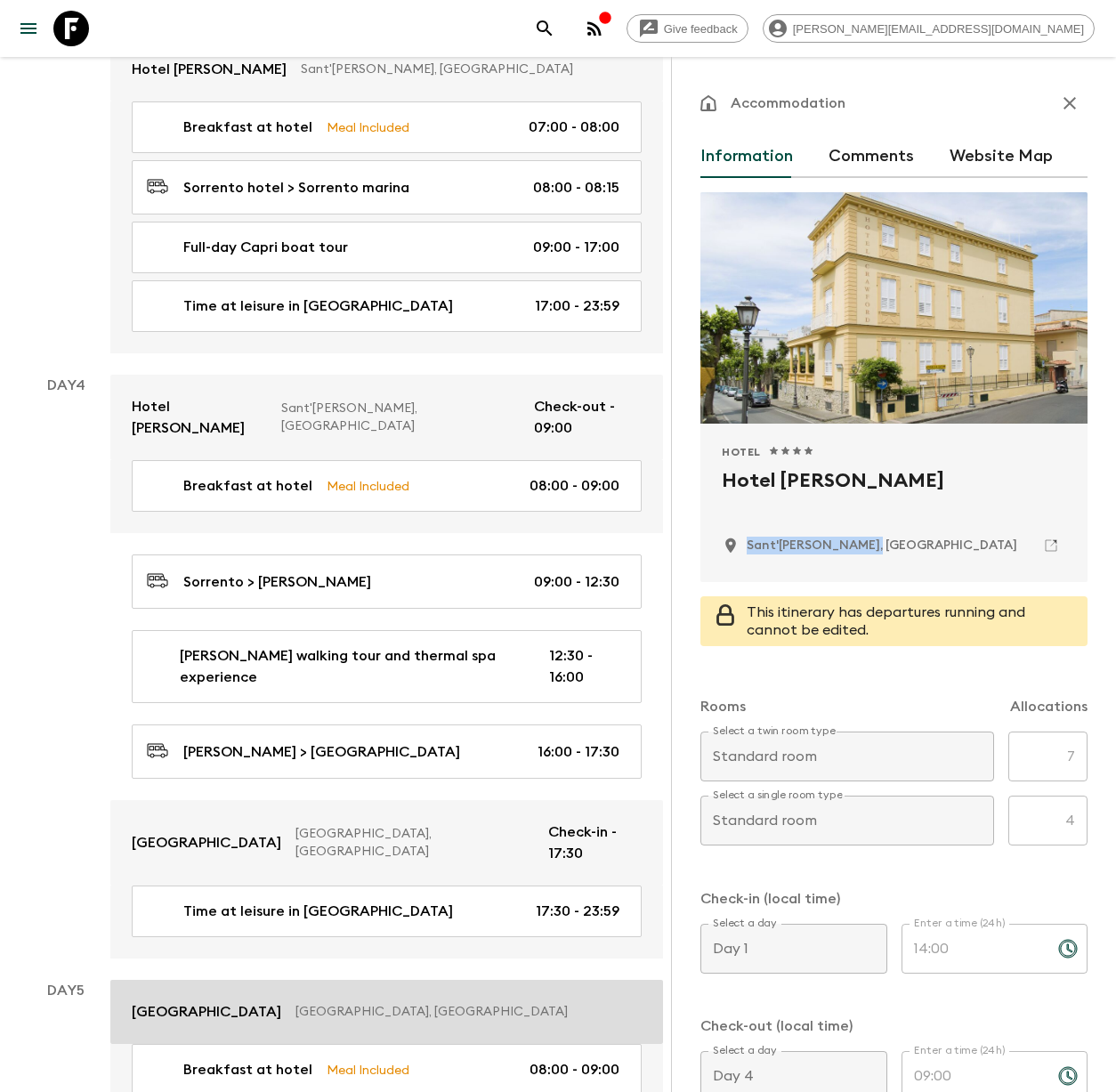
click at [365, 1004] on p "[GEOGRAPHIC_DATA], [GEOGRAPHIC_DATA]" at bounding box center [461, 1013] width 332 height 18
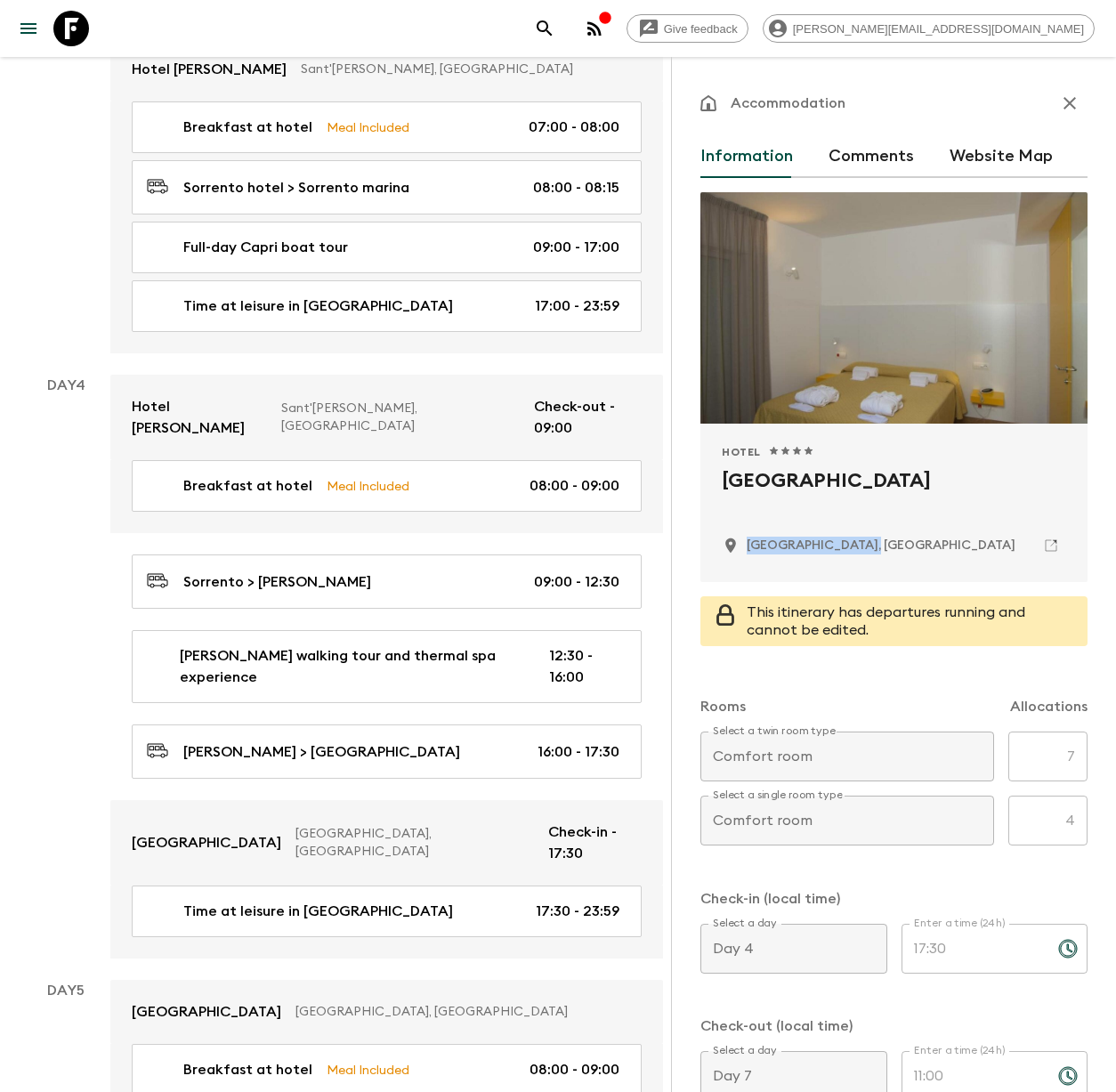
drag, startPoint x: 866, startPoint y: 548, endPoint x: 749, endPoint y: 550, distance: 117.0
click at [749, 548] on div "[GEOGRAPHIC_DATA], [GEOGRAPHIC_DATA]" at bounding box center [894, 546] width 344 height 31
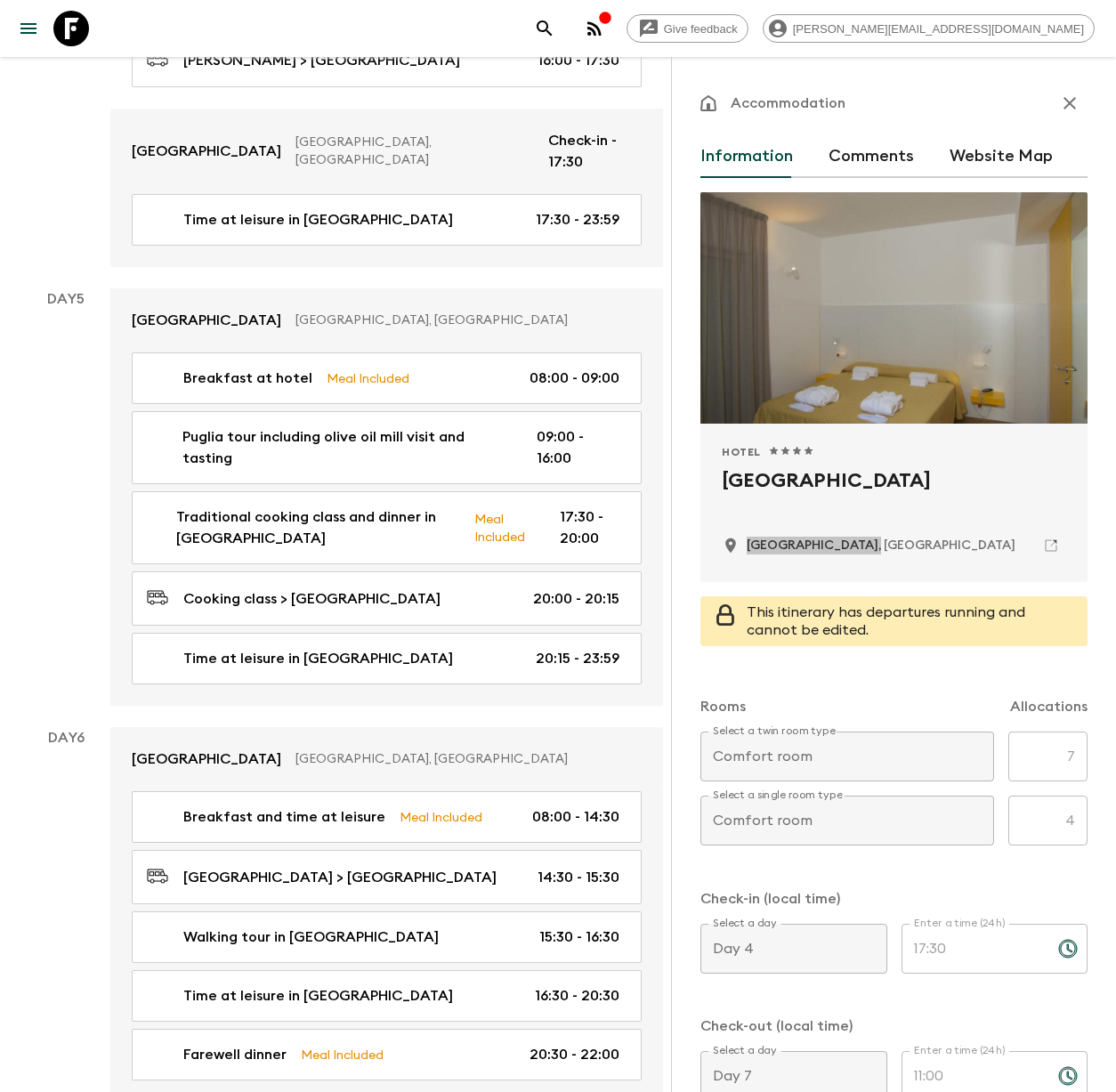
scroll to position [2125, 0]
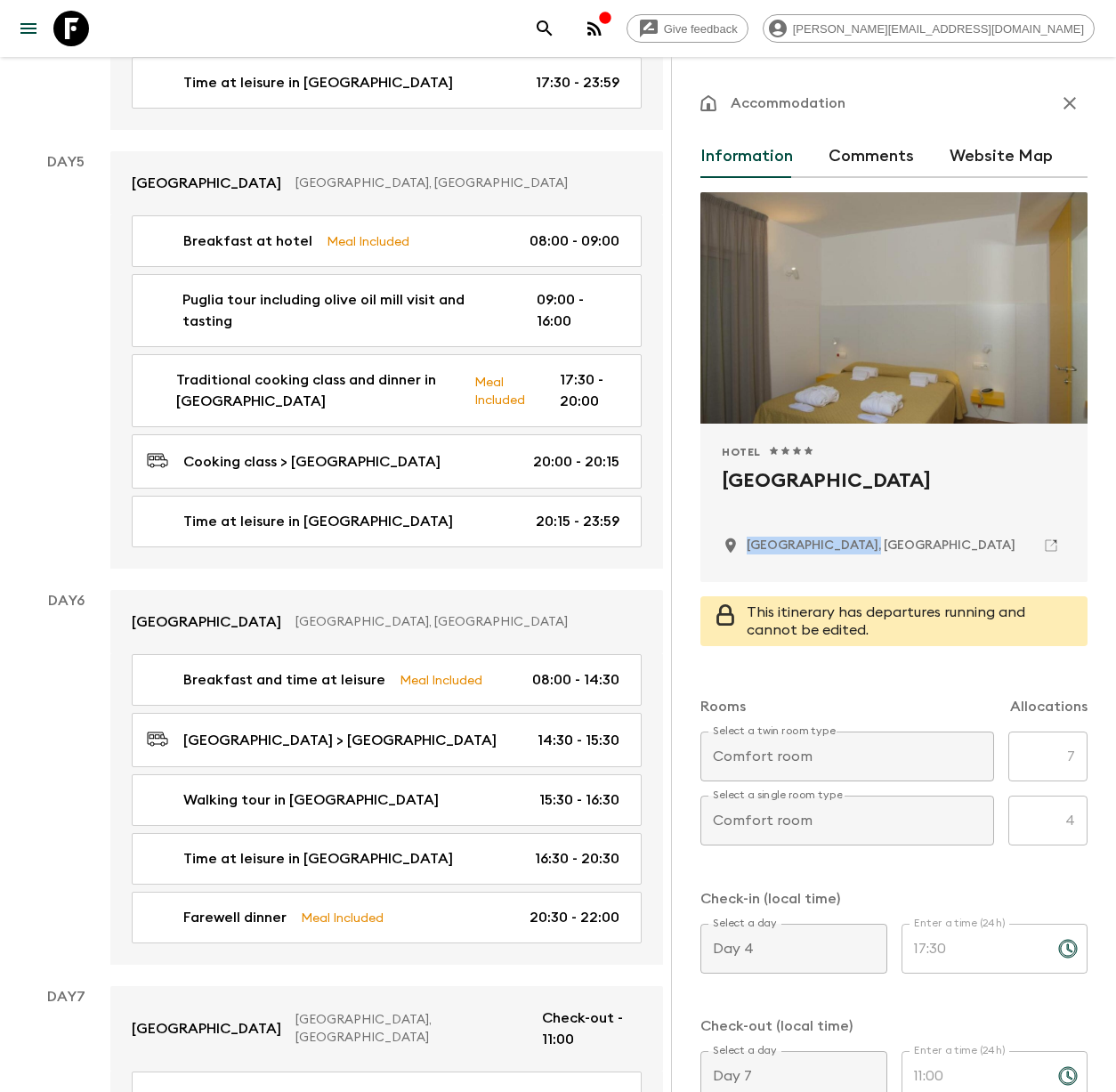
click at [80, 32] on icon at bounding box center [71, 29] width 36 height 36
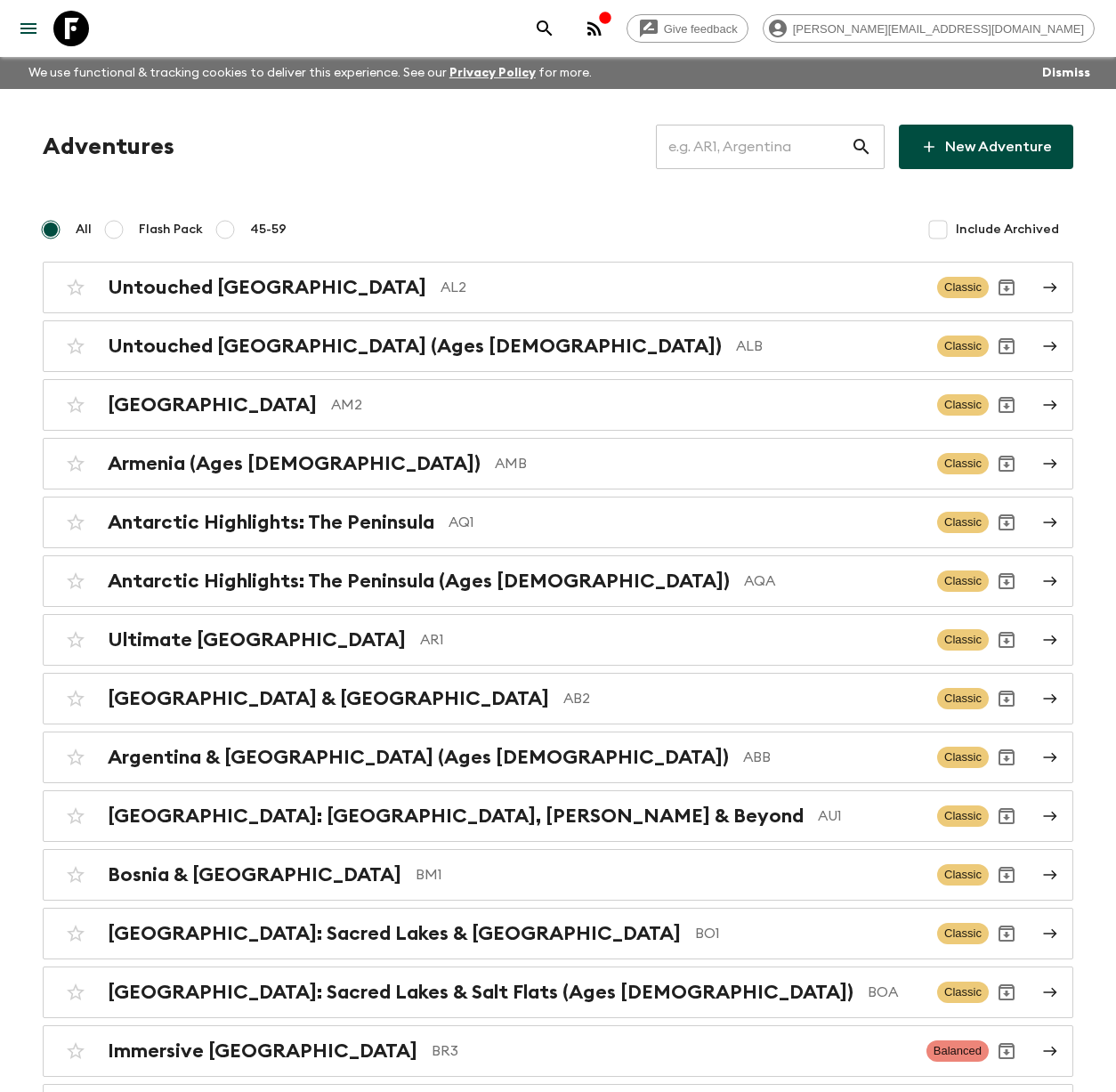
click at [748, 144] on input "text" at bounding box center [753, 146] width 195 height 50
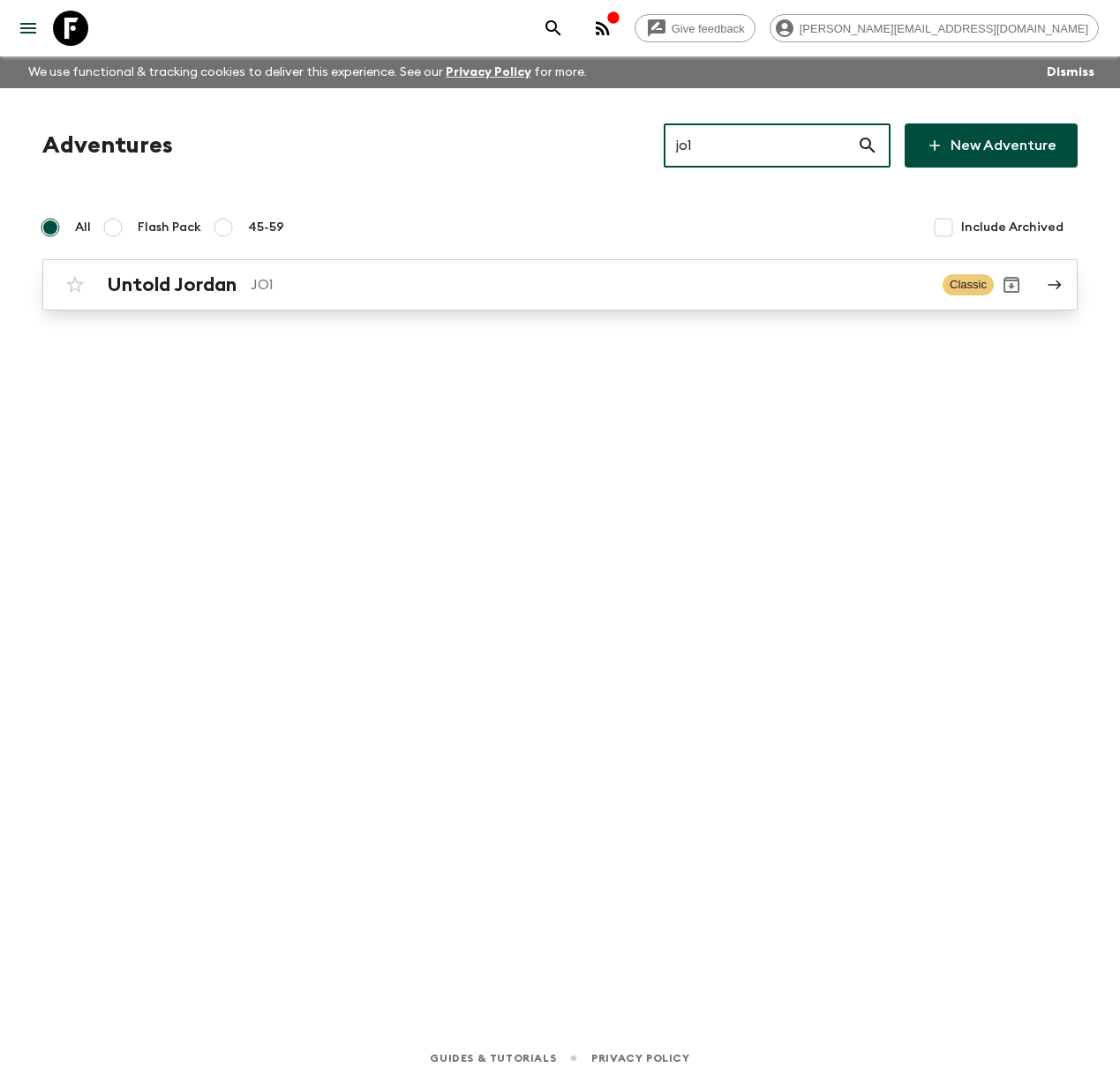
type input "jo1"
click at [251, 278] on p "JO1" at bounding box center [589, 285] width 678 height 21
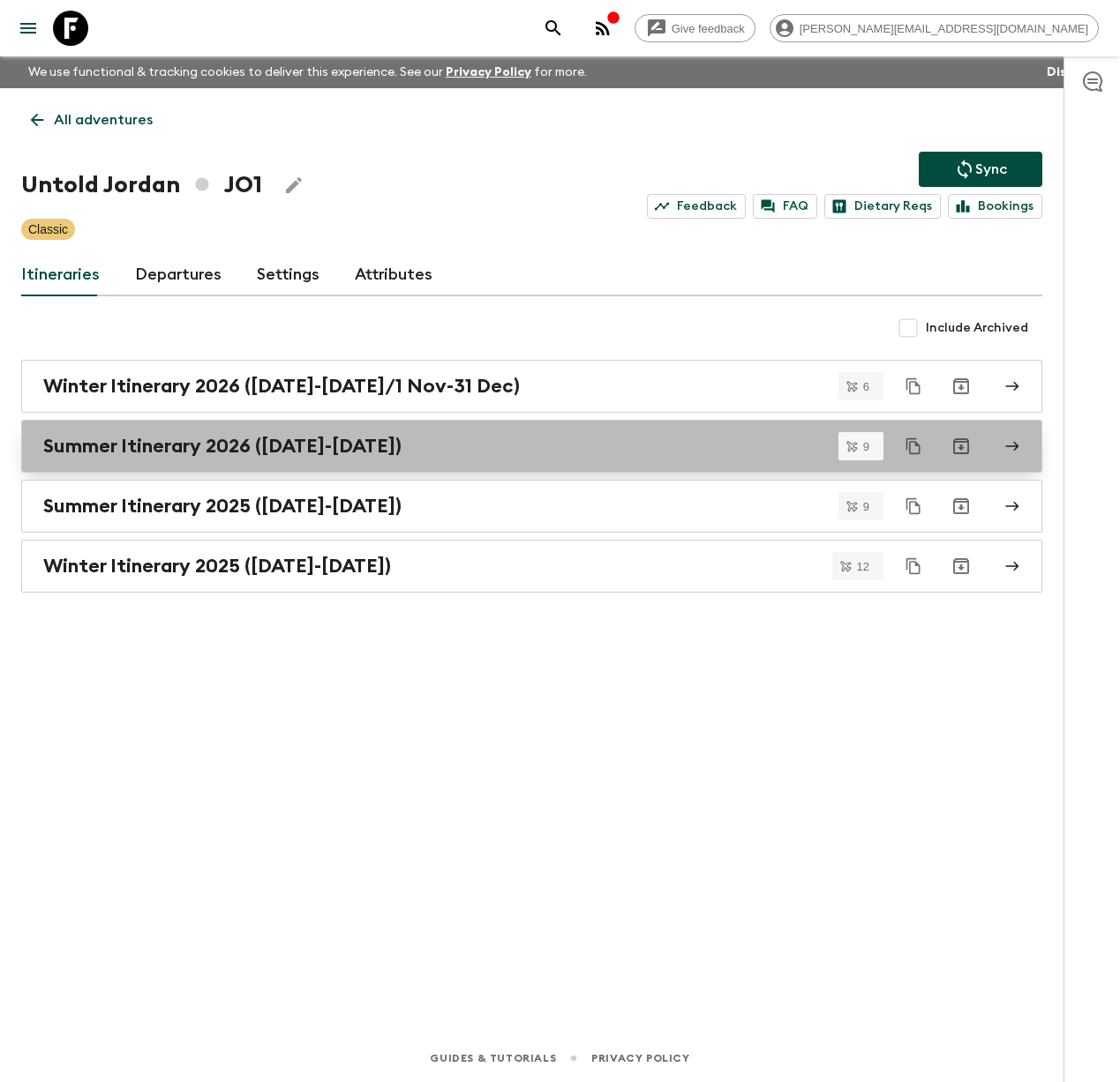
click at [180, 454] on h2 "Summer Itinerary 2026 ([DATE]-[DATE])" at bounding box center [221, 446] width 358 height 23
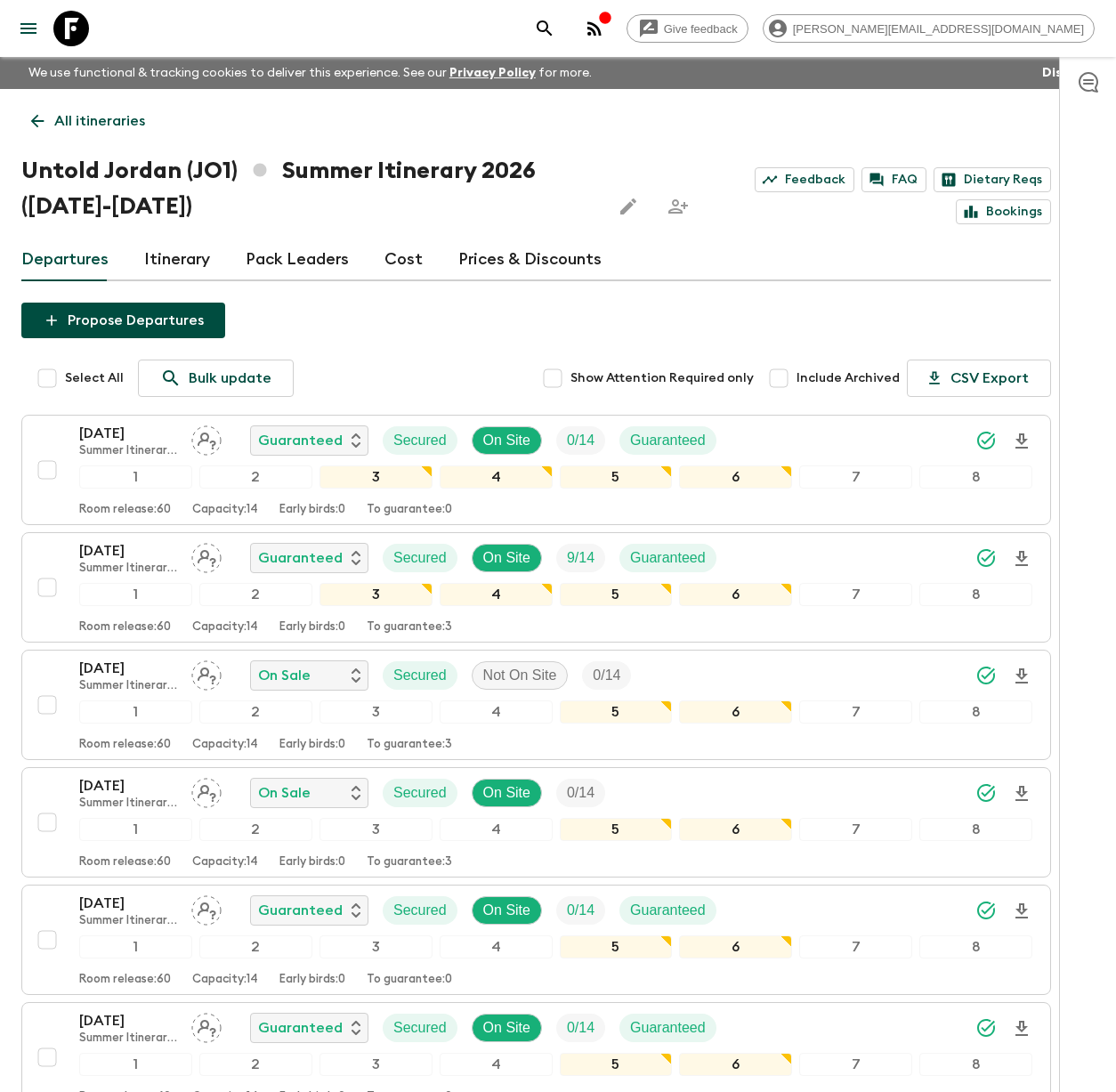
click at [195, 259] on link "Itinerary" at bounding box center [177, 259] width 66 height 42
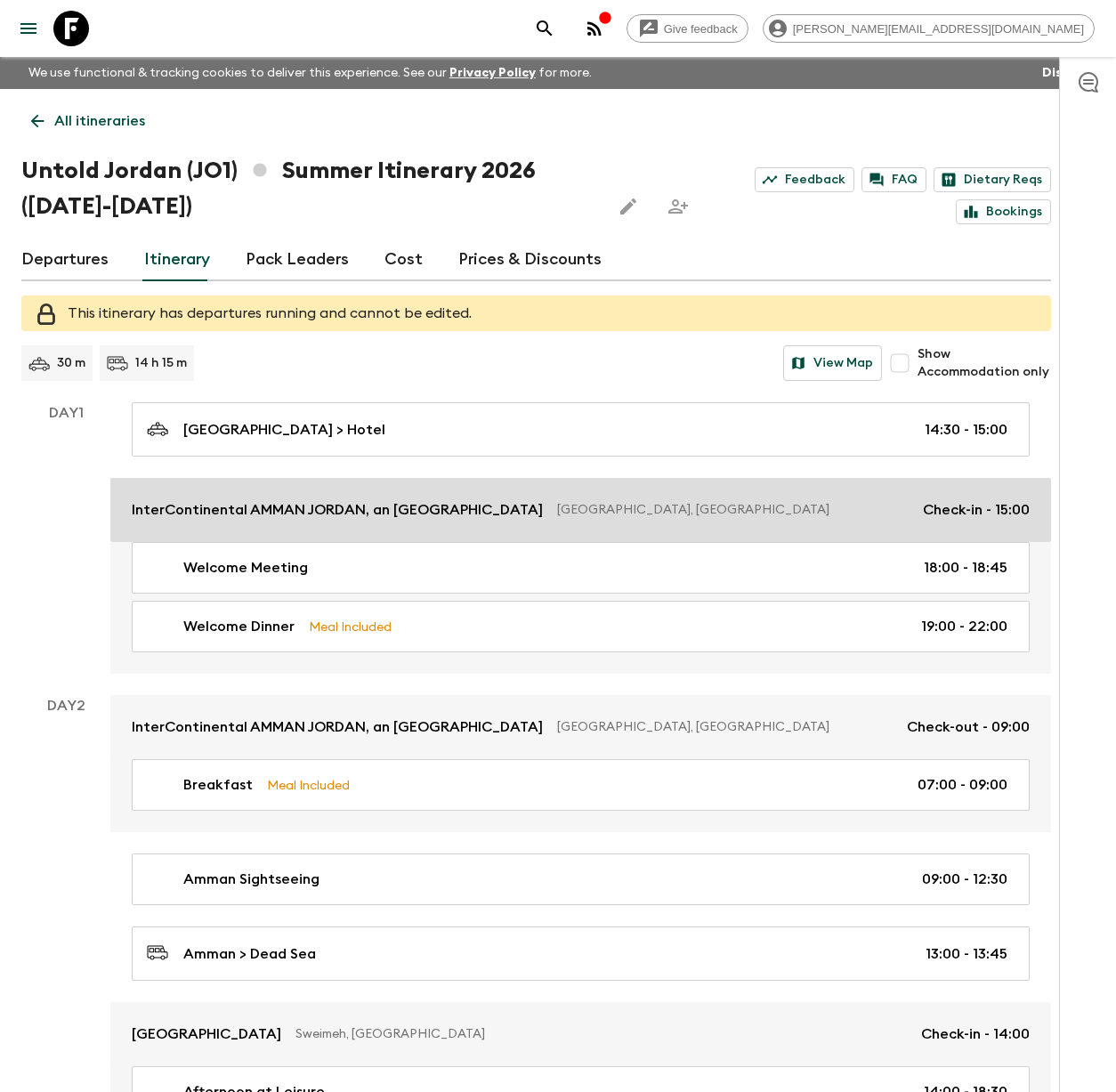
click at [293, 496] on link "InterContinental AMMAN [GEOGRAPHIC_DATA], an [GEOGRAPHIC_DATA], [GEOGRAPHIC_DAT…" at bounding box center [581, 510] width 940 height 64
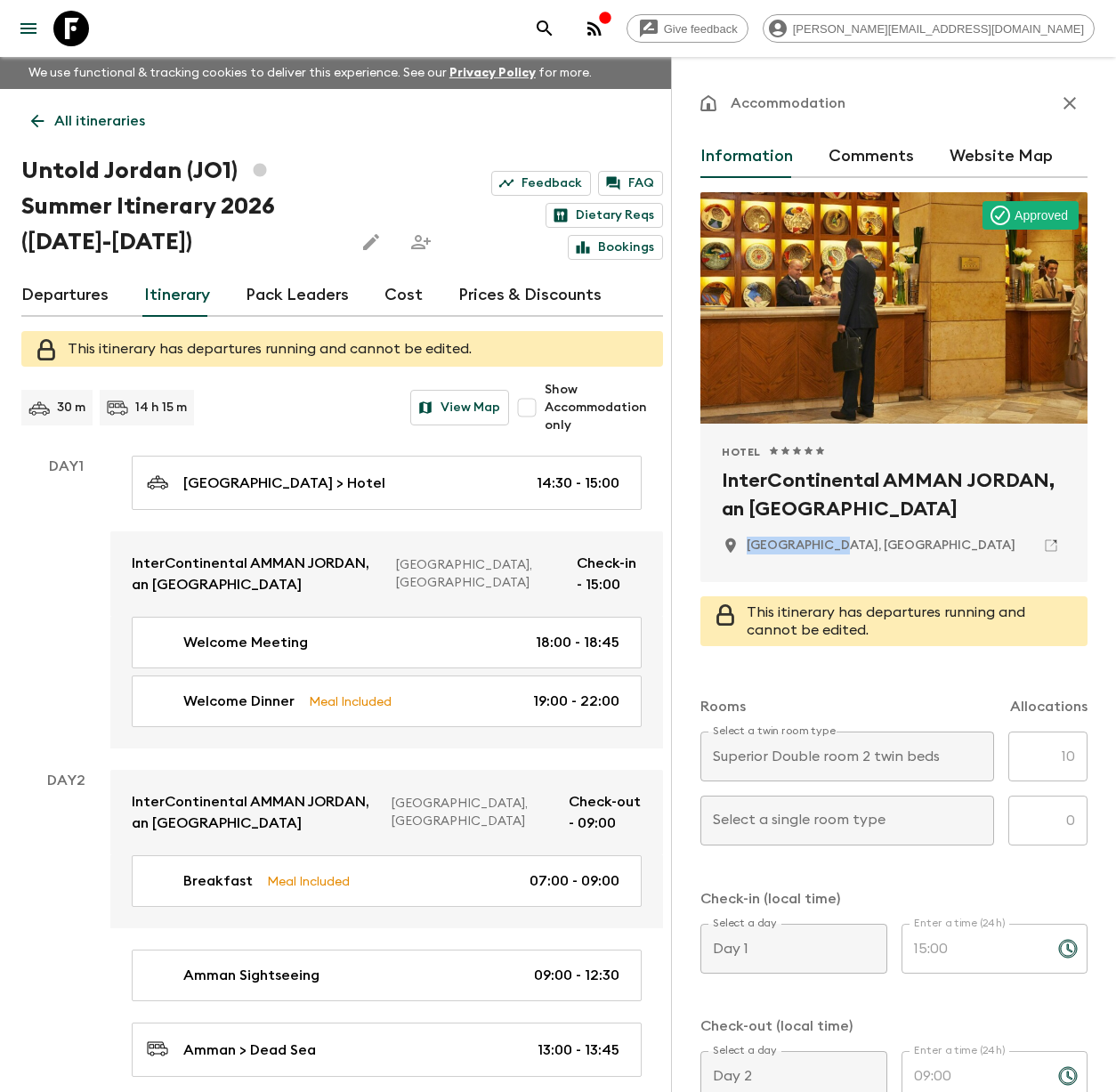
drag, startPoint x: 885, startPoint y: 545, endPoint x: 744, endPoint y: 542, distance: 141.0
click at [744, 542] on div "[GEOGRAPHIC_DATA], [GEOGRAPHIC_DATA]" at bounding box center [894, 546] width 344 height 31
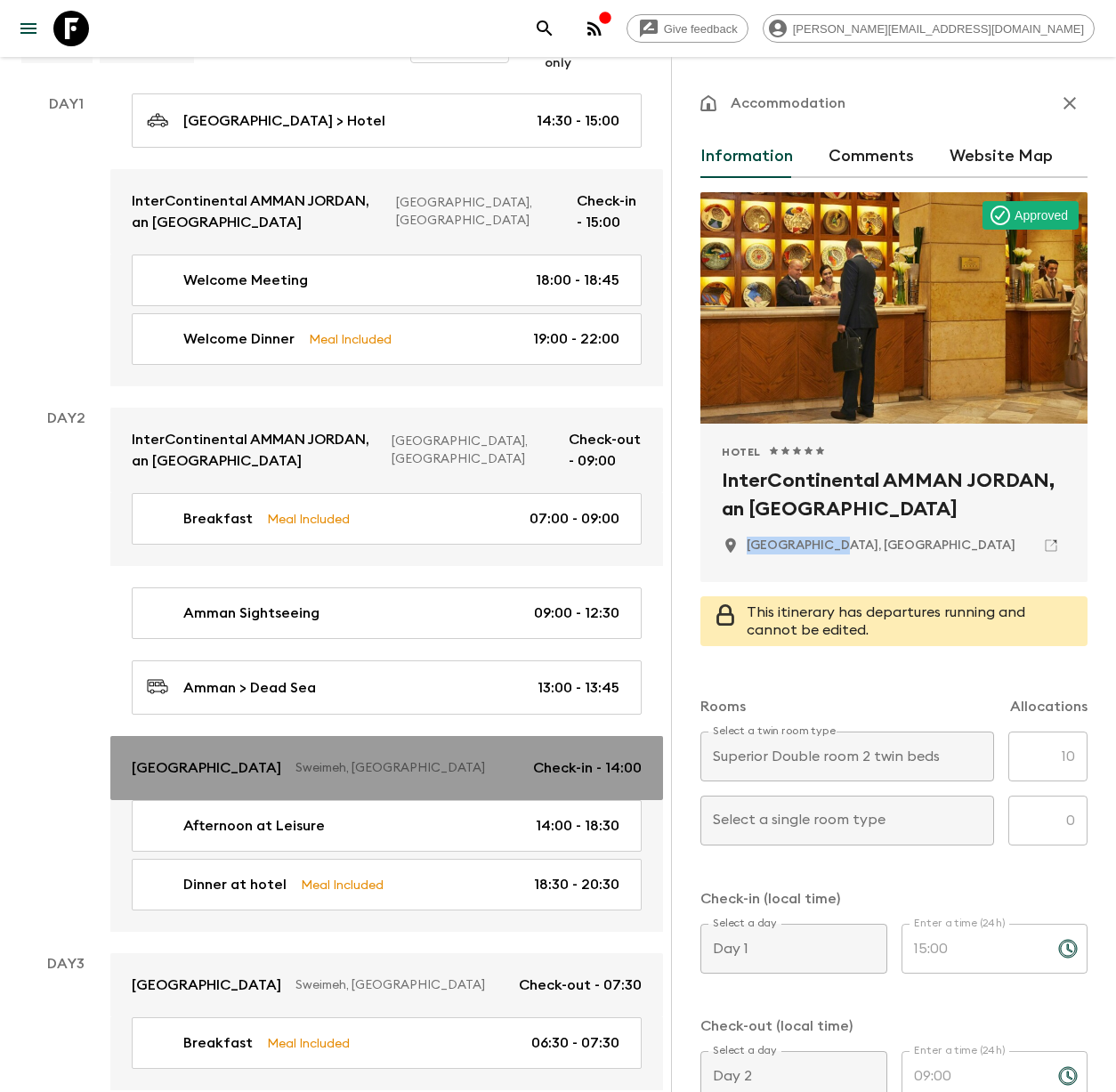
click at [377, 764] on p "Sweimeh, [GEOGRAPHIC_DATA]" at bounding box center [407, 769] width 223 height 18
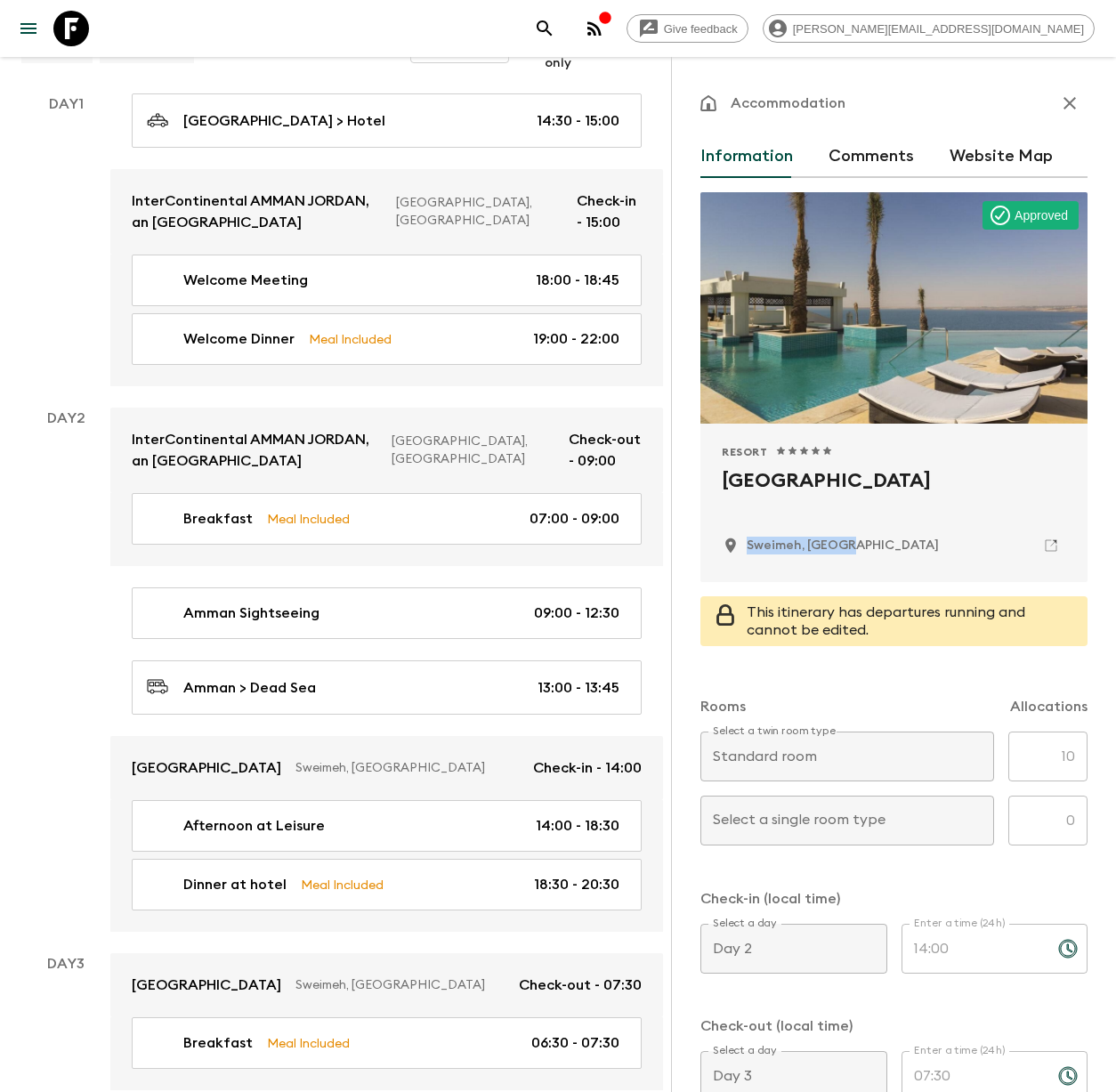
drag, startPoint x: 876, startPoint y: 544, endPoint x: 748, endPoint y: 548, distance: 128.1
click at [748, 548] on div "Sweimeh, [GEOGRAPHIC_DATA]" at bounding box center [894, 546] width 344 height 31
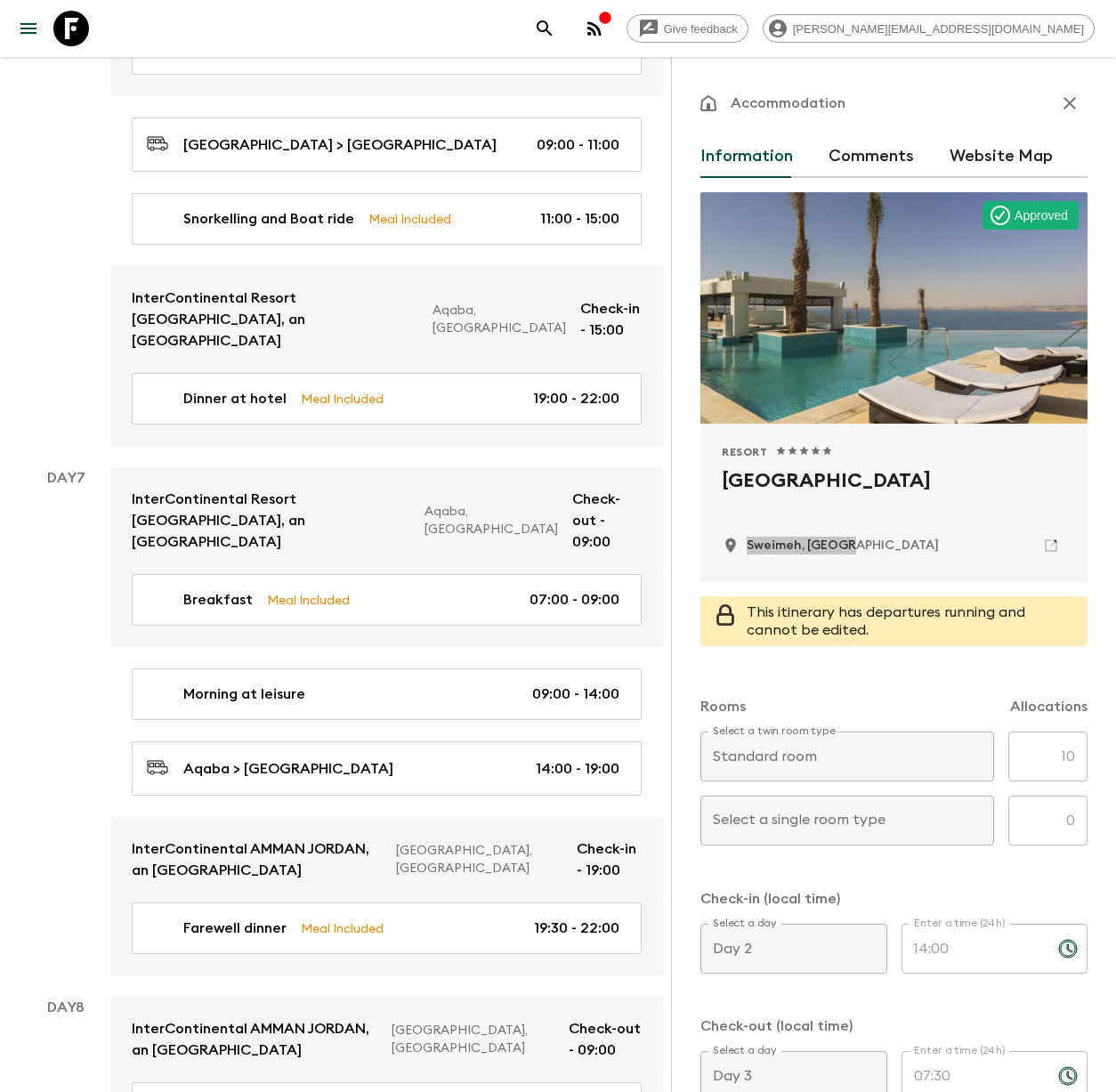
scroll to position [3017, 0]
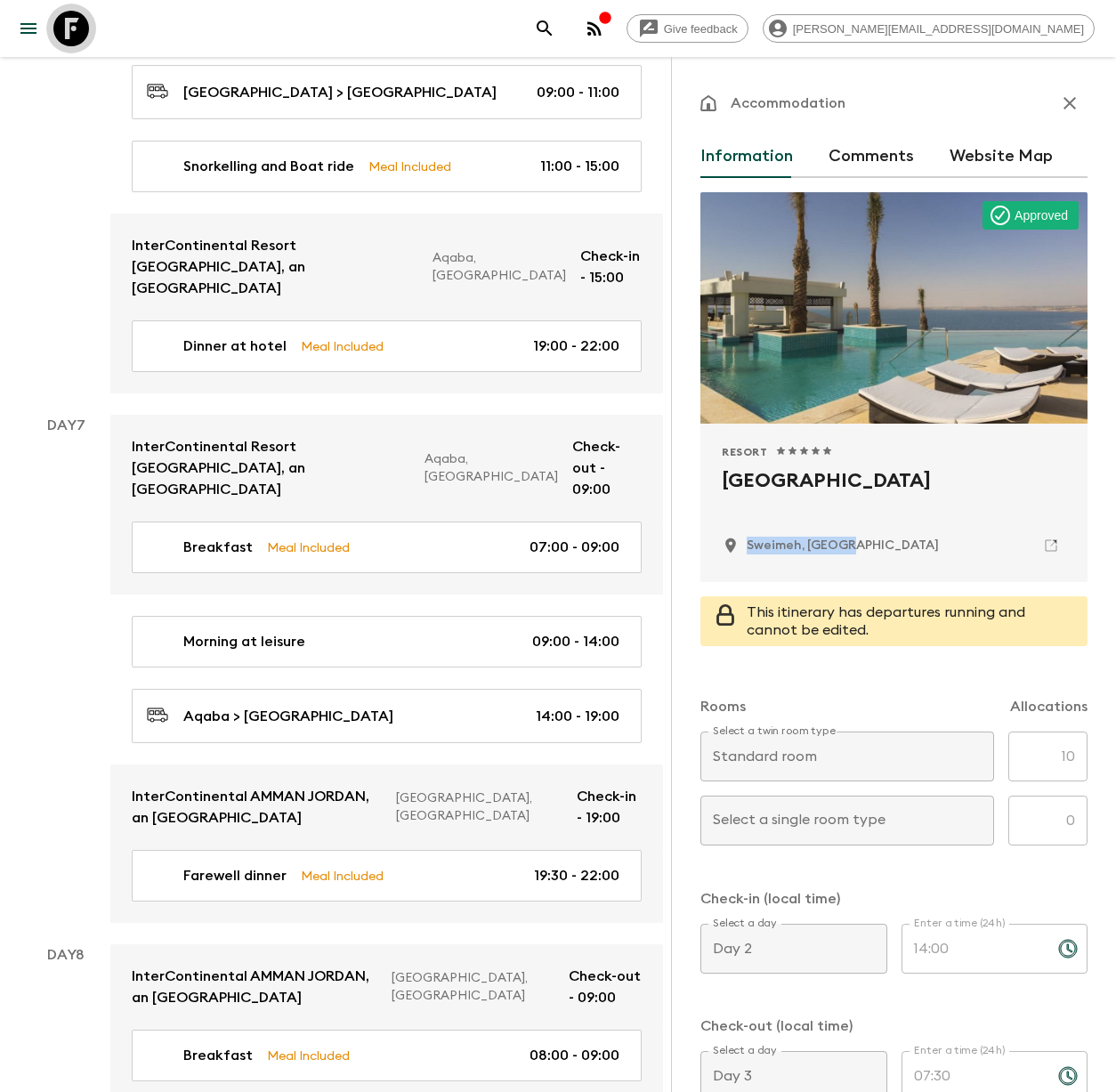
click at [71, 26] on icon at bounding box center [71, 29] width 36 height 36
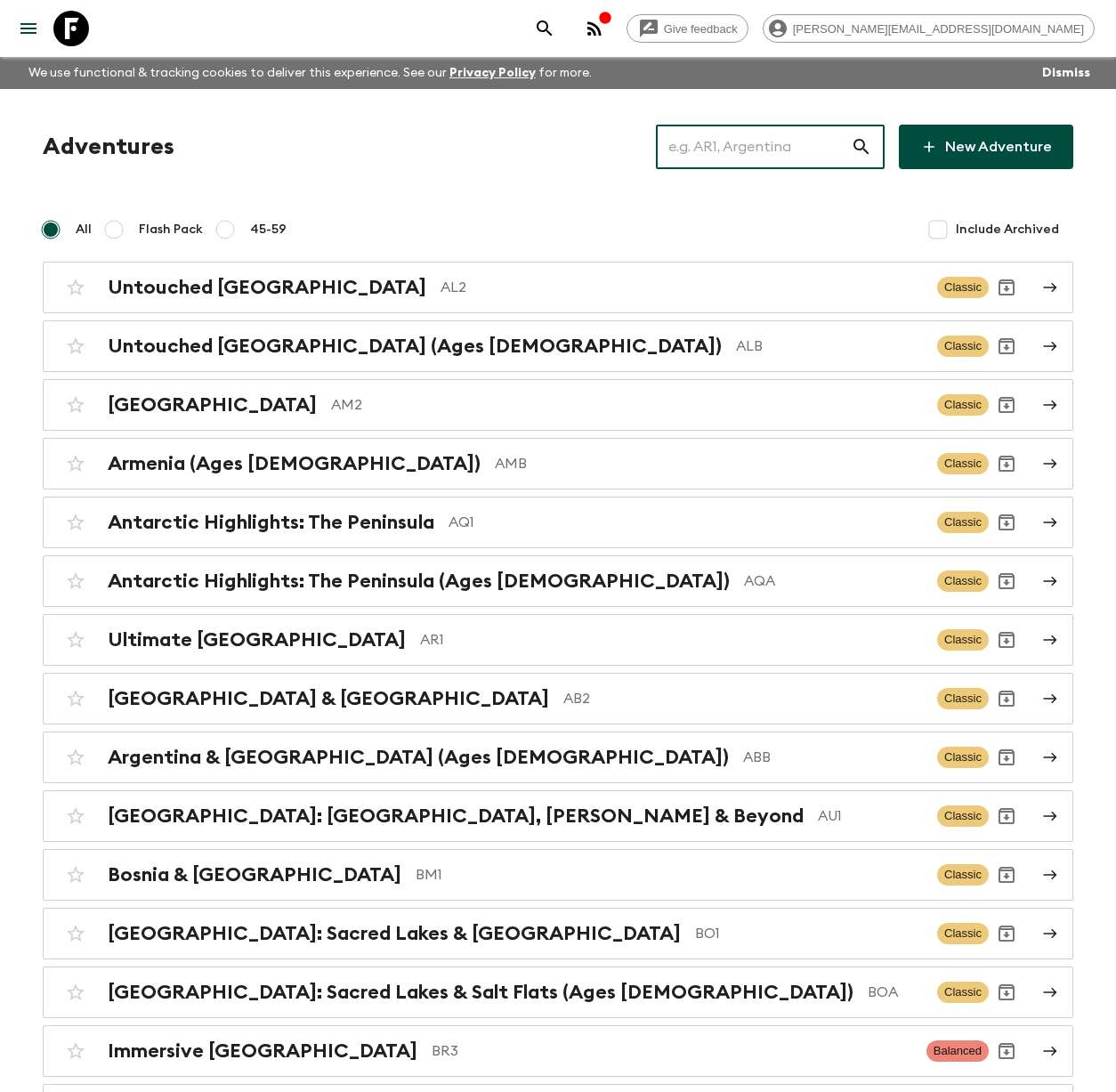
click at [803, 150] on input "text" at bounding box center [753, 146] width 195 height 50
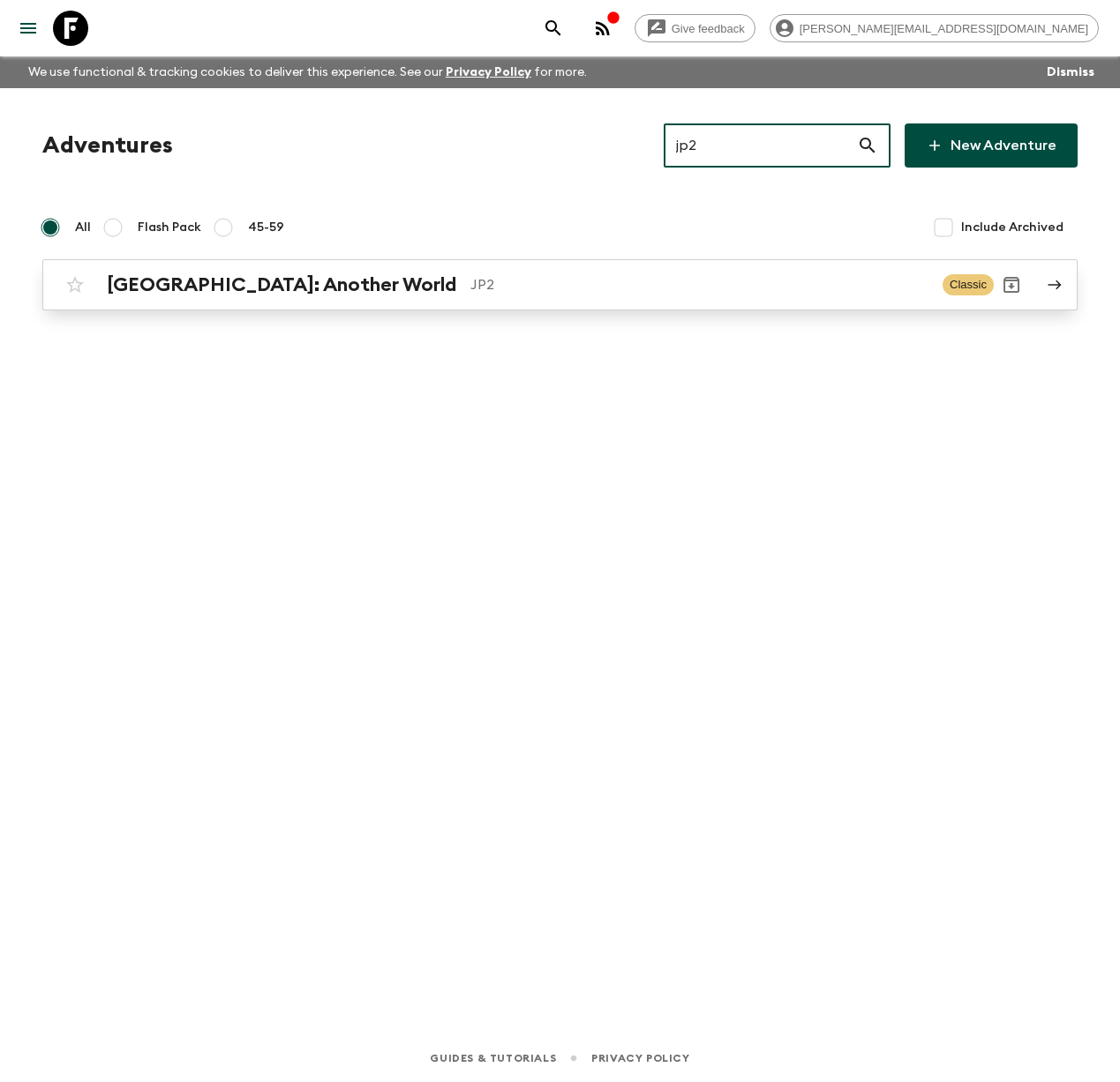
type input "jp2"
click at [471, 281] on p "JP2" at bounding box center [699, 285] width 458 height 21
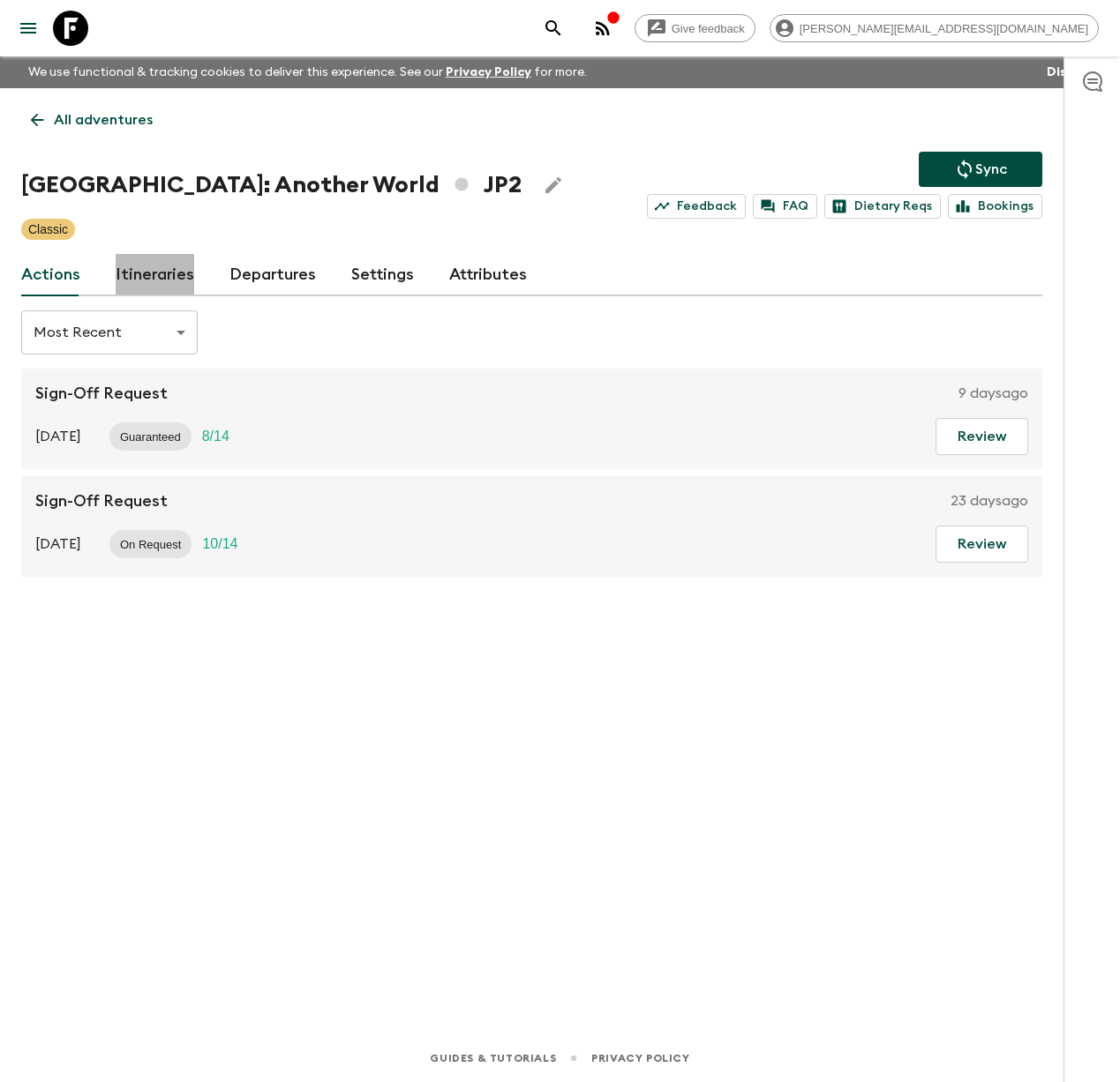
click at [157, 274] on link "Itineraries" at bounding box center [155, 275] width 79 height 42
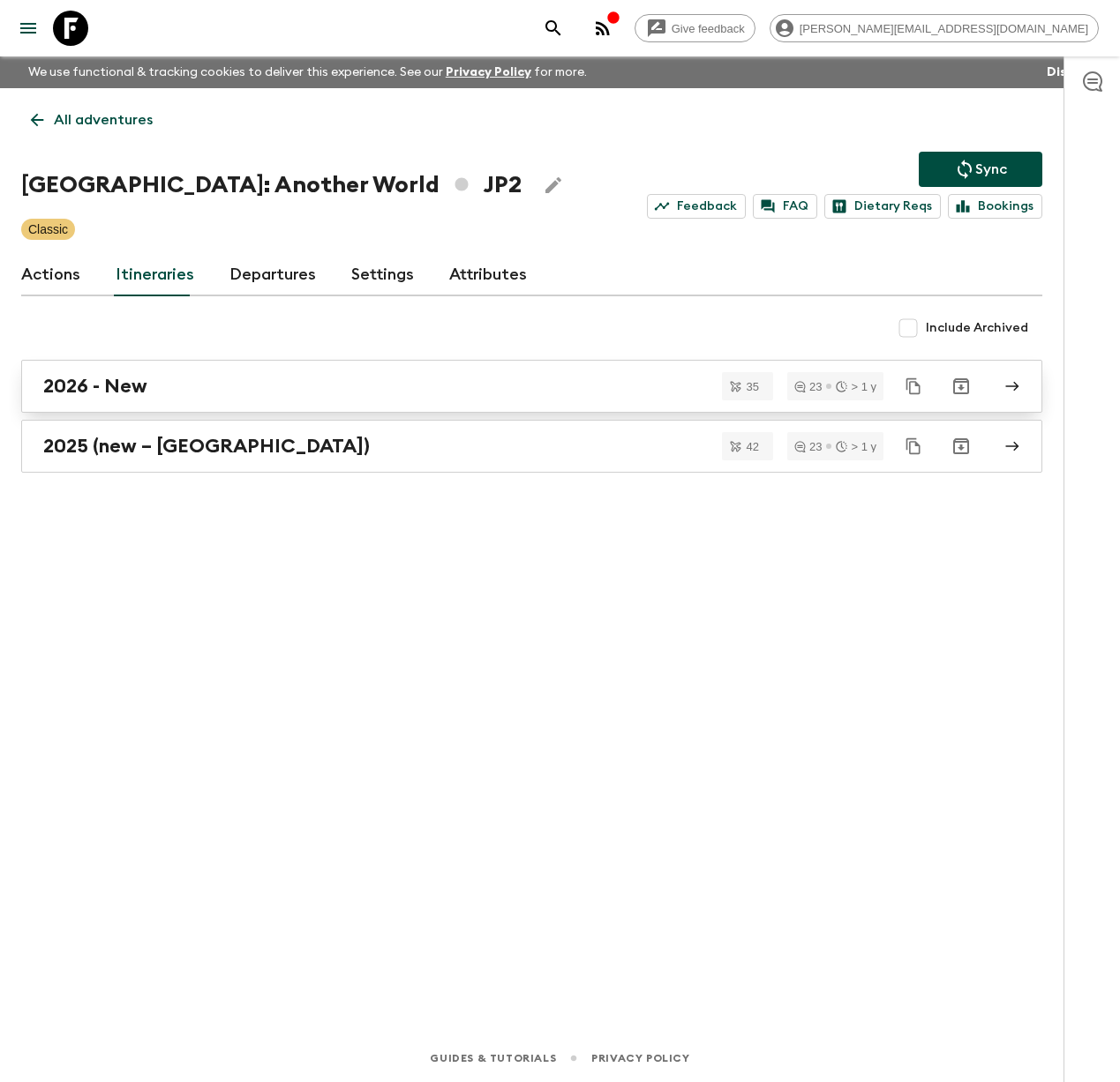
click at [152, 379] on div "2026 - New" at bounding box center [514, 387] width 943 height 23
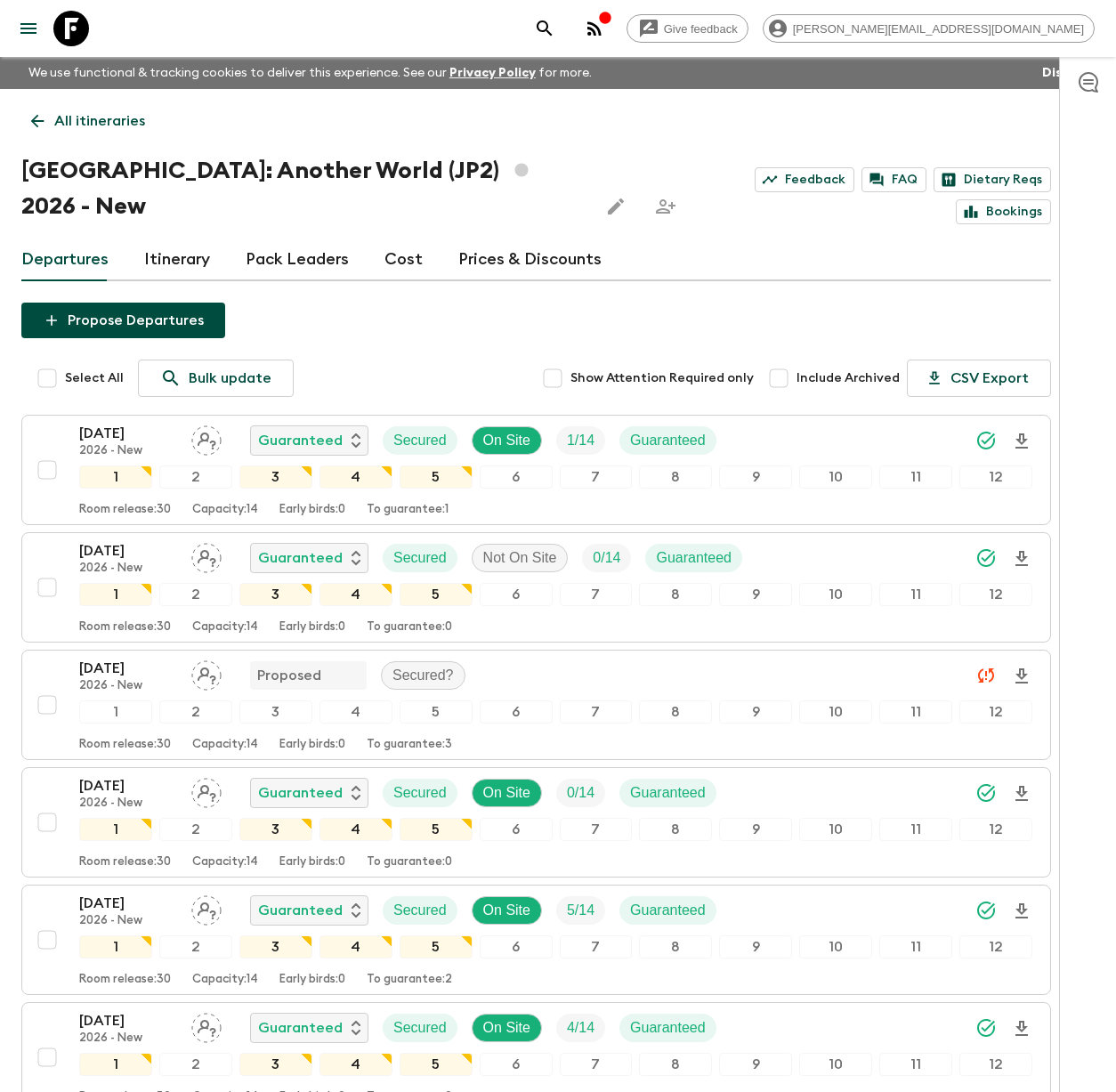
click at [182, 239] on link "Itinerary" at bounding box center [177, 259] width 66 height 42
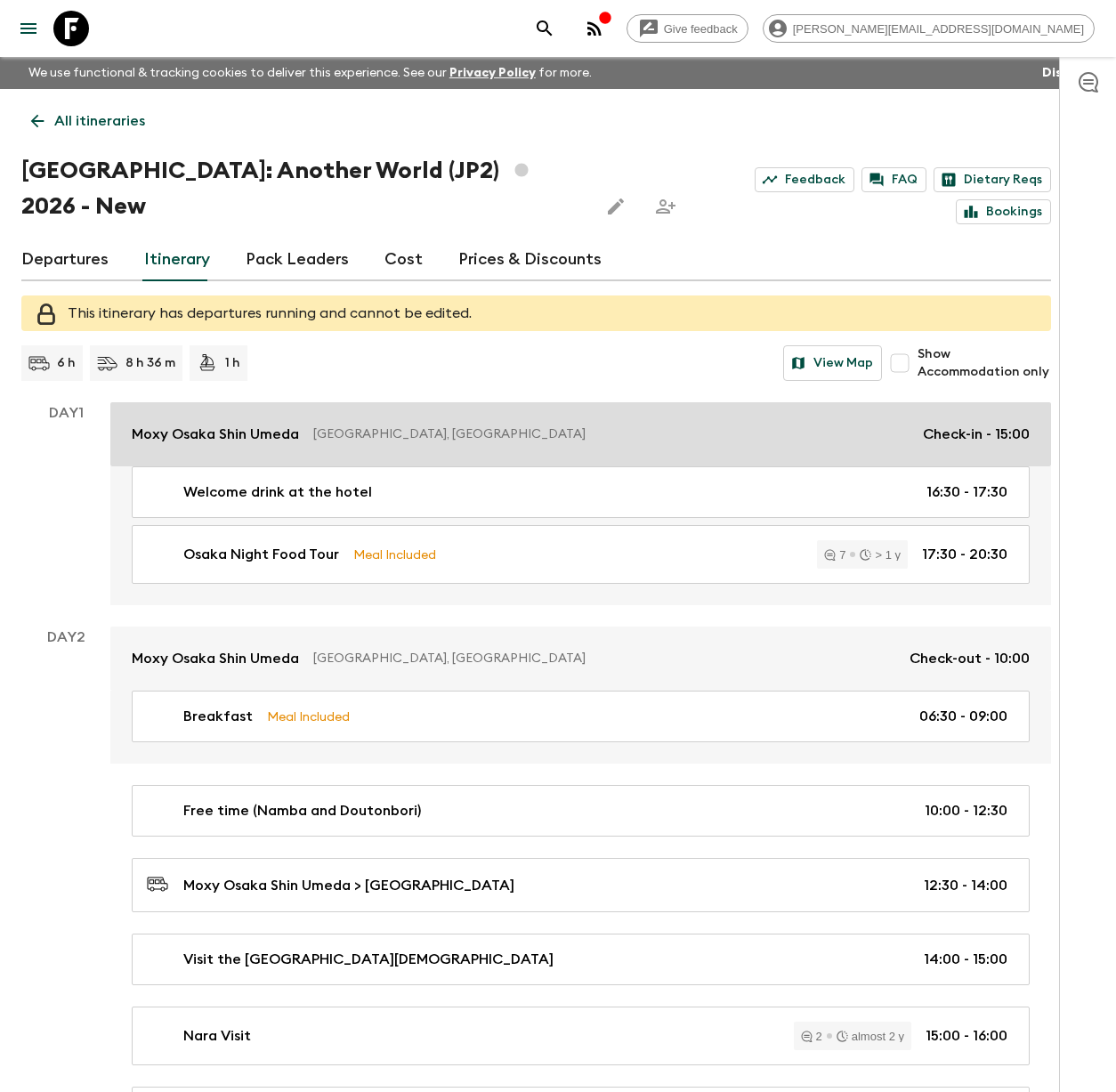
click at [259, 423] on p "Moxy Osaka Shin Umeda" at bounding box center [215, 434] width 168 height 22
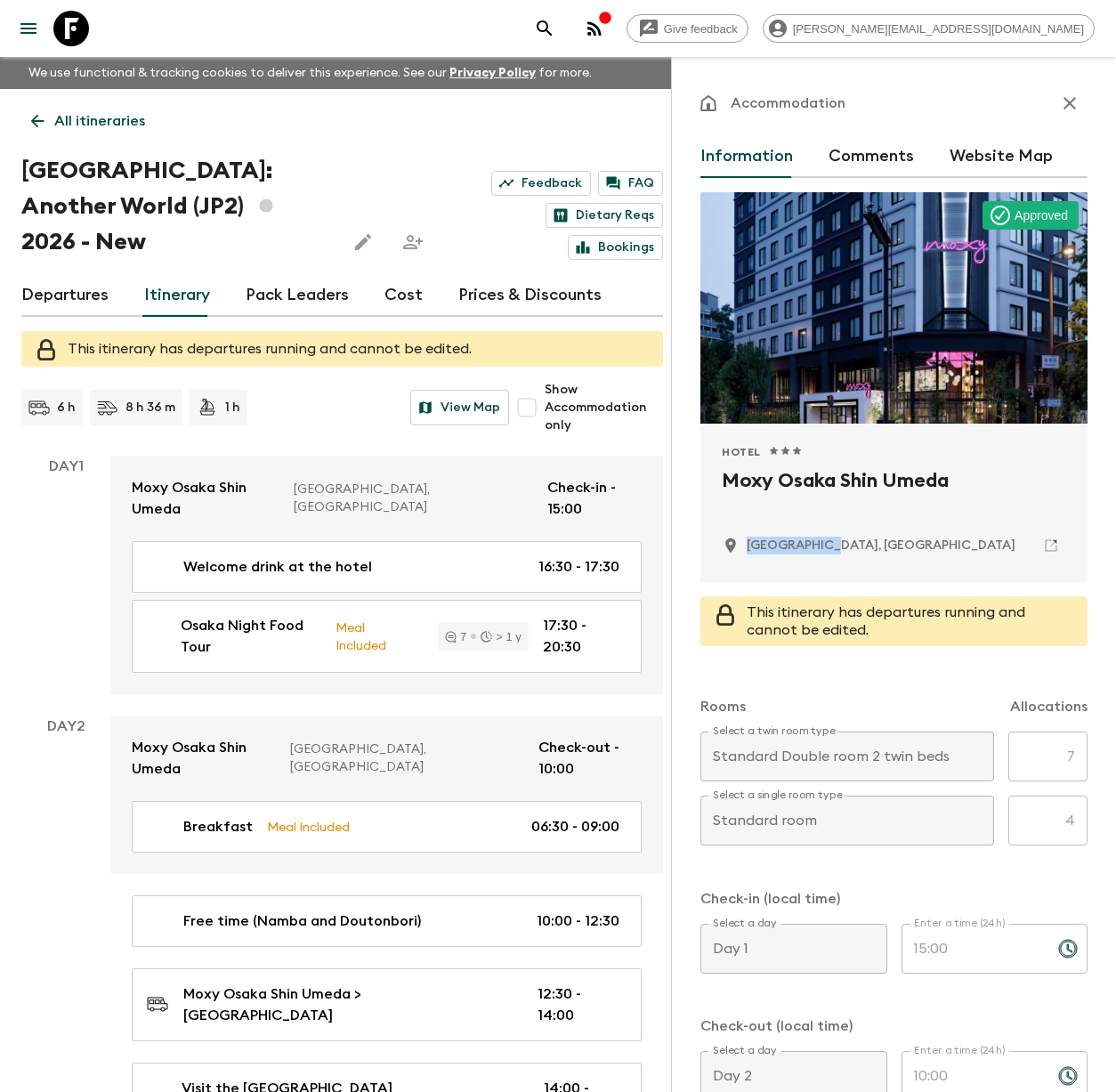
drag, startPoint x: 877, startPoint y: 552, endPoint x: 747, endPoint y: 543, distance: 130.3
click at [747, 542] on div "[GEOGRAPHIC_DATA], [GEOGRAPHIC_DATA]" at bounding box center [894, 546] width 344 height 31
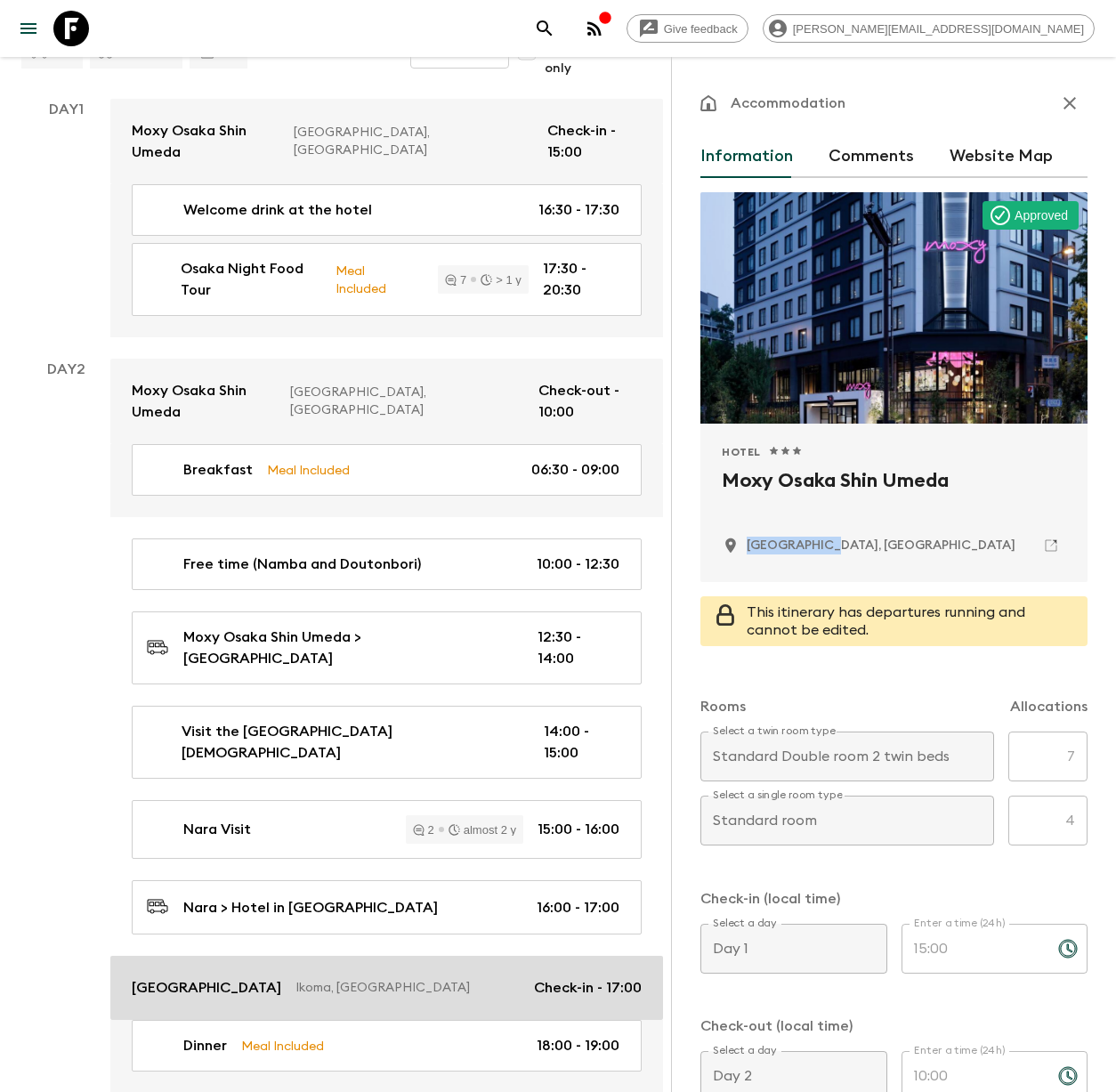
scroll to position [376, 0]
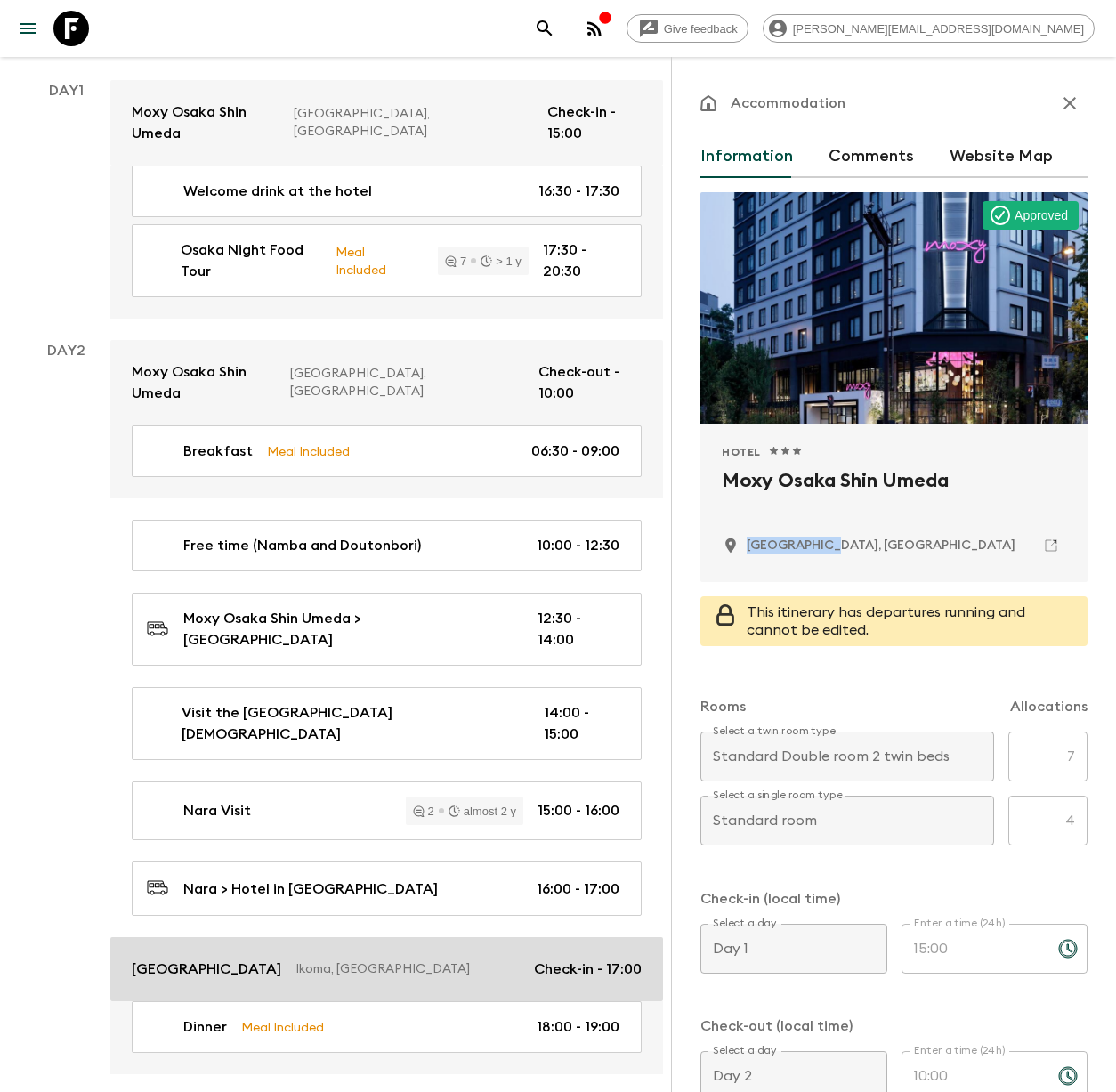
click at [281, 959] on p "[GEOGRAPHIC_DATA]" at bounding box center [206, 969] width 150 height 22
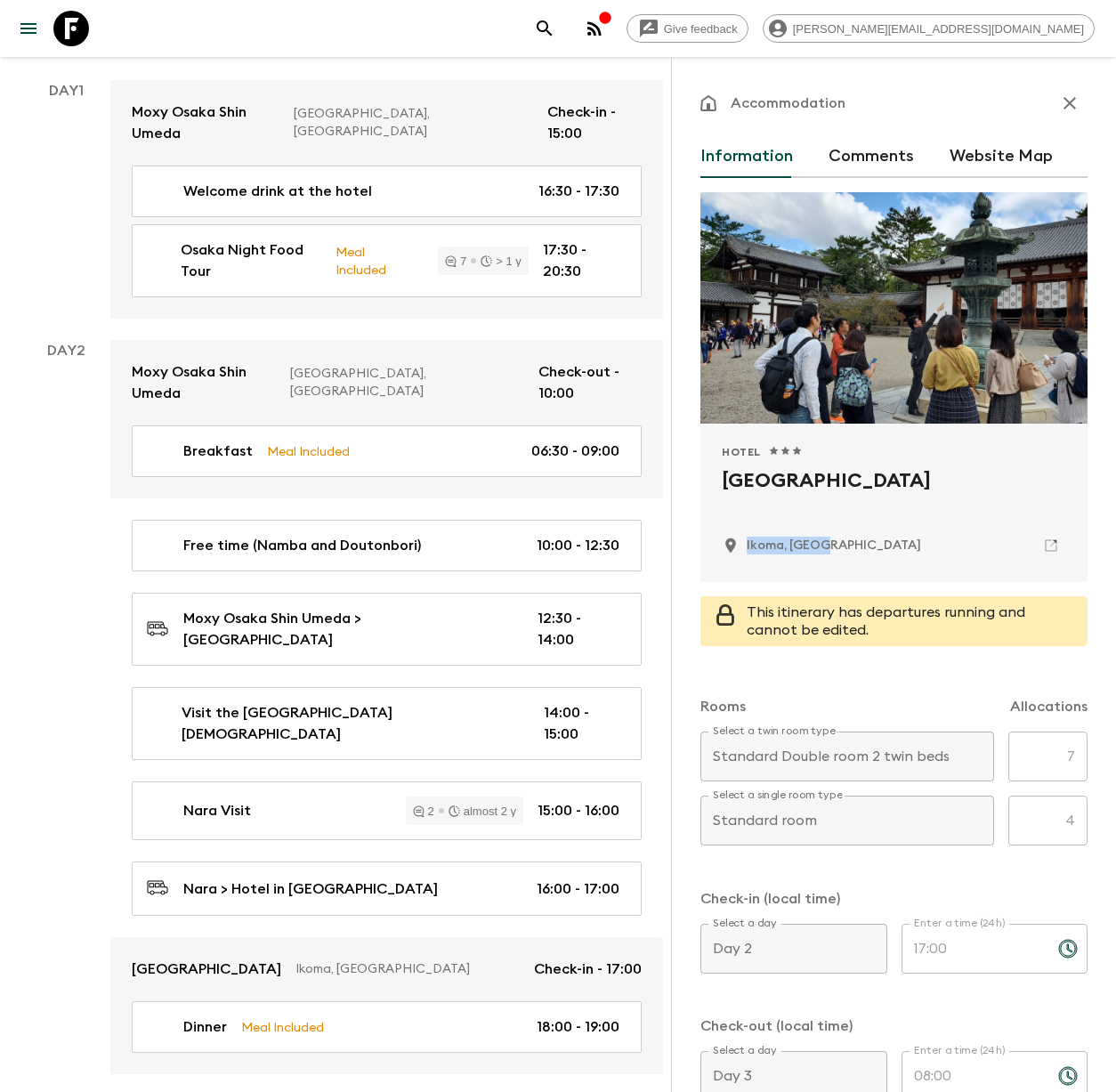
drag, startPoint x: 843, startPoint y: 551, endPoint x: 744, endPoint y: 552, distance: 99.0
click at [744, 552] on div "Ikoma, [GEOGRAPHIC_DATA]" at bounding box center [894, 546] width 344 height 31
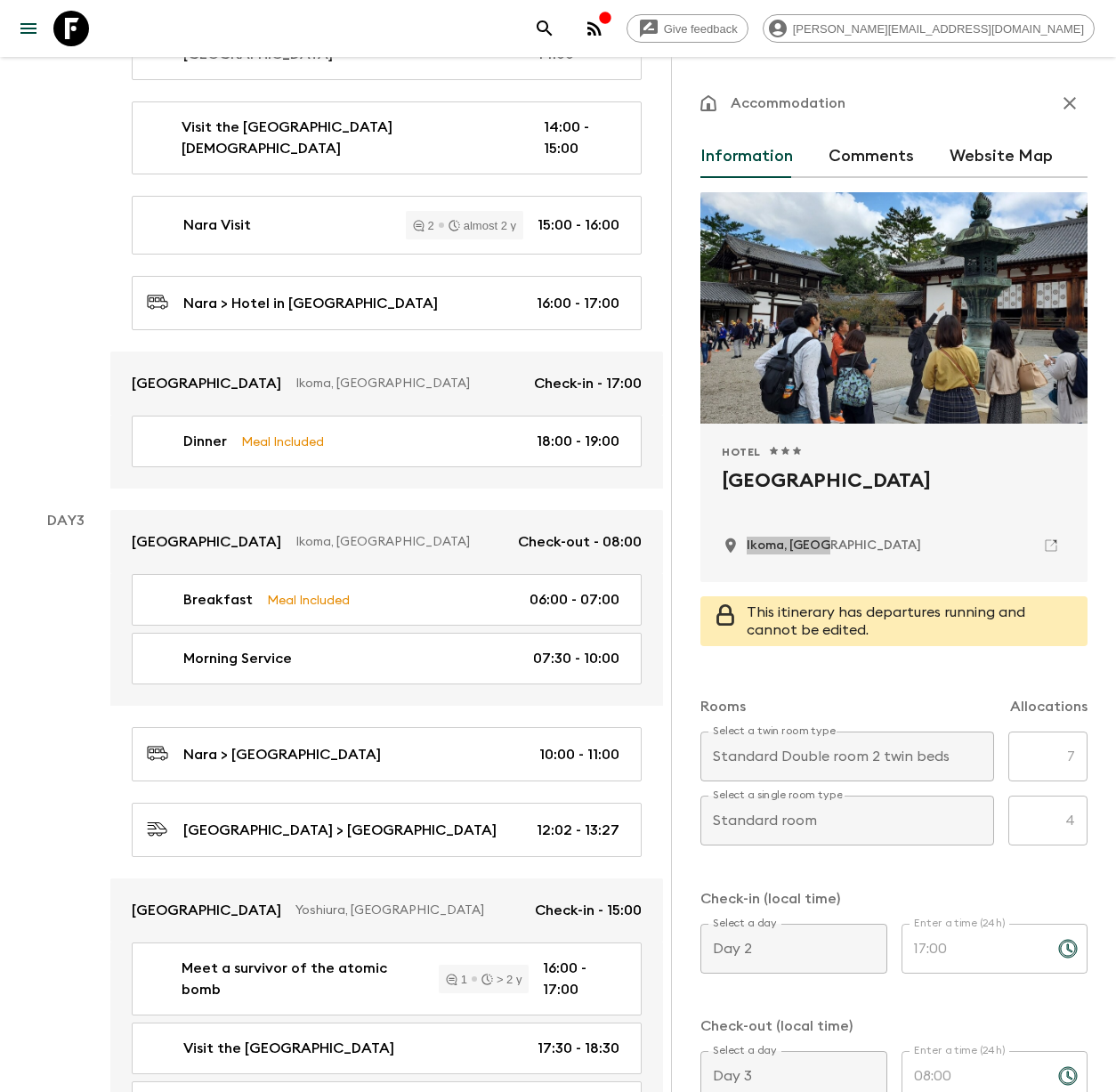
scroll to position [993, 0]
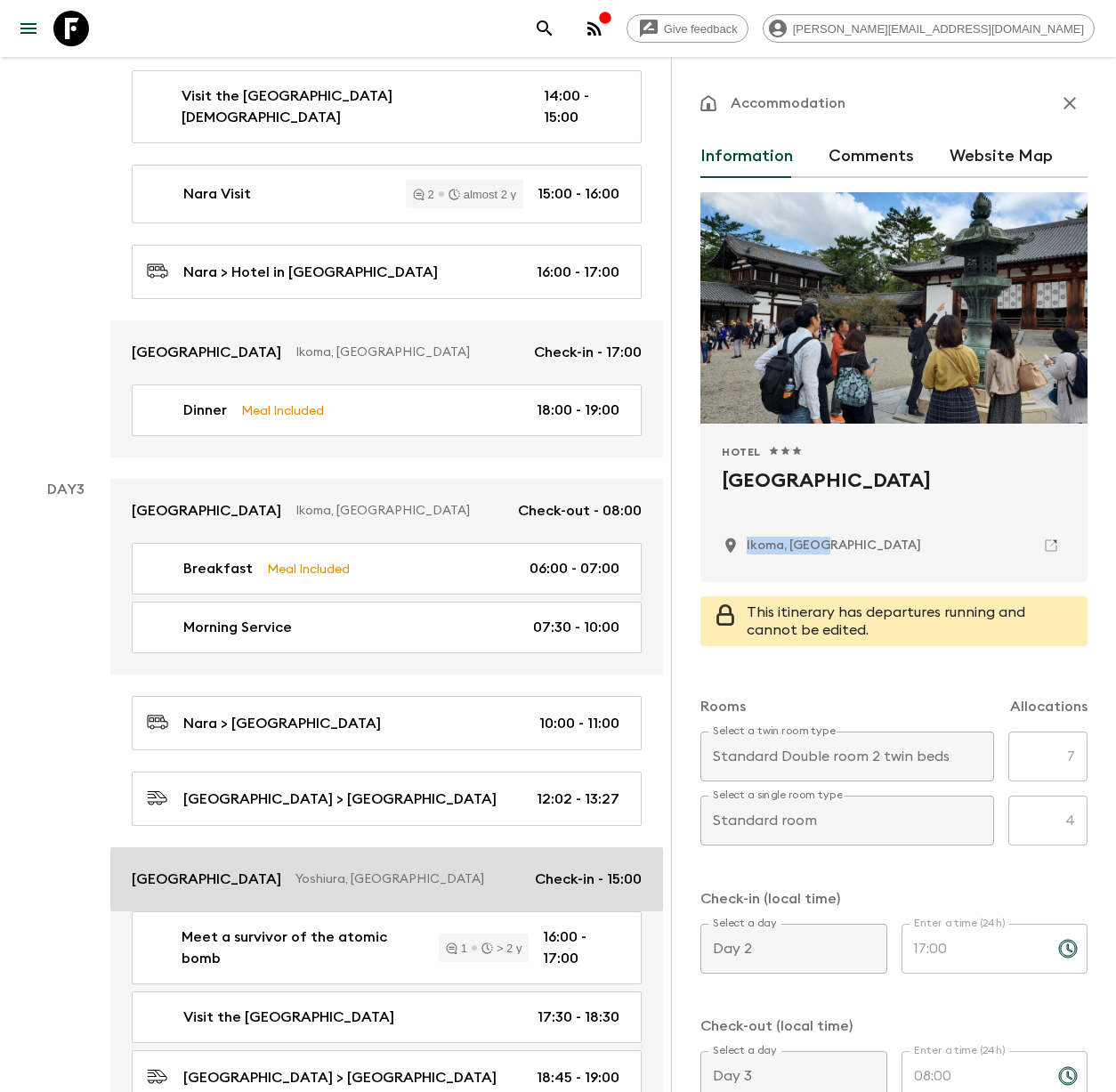
click at [322, 870] on p "Yoshiura, [GEOGRAPHIC_DATA]" at bounding box center [408, 879] width 225 height 18
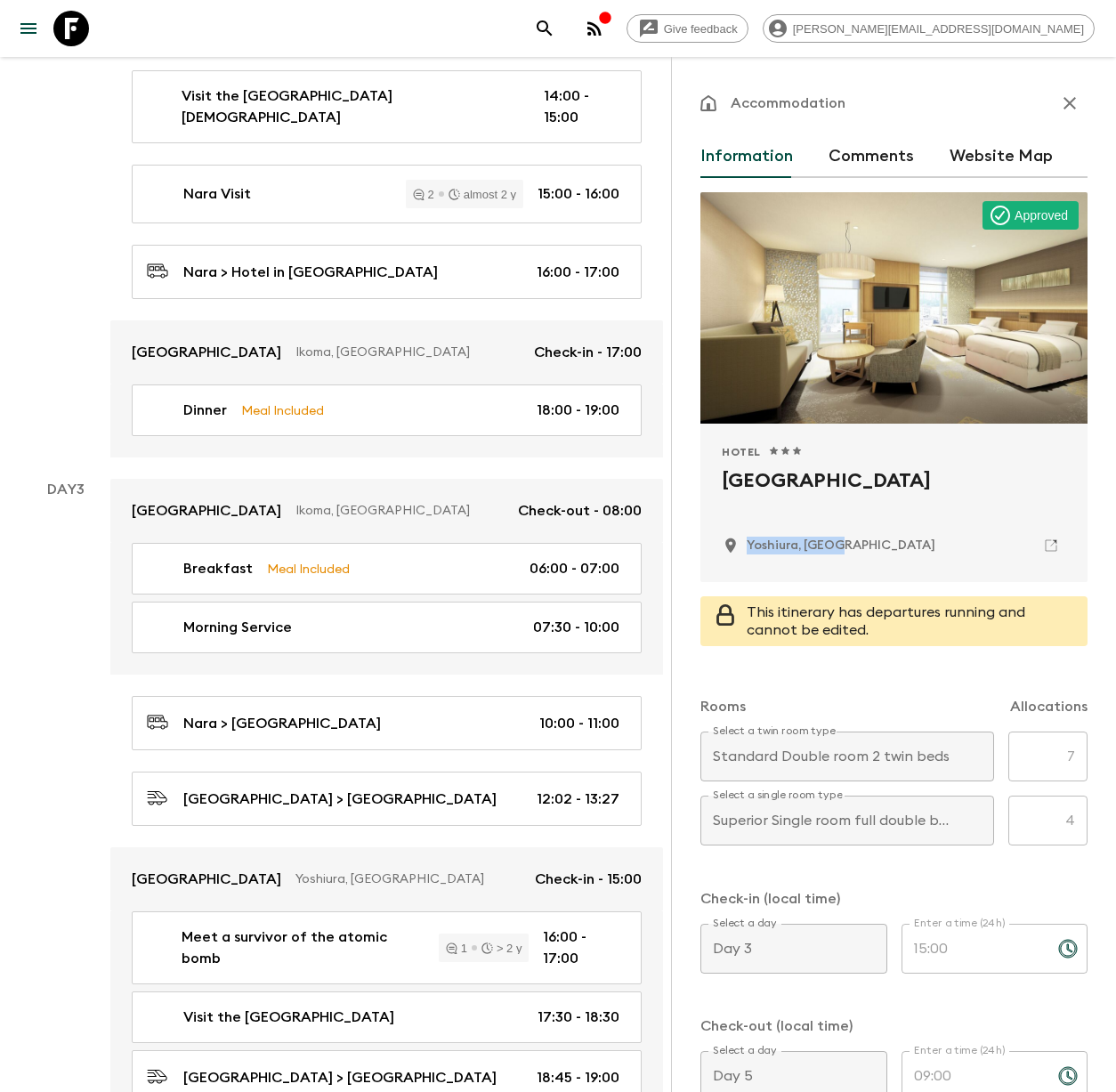
drag, startPoint x: 844, startPoint y: 551, endPoint x: 749, endPoint y: 546, distance: 95.1
click at [749, 546] on div "Yoshiura, [GEOGRAPHIC_DATA]" at bounding box center [894, 546] width 344 height 31
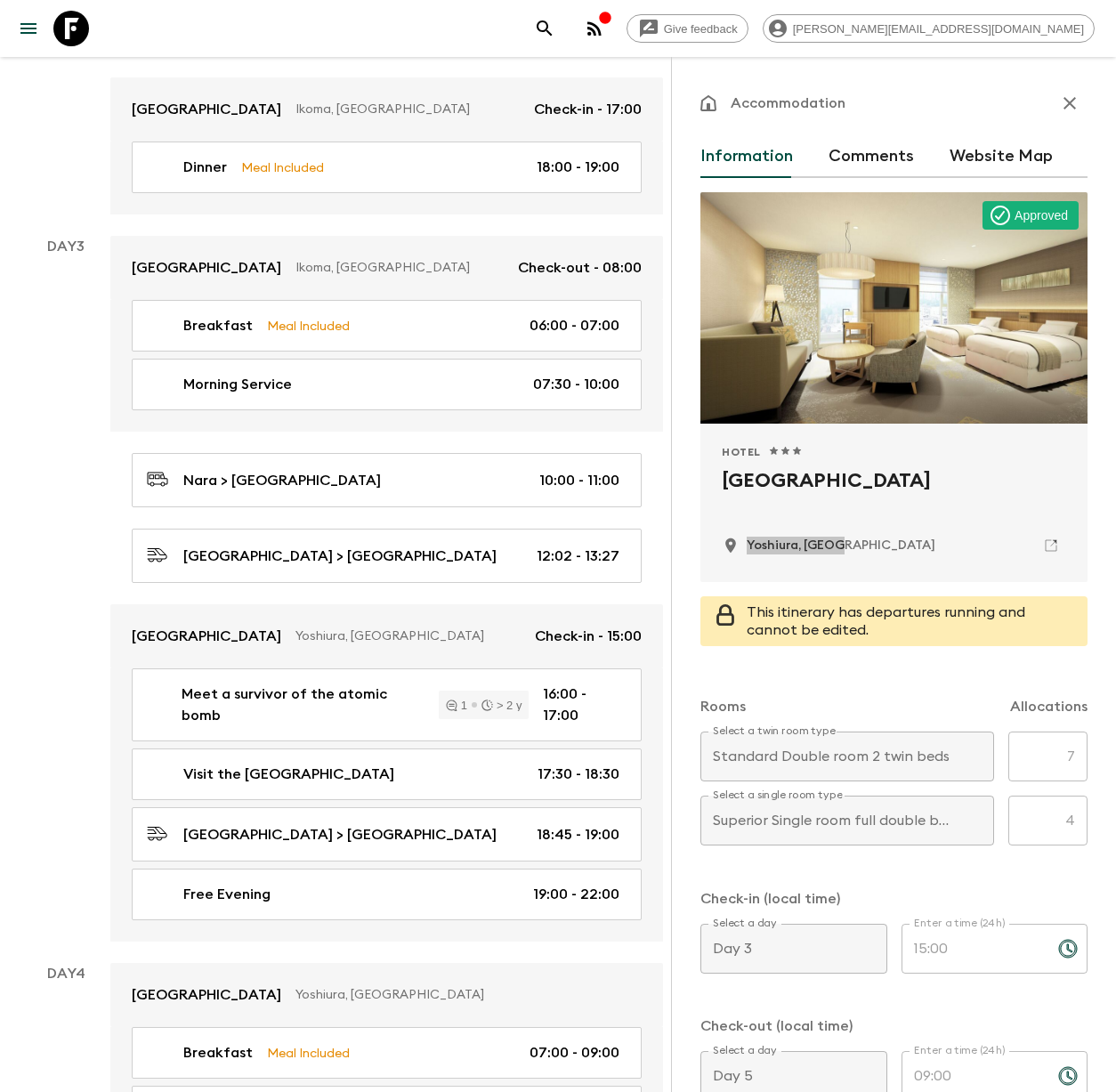
scroll to position [1325, 0]
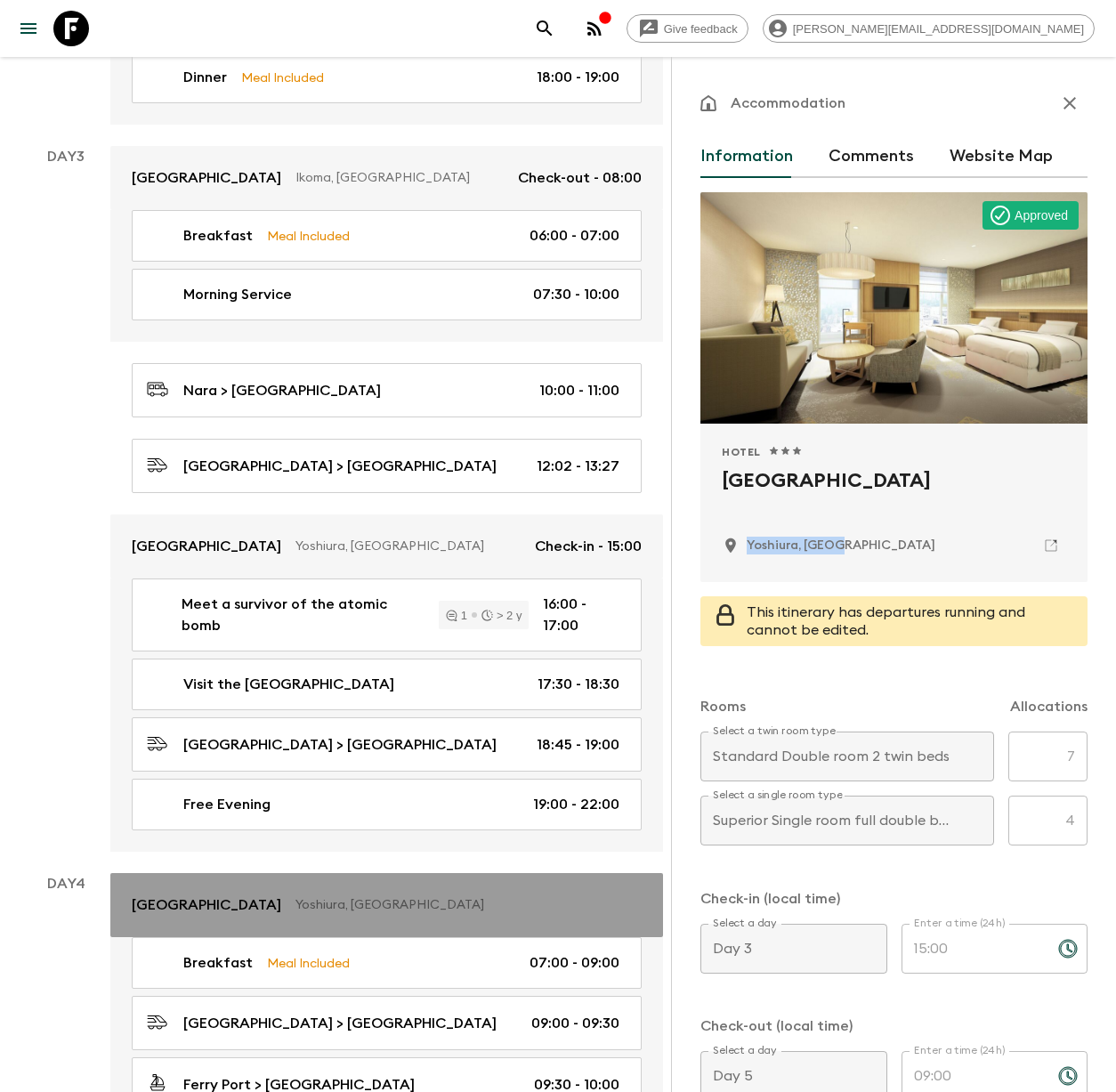
click at [268, 895] on p "[GEOGRAPHIC_DATA]" at bounding box center [206, 905] width 150 height 22
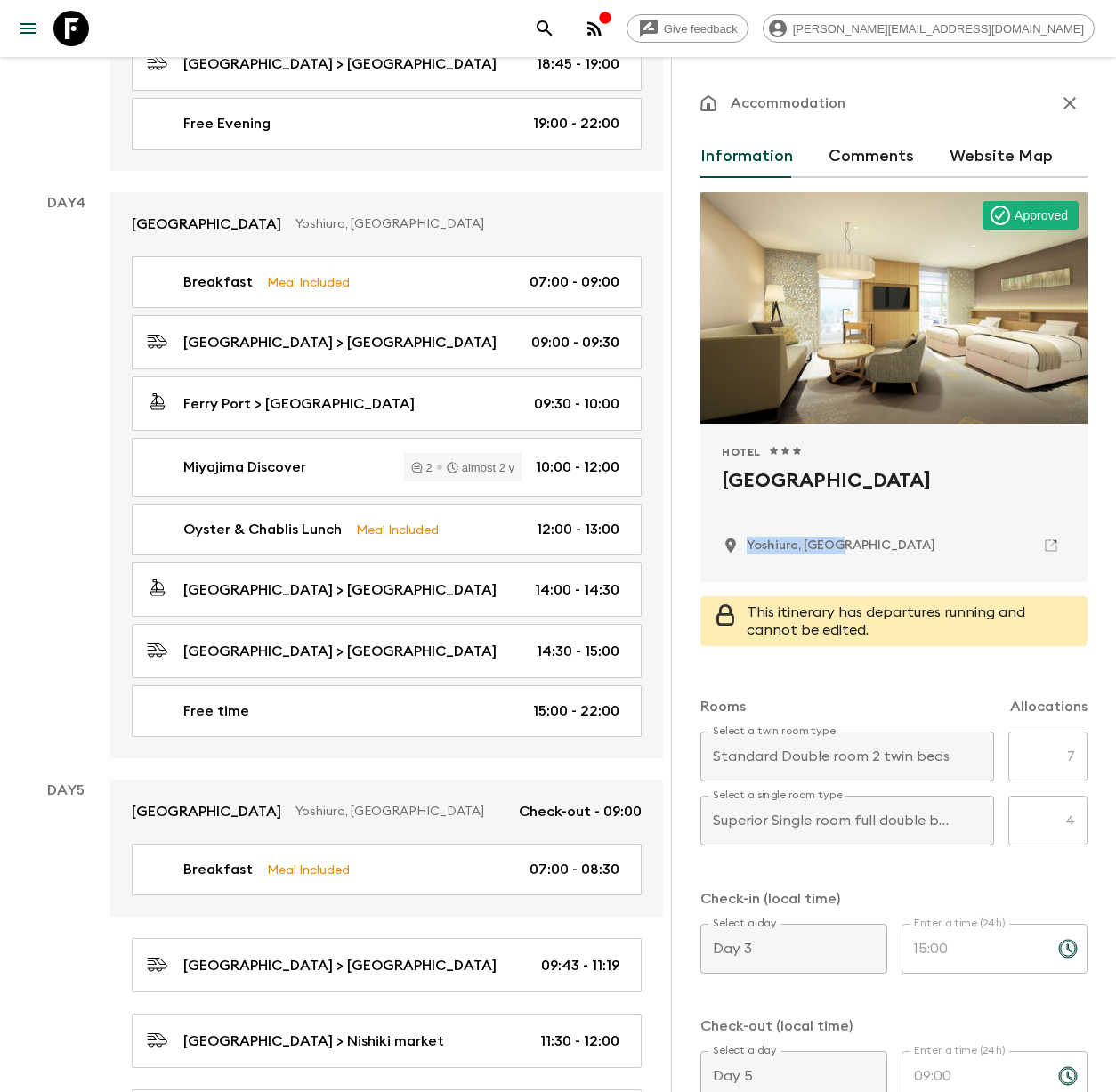
scroll to position [2012, 0]
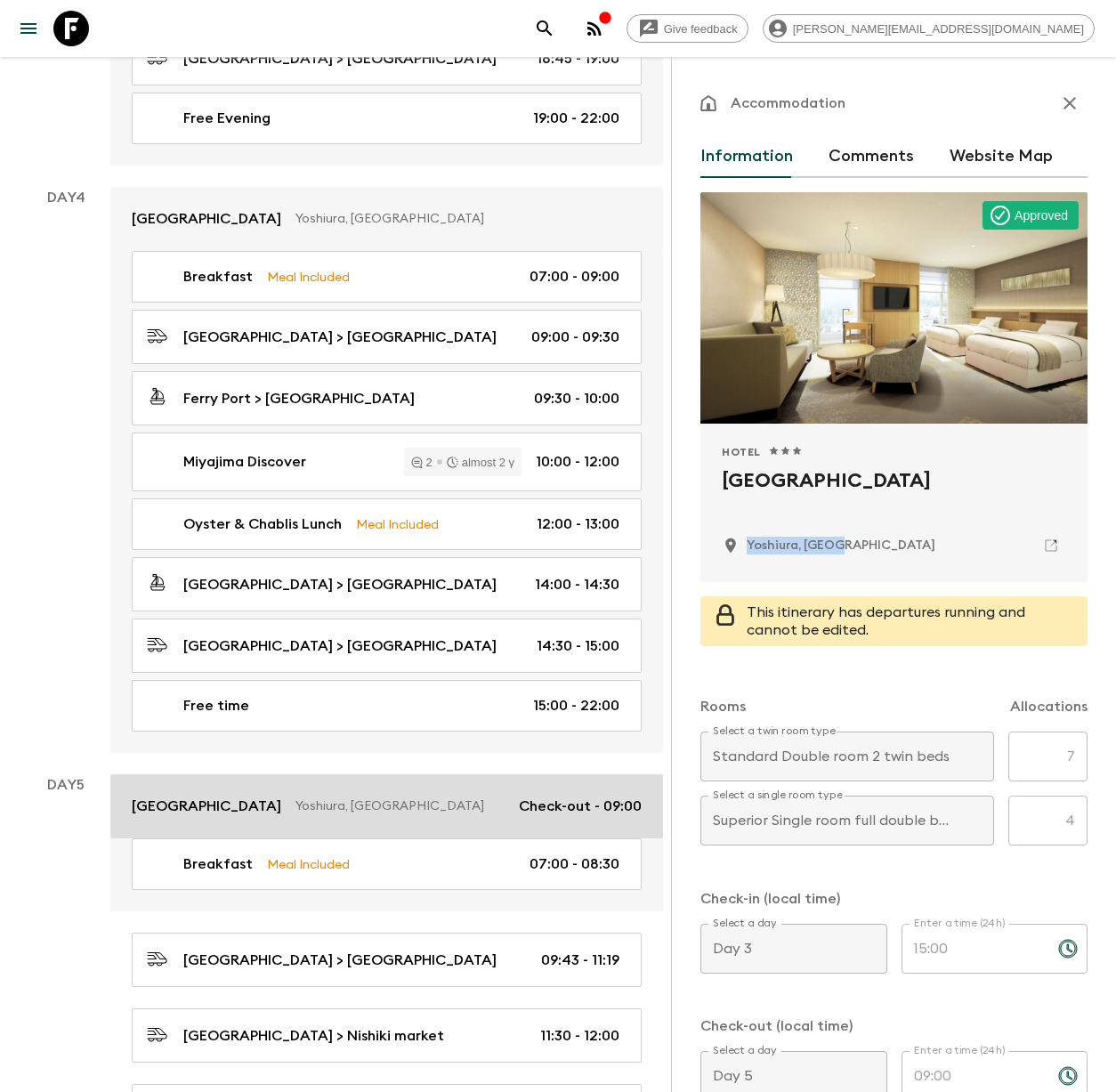
click at [381, 797] on p "Yoshiura, [GEOGRAPHIC_DATA]" at bounding box center [400, 806] width 209 height 18
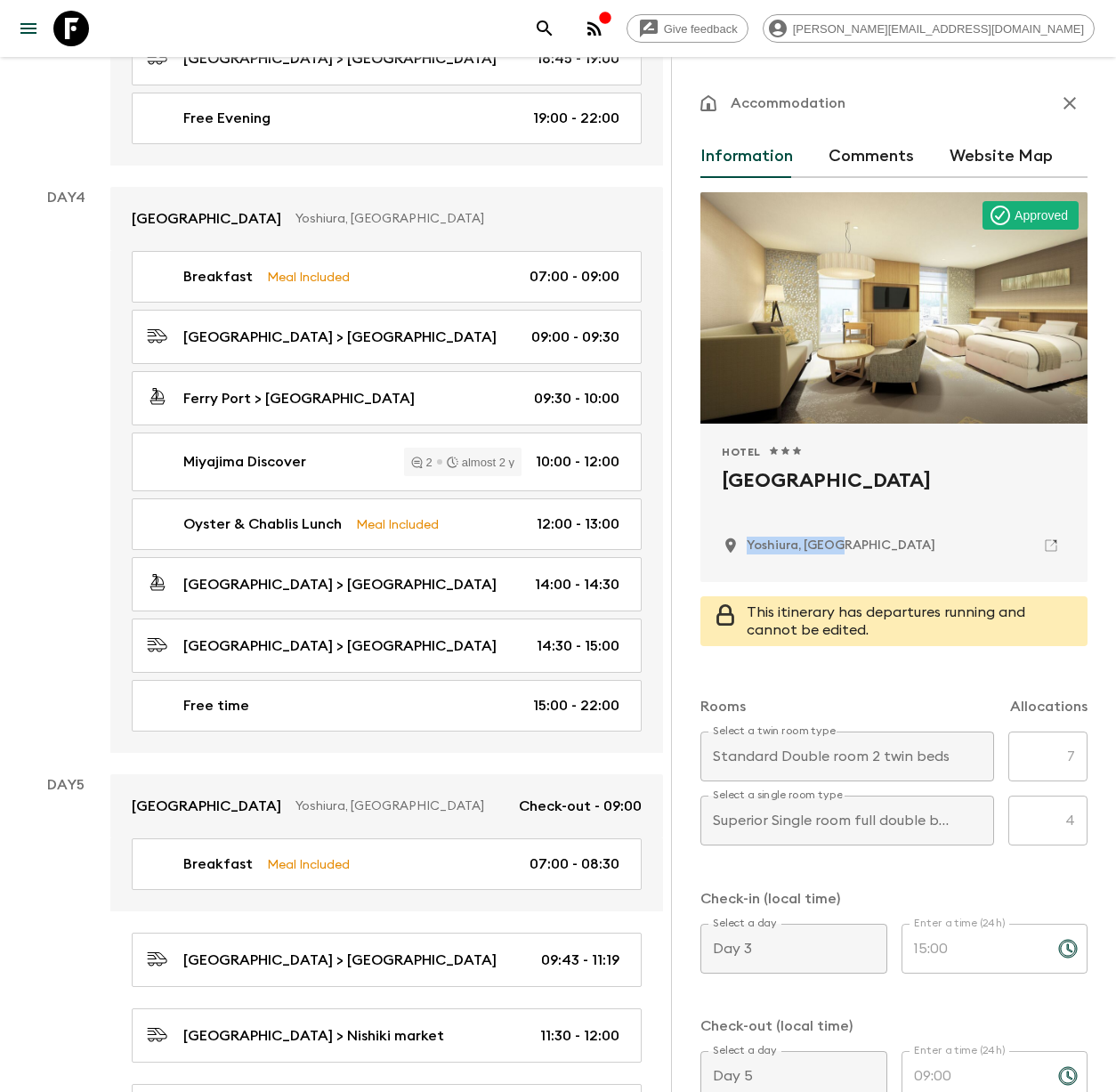
click at [882, 546] on div "Yoshiura, [GEOGRAPHIC_DATA]" at bounding box center [894, 546] width 344 height 31
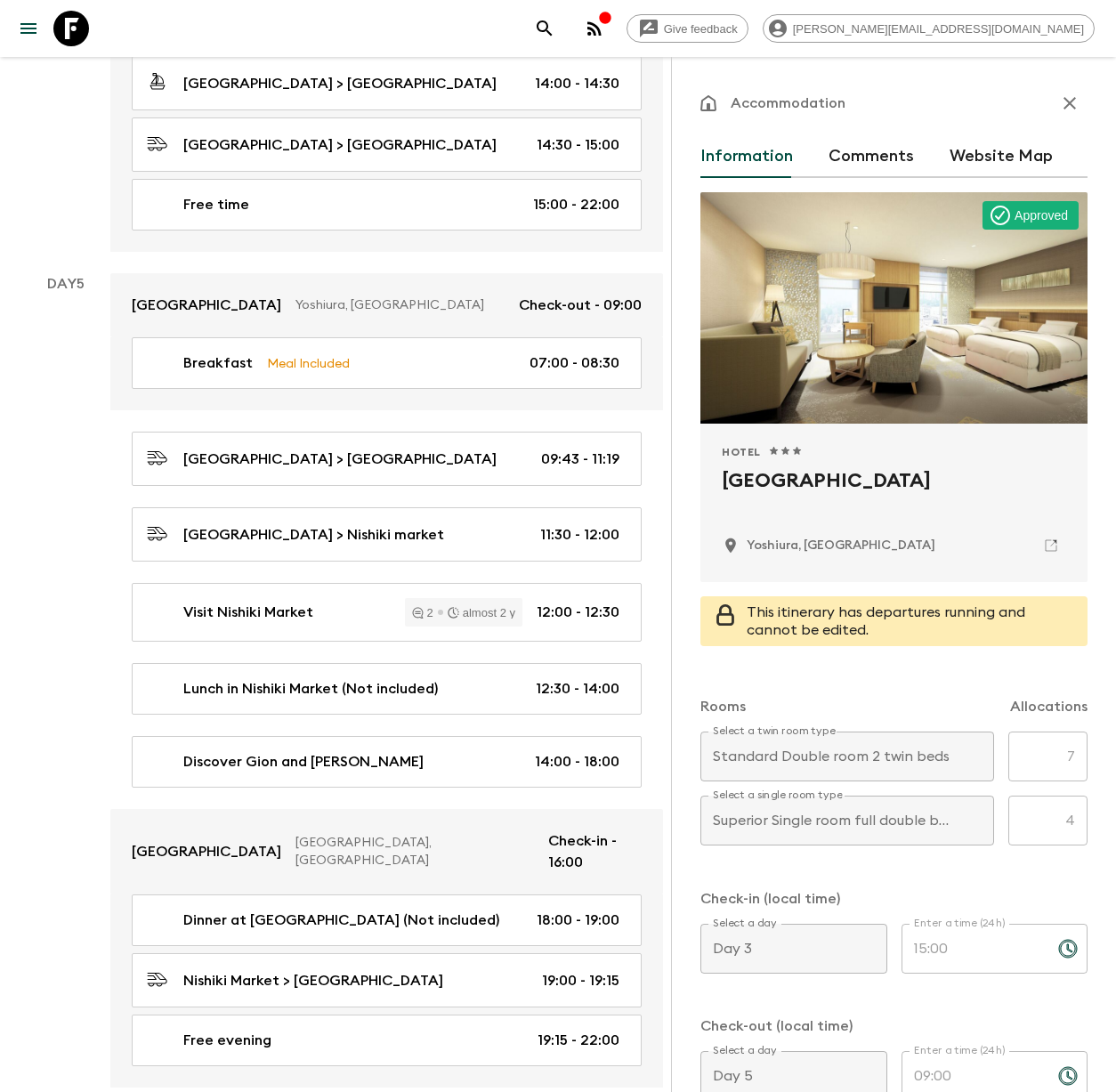
scroll to position [2606, 0]
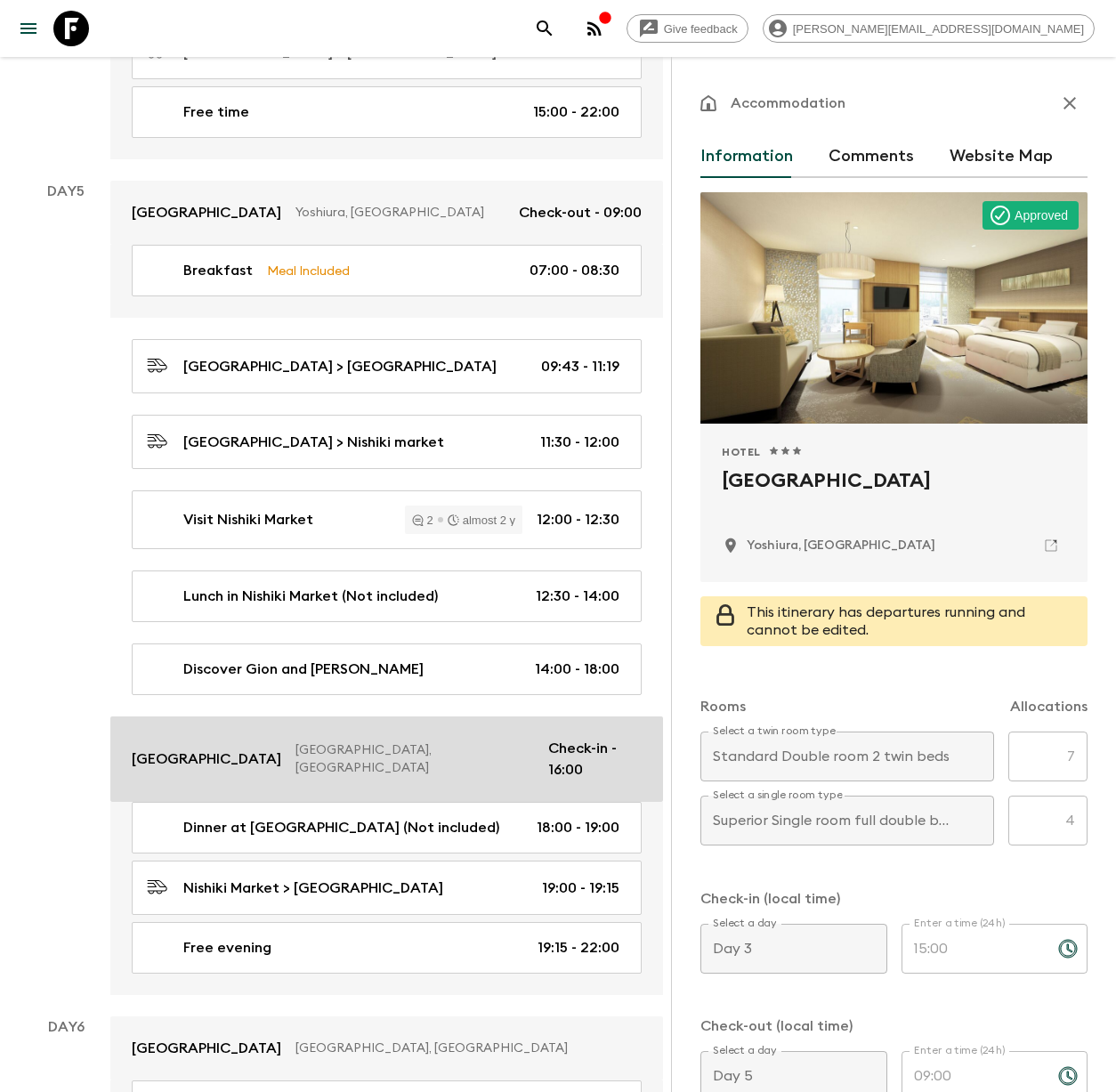
click at [397, 742] on p "[GEOGRAPHIC_DATA], [GEOGRAPHIC_DATA]" at bounding box center [414, 760] width 239 height 36
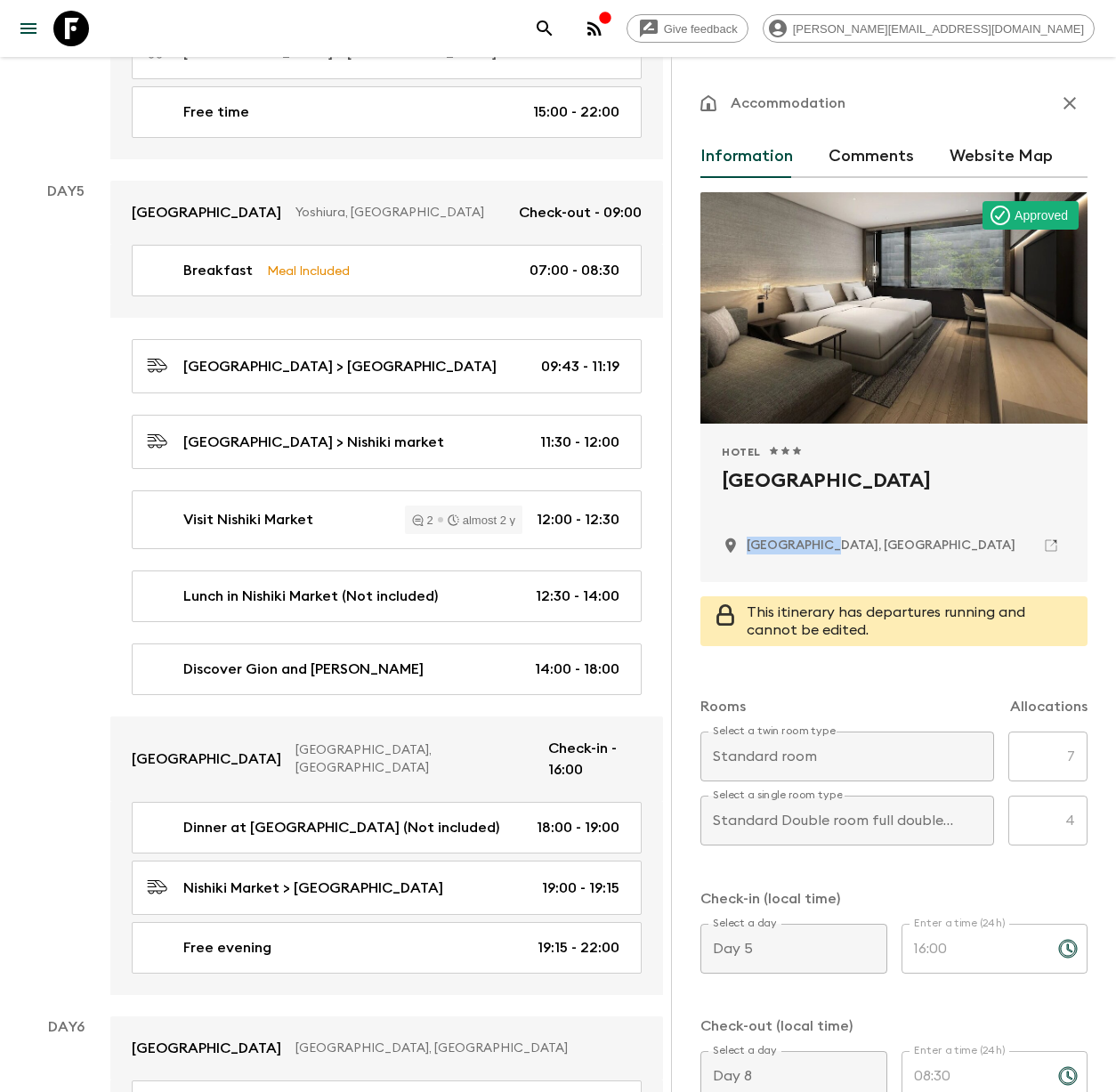
drag, startPoint x: 843, startPoint y: 558, endPoint x: 749, endPoint y: 547, distance: 94.6
click at [749, 547] on div "[GEOGRAPHIC_DATA], [GEOGRAPHIC_DATA]" at bounding box center [894, 546] width 344 height 31
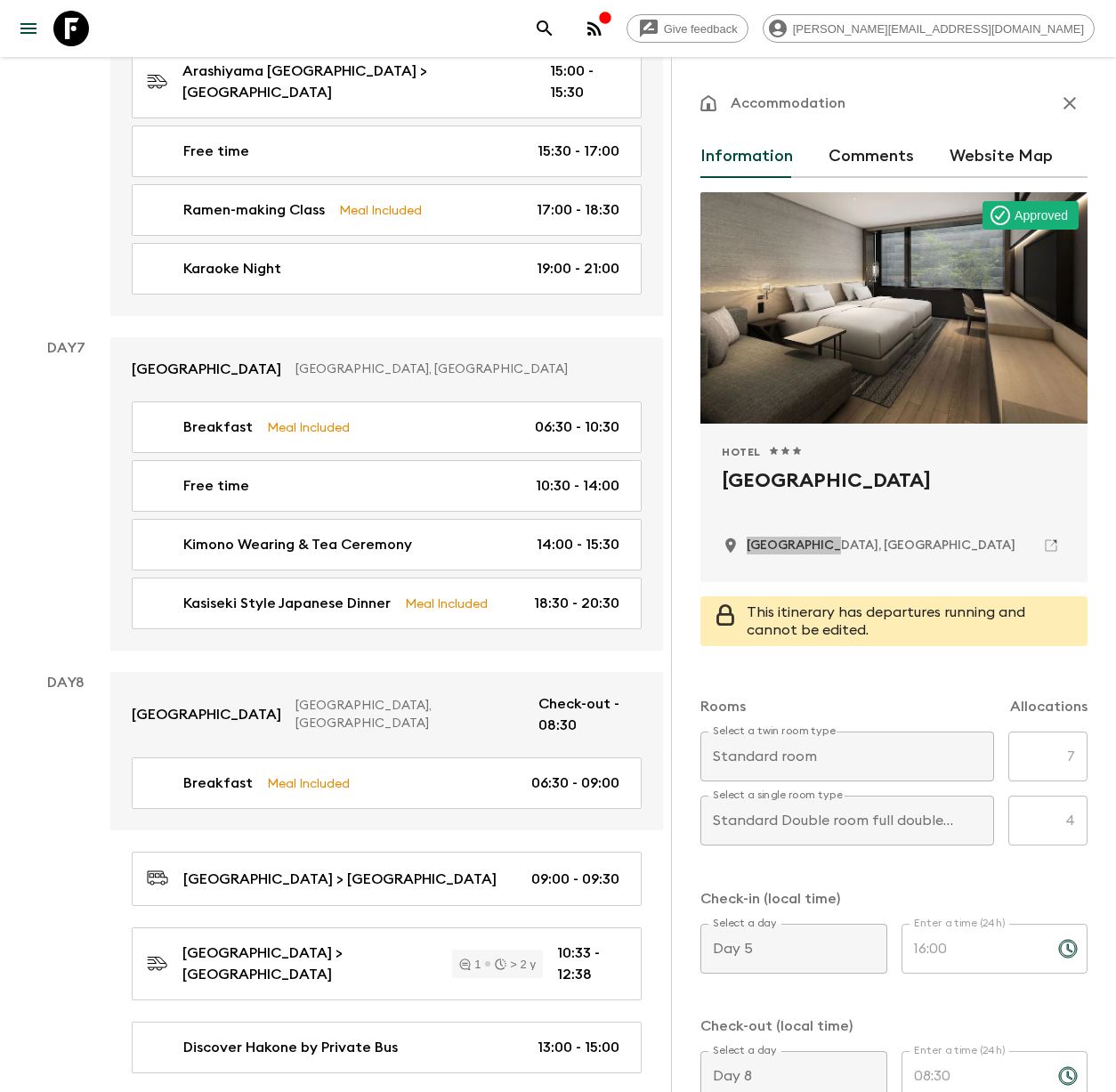
scroll to position [4051, 0]
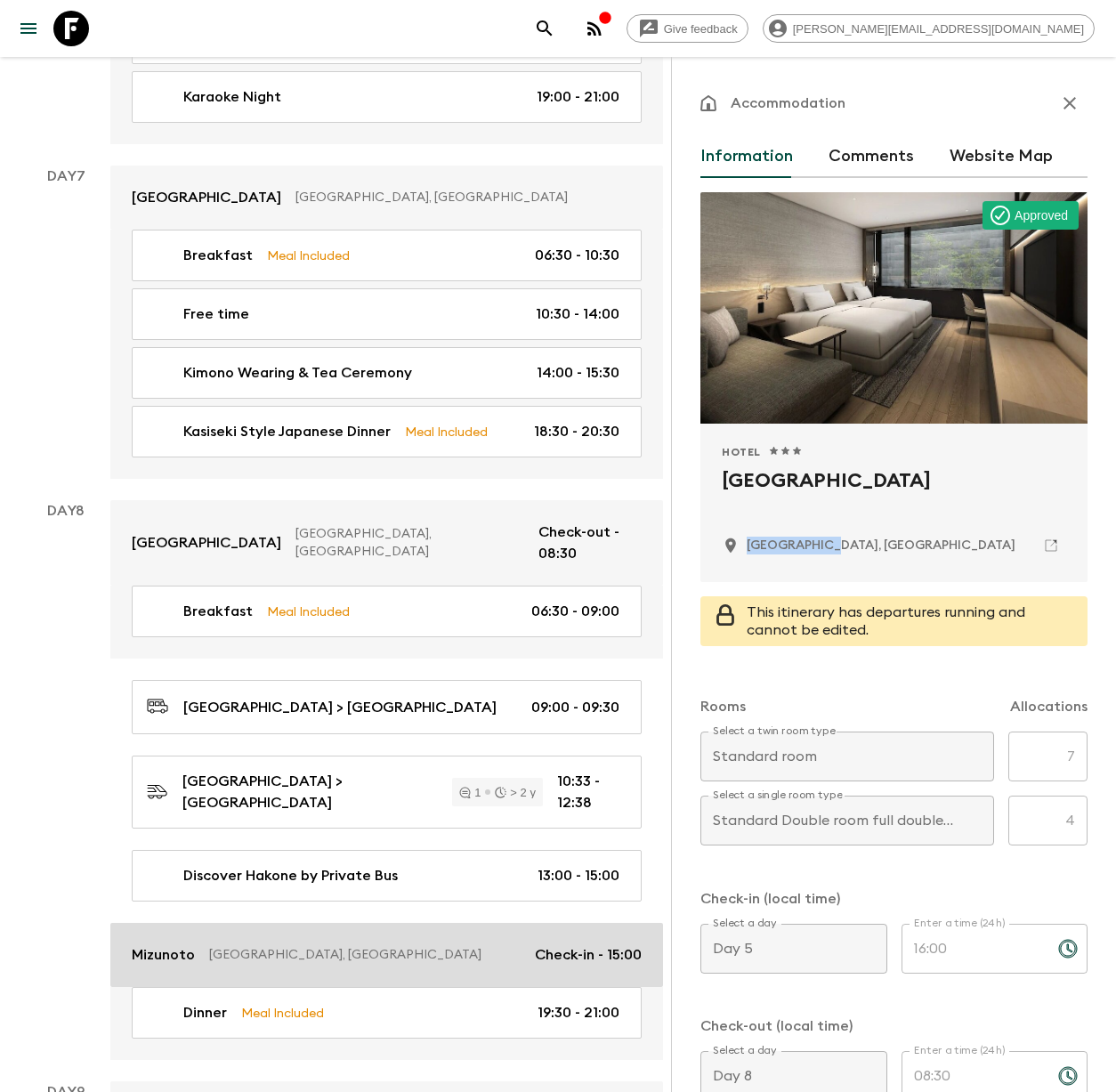
click at [239, 946] on p "[GEOGRAPHIC_DATA], [GEOGRAPHIC_DATA]" at bounding box center [365, 955] width 312 height 18
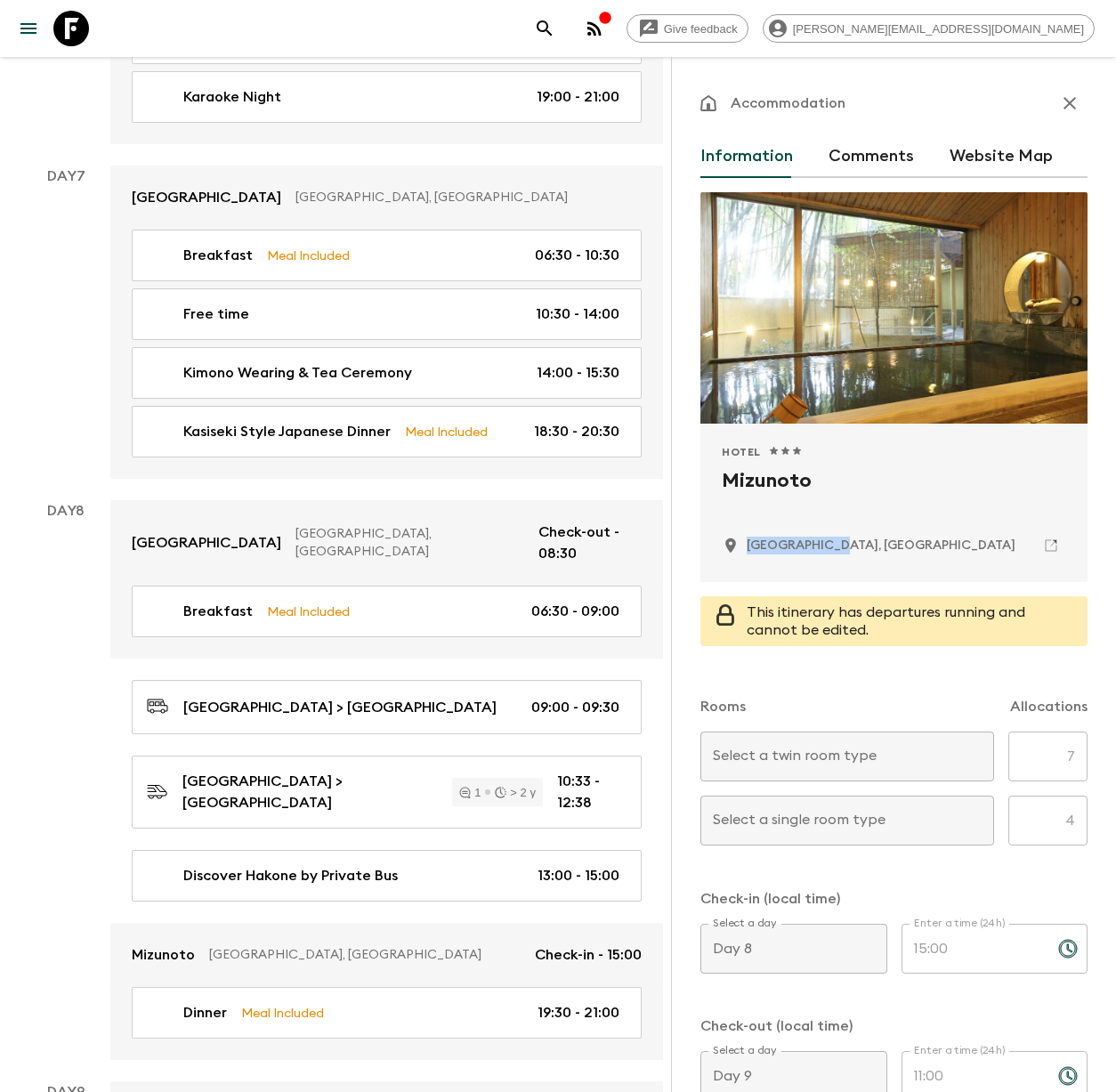
drag, startPoint x: 846, startPoint y: 548, endPoint x: 750, endPoint y: 546, distance: 96.0
click at [750, 546] on div "[GEOGRAPHIC_DATA], [GEOGRAPHIC_DATA]" at bounding box center [894, 546] width 344 height 31
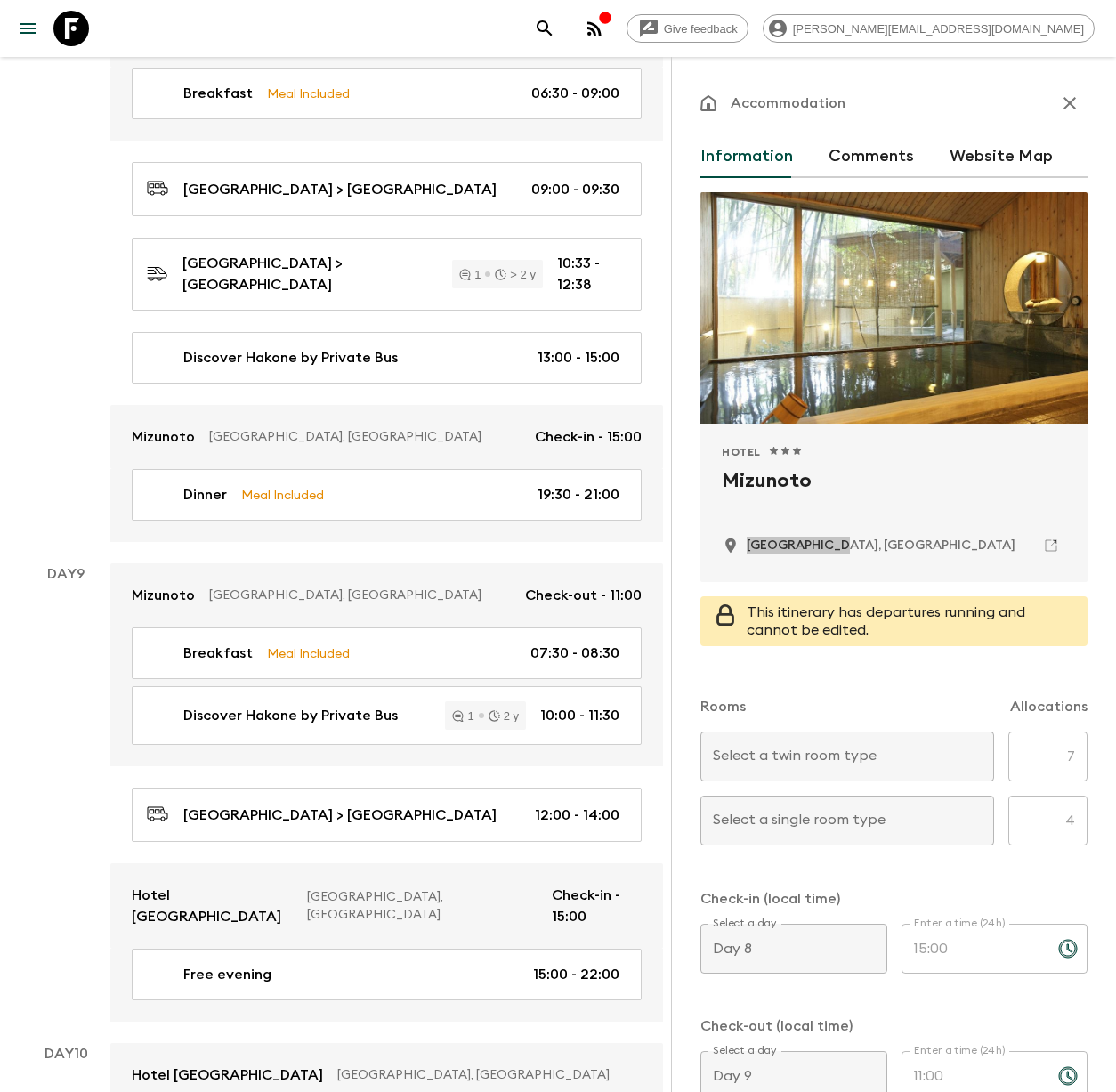
scroll to position [4571, 0]
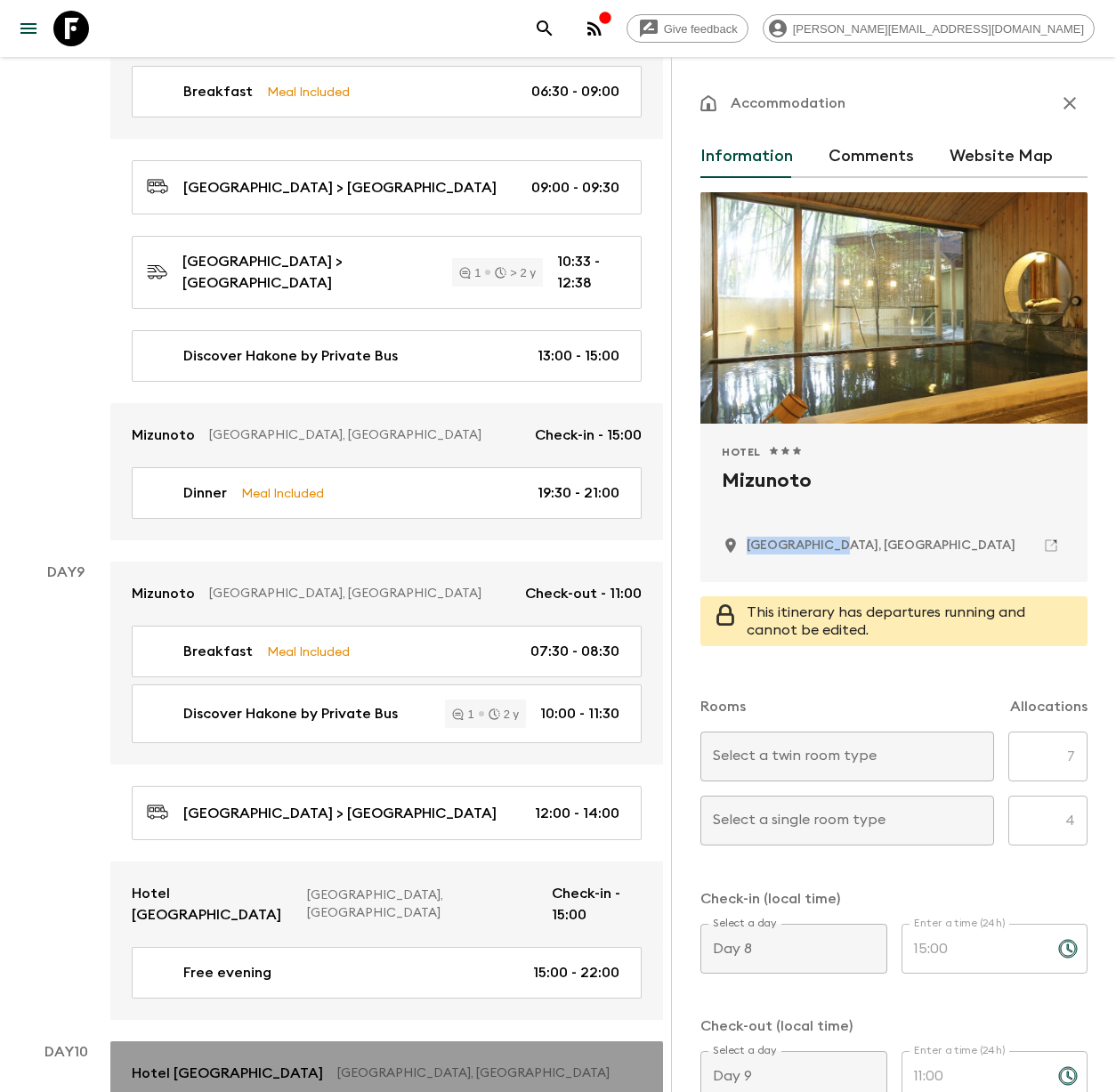
click at [256, 1063] on p "Hotel [GEOGRAPHIC_DATA]" at bounding box center [227, 1074] width 191 height 22
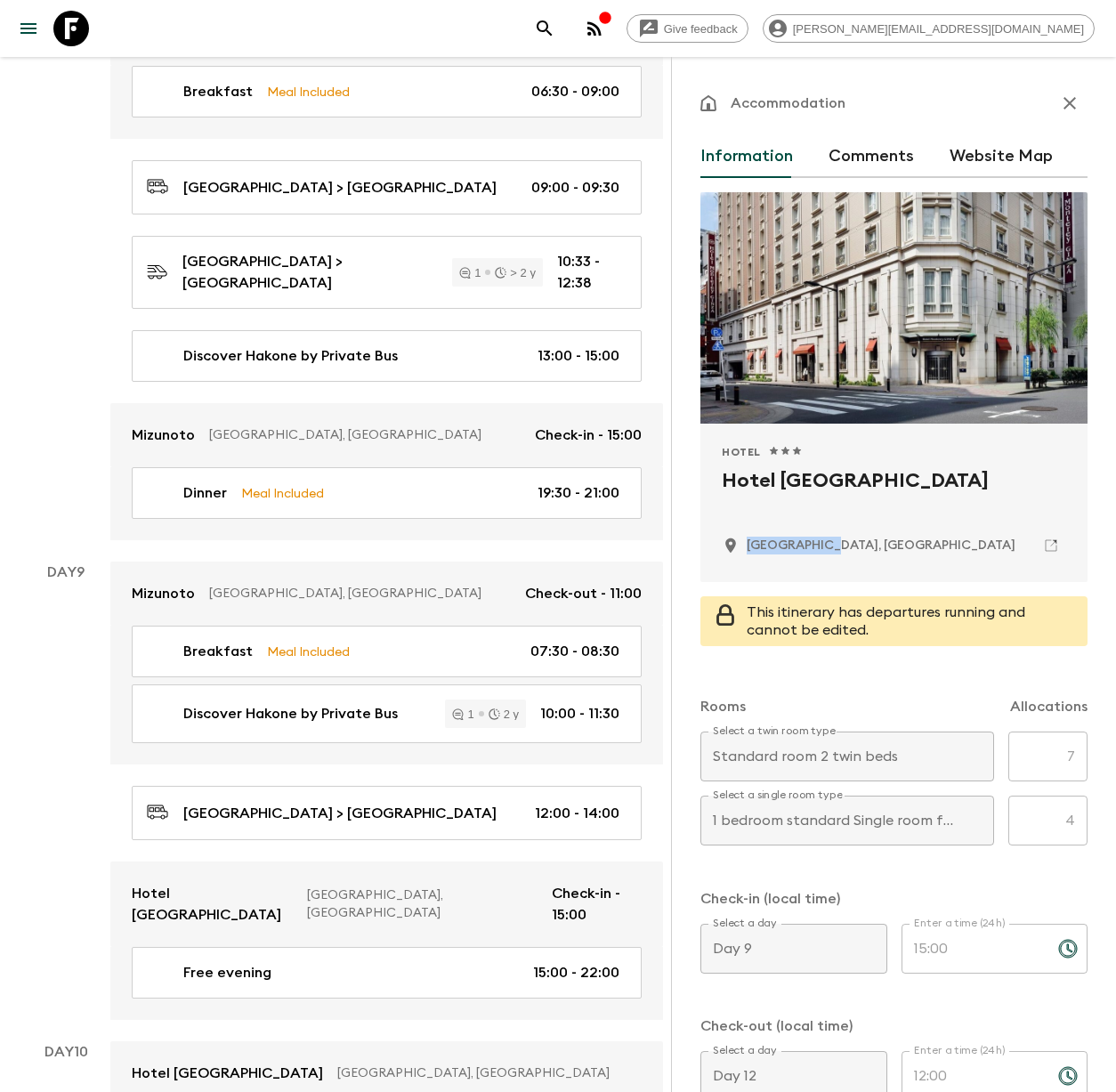
drag, startPoint x: 867, startPoint y: 540, endPoint x: 749, endPoint y: 543, distance: 118.0
click at [749, 543] on div "[GEOGRAPHIC_DATA], [GEOGRAPHIC_DATA]" at bounding box center [894, 546] width 344 height 31
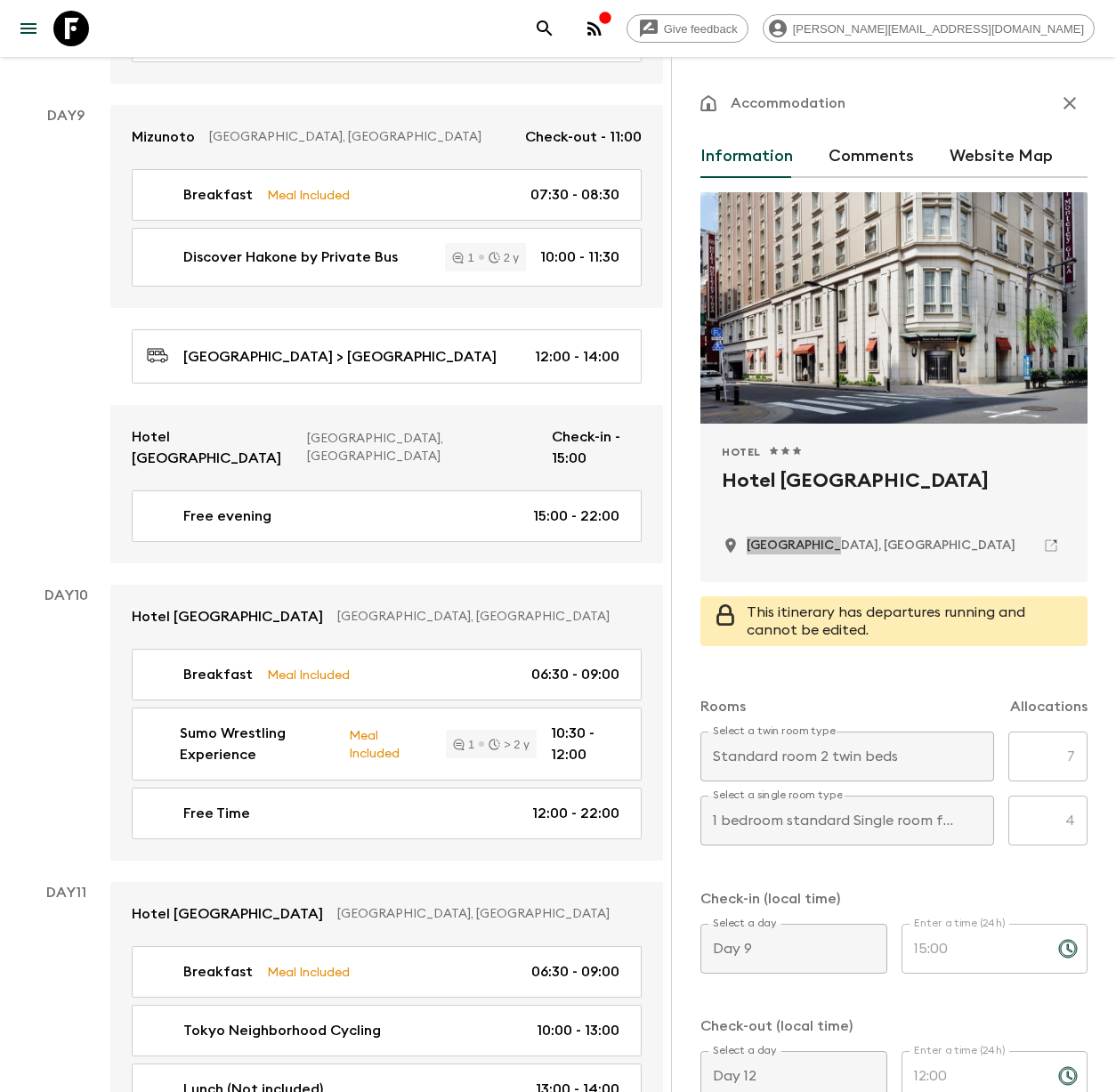
scroll to position [5245, 0]
